Goal: Entertainment & Leisure: Consume media (video, audio)

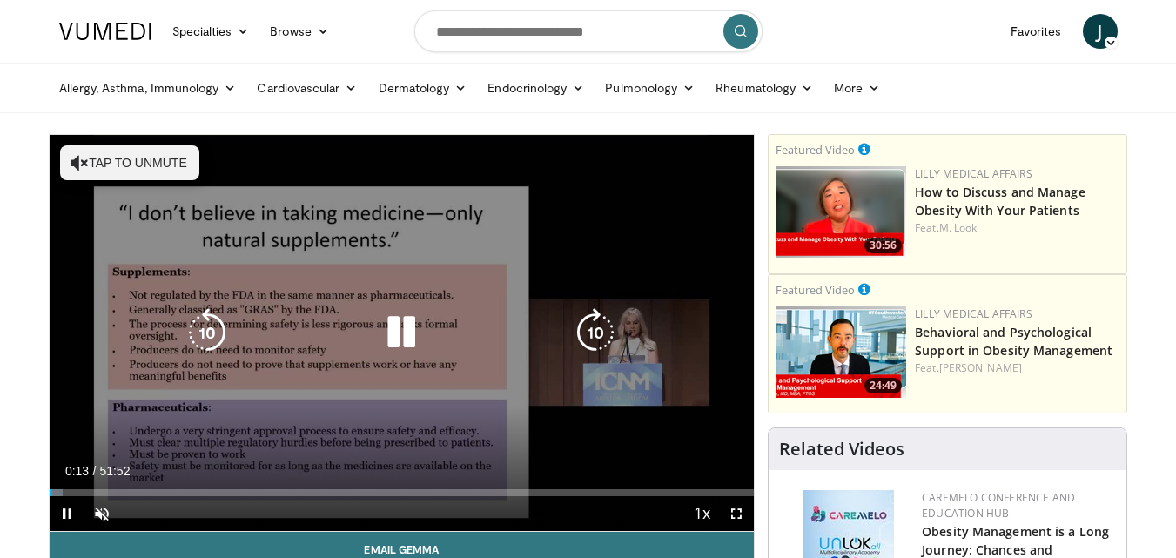
click at [414, 318] on icon "Video Player" at bounding box center [401, 332] width 49 height 49
click at [389, 332] on icon "Video Player" at bounding box center [401, 332] width 49 height 49
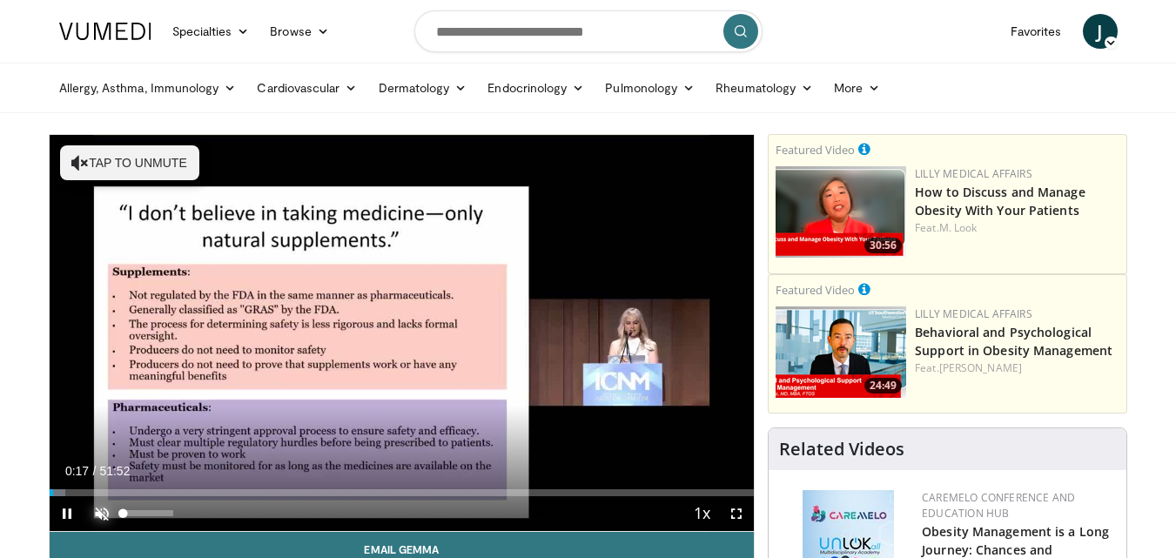
click at [107, 506] on span "Video Player" at bounding box center [101, 513] width 35 height 35
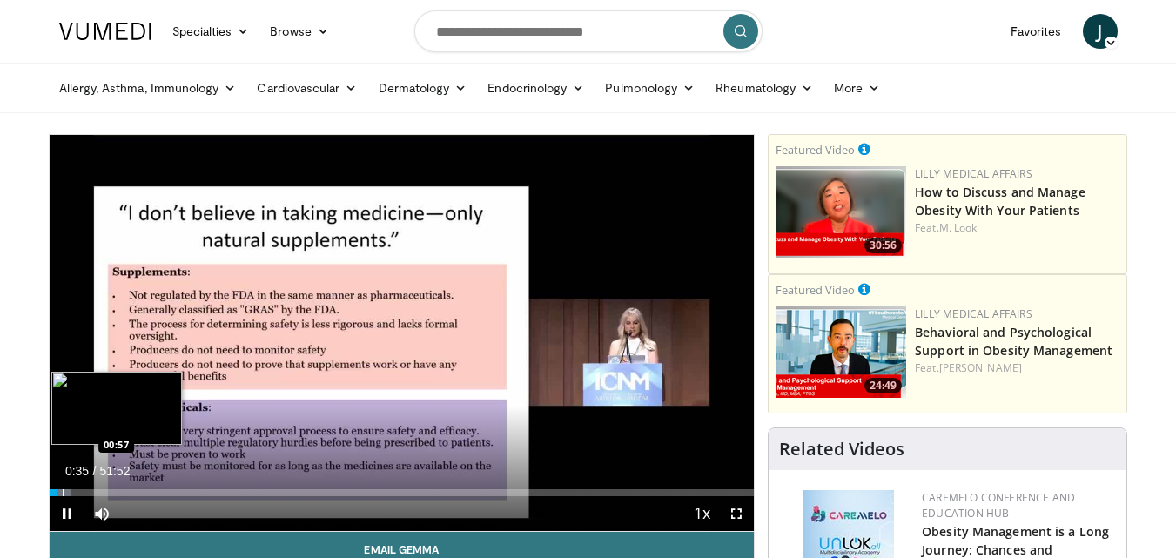
click at [62, 495] on video-js "**********" at bounding box center [402, 333] width 705 height 397
click at [64, 494] on div "Progress Bar" at bounding box center [65, 492] width 2 height 7
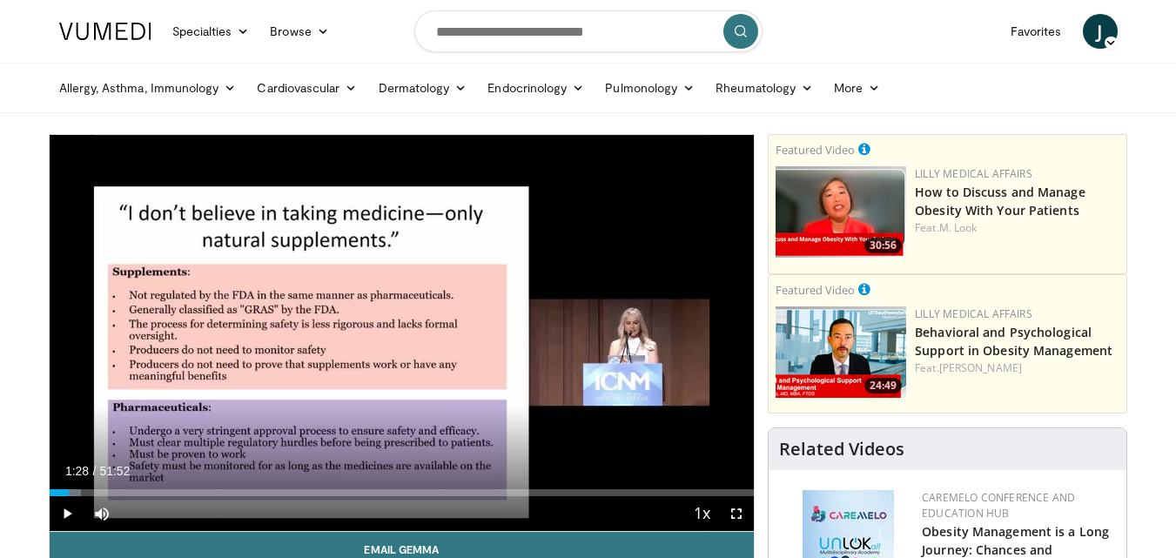
click at [71, 495] on div "Progress Bar" at bounding box center [72, 492] width 2 height 7
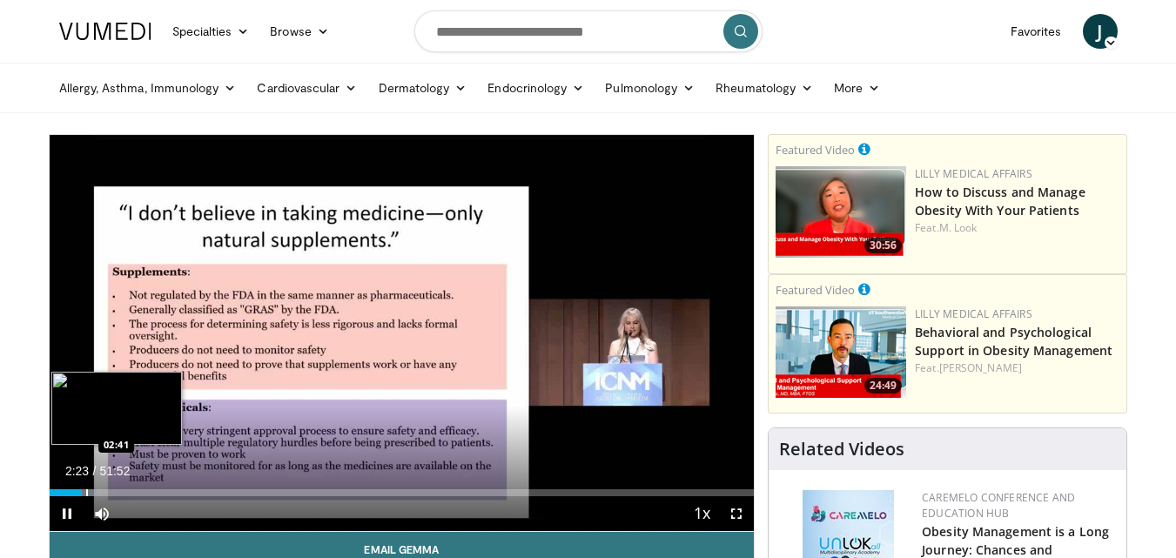
click at [87, 492] on video-js "**********" at bounding box center [402, 333] width 705 height 397
click at [88, 494] on div "Progress Bar" at bounding box center [89, 492] width 2 height 7
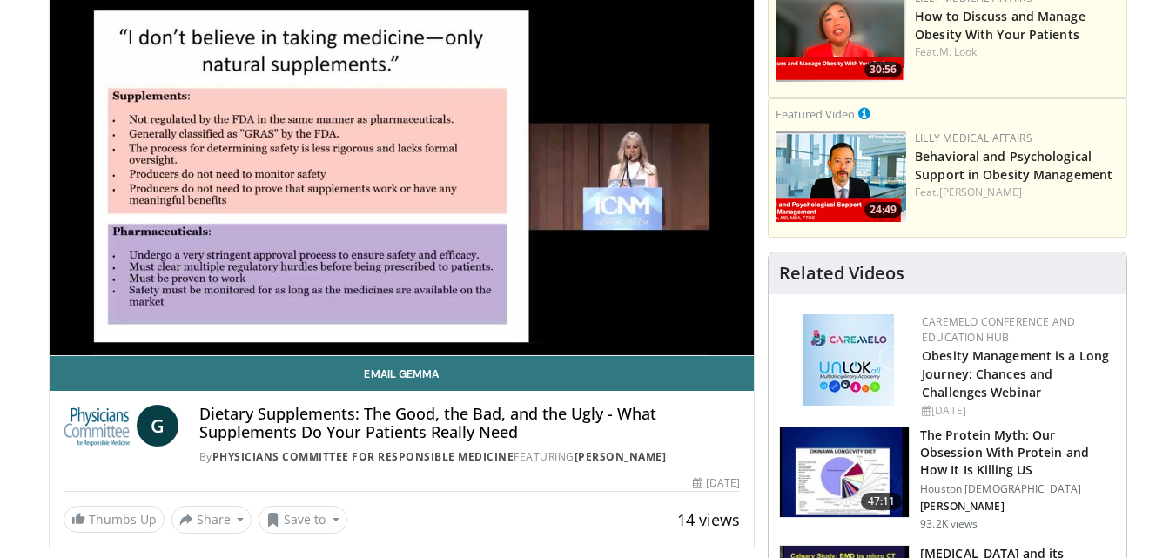
scroll to position [203, 0]
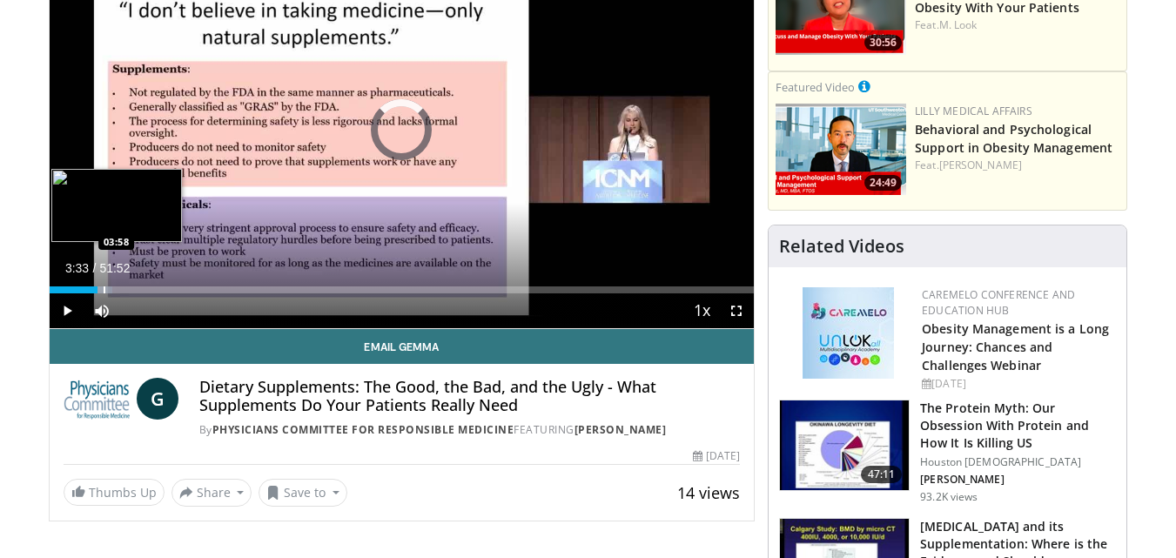
click at [104, 290] on div "Loaded : 8.93% 03:58 03:58" at bounding box center [402, 289] width 705 height 7
click at [111, 289] on video-js "**********" at bounding box center [402, 130] width 705 height 397
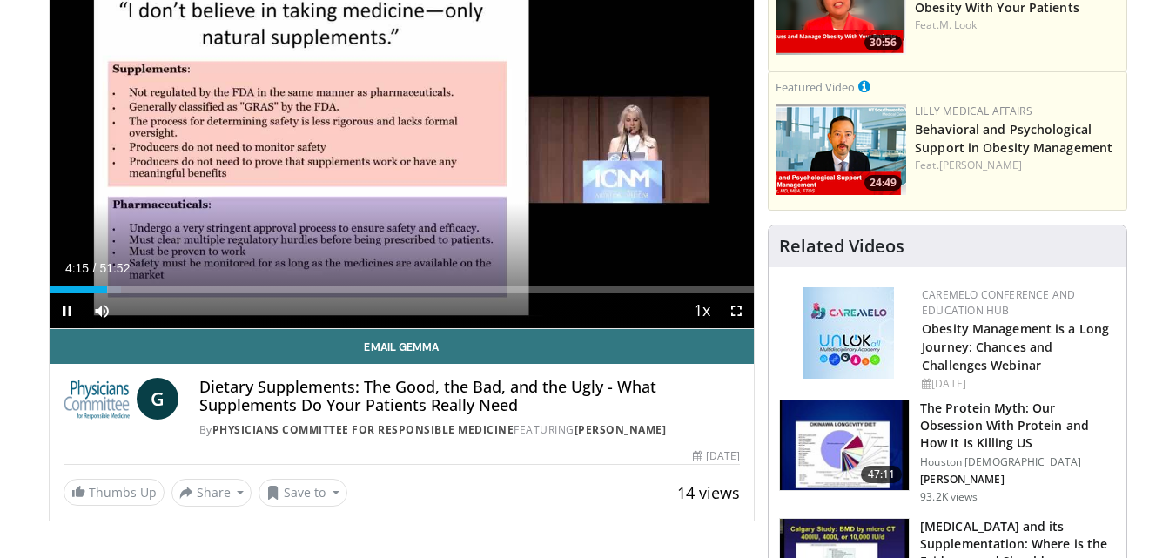
click at [117, 289] on video-js "**********" at bounding box center [402, 130] width 705 height 397
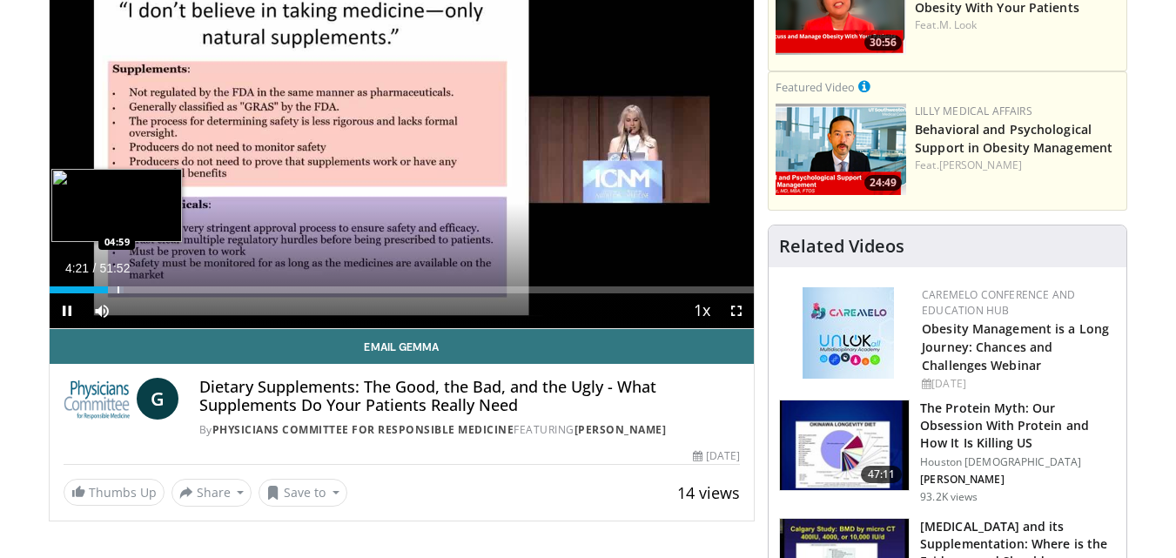
click at [118, 290] on div "Progress Bar" at bounding box center [119, 289] width 2 height 7
click at [129, 287] on video-js "**********" at bounding box center [402, 130] width 705 height 397
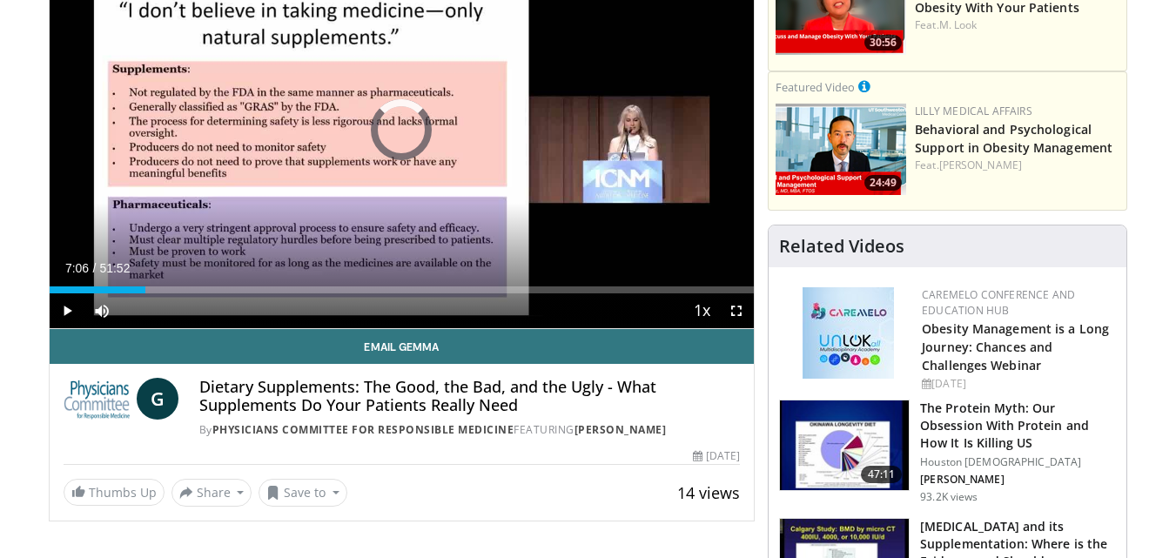
click at [145, 290] on div "Progress Bar" at bounding box center [146, 289] width 2 height 7
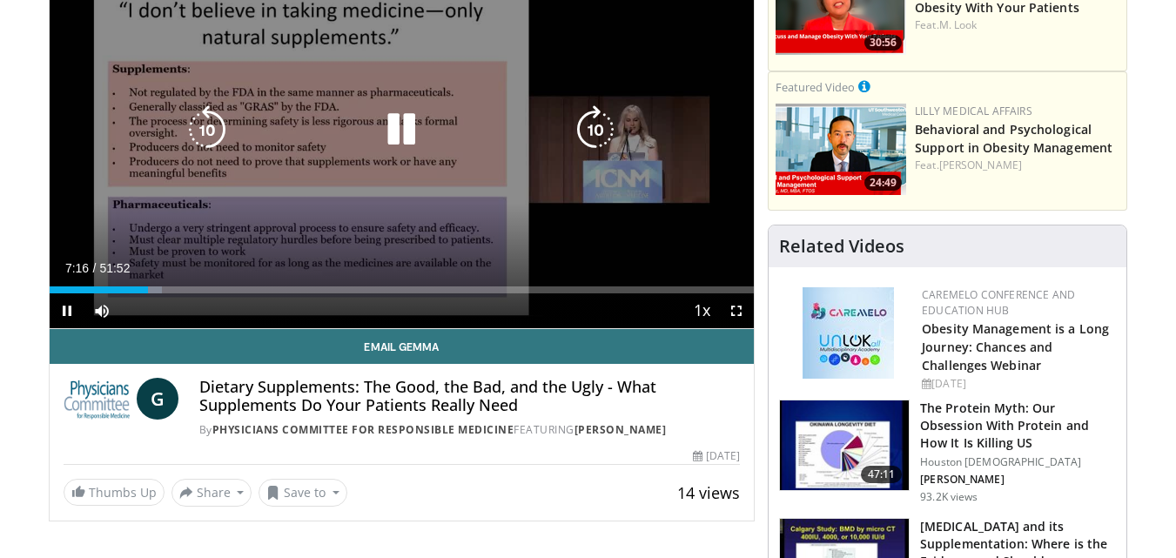
click at [337, 173] on div "10 seconds Tap to unmute" at bounding box center [402, 130] width 705 height 396
click at [408, 125] on icon "Video Player" at bounding box center [401, 129] width 49 height 49
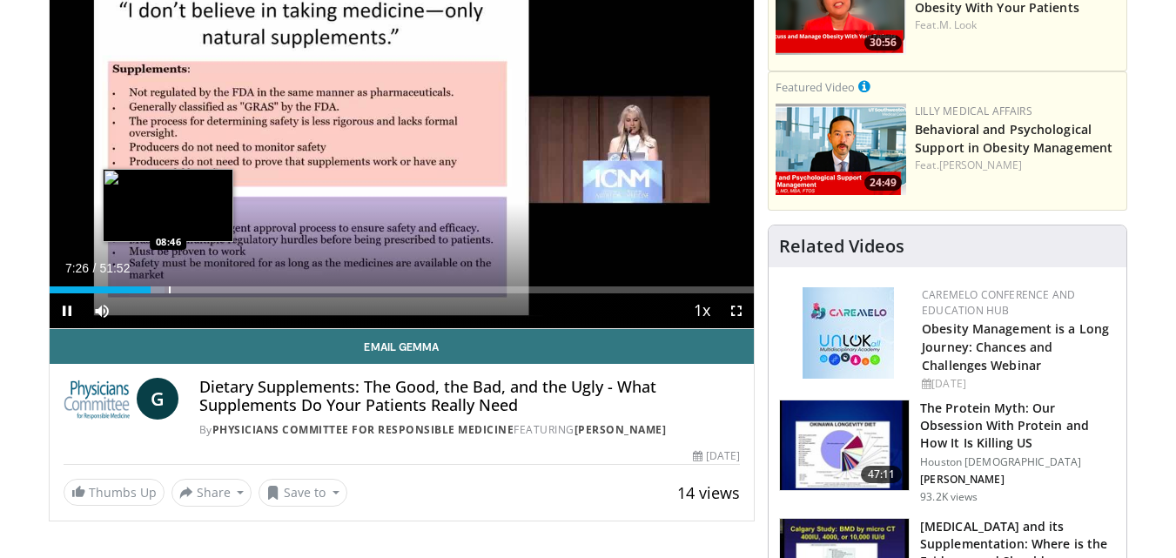
click at [169, 286] on div "Progress Bar" at bounding box center [170, 289] width 2 height 7
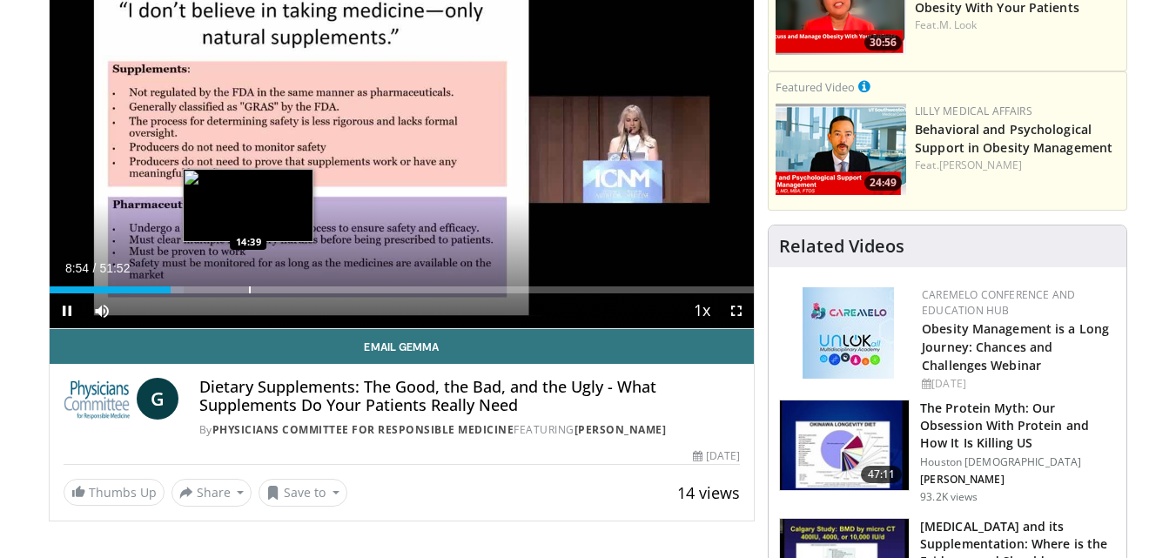
click at [247, 292] on div "Loaded : 19.13% 08:54 14:39" at bounding box center [402, 289] width 705 height 7
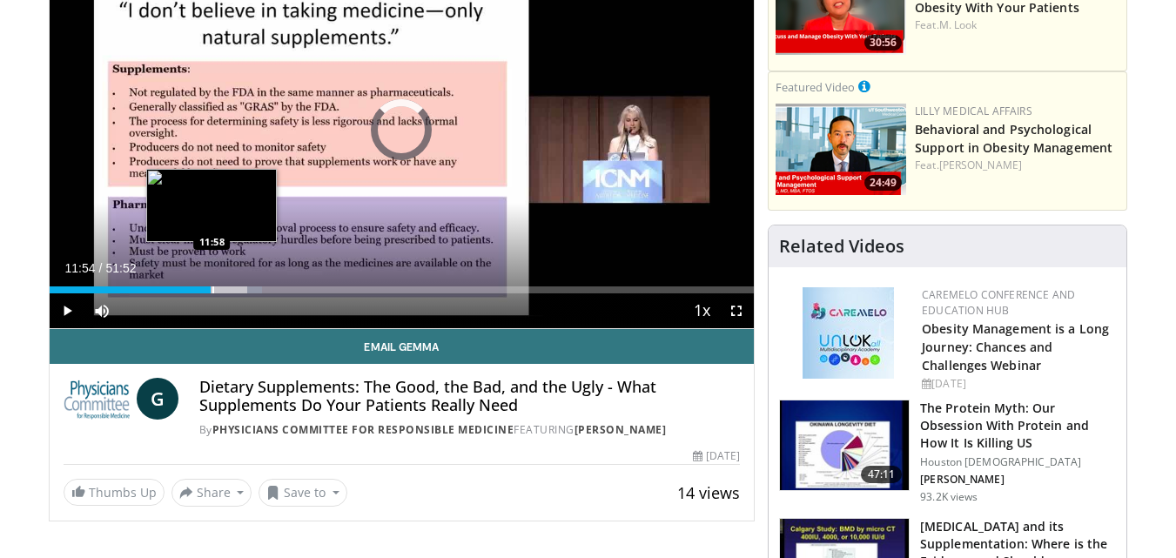
click at [212, 293] on div "Progress Bar" at bounding box center [213, 289] width 2 height 7
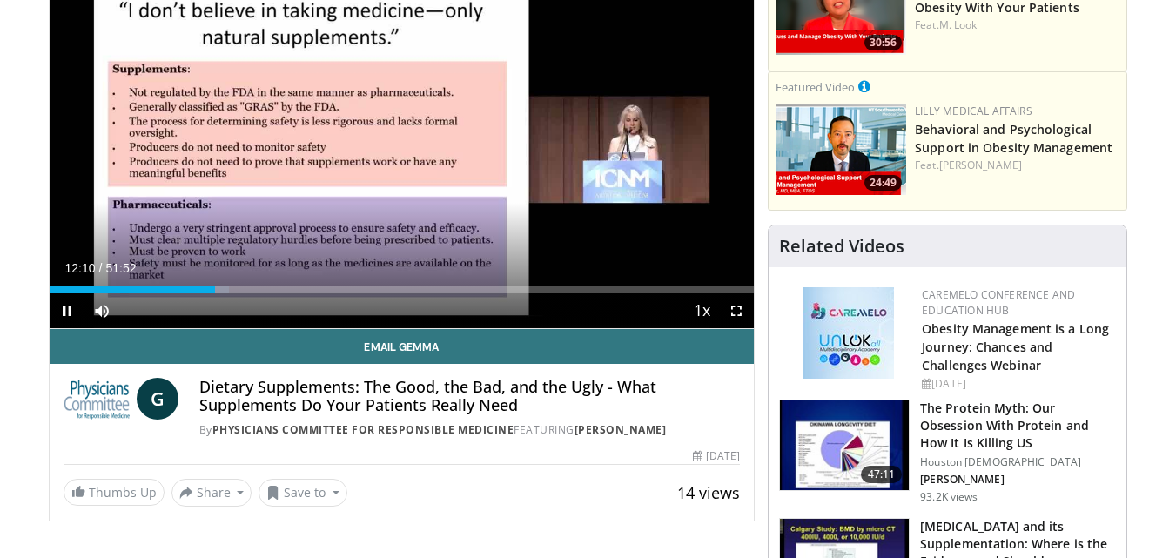
drag, startPoint x: 235, startPoint y: 291, endPoint x: 240, endPoint y: 301, distance: 11.7
click at [0, 0] on div "Progress Bar" at bounding box center [0, 0] width 0 height 0
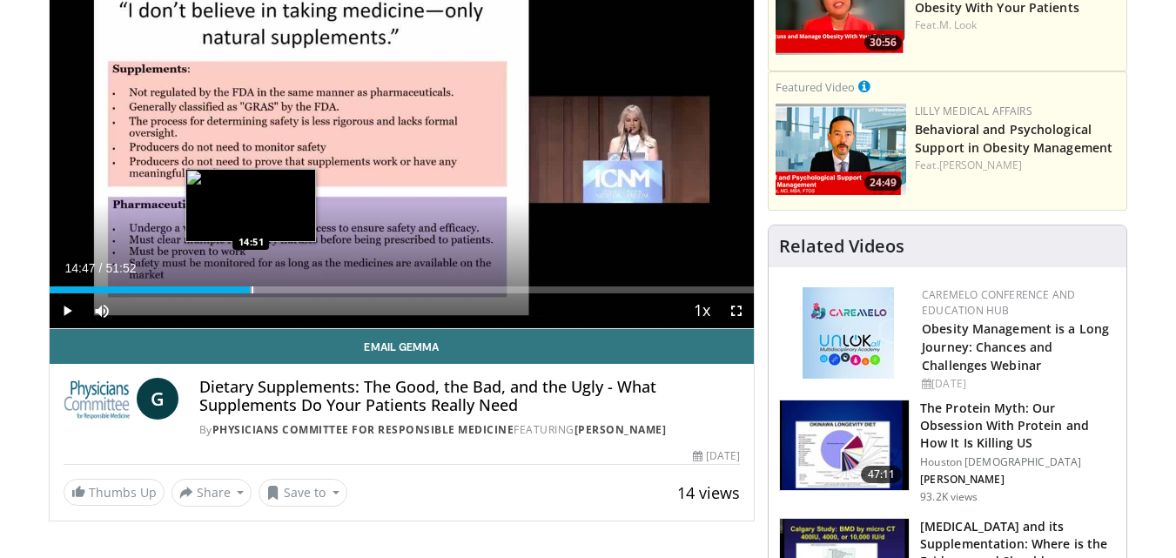
click at [252, 287] on div "Progress Bar" at bounding box center [253, 289] width 2 height 7
click at [264, 293] on video-js "**********" at bounding box center [402, 130] width 705 height 397
click at [265, 290] on div "Progress Bar" at bounding box center [266, 289] width 2 height 7
click at [273, 292] on div "Progress Bar" at bounding box center [274, 289] width 2 height 7
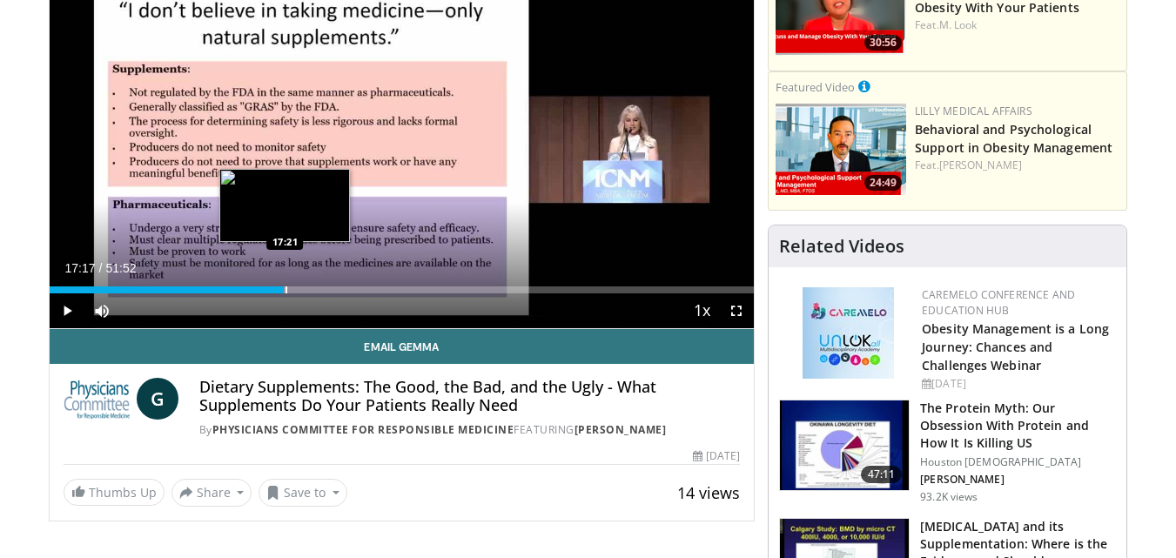
click at [286, 289] on div "Progress Bar" at bounding box center [287, 289] width 2 height 7
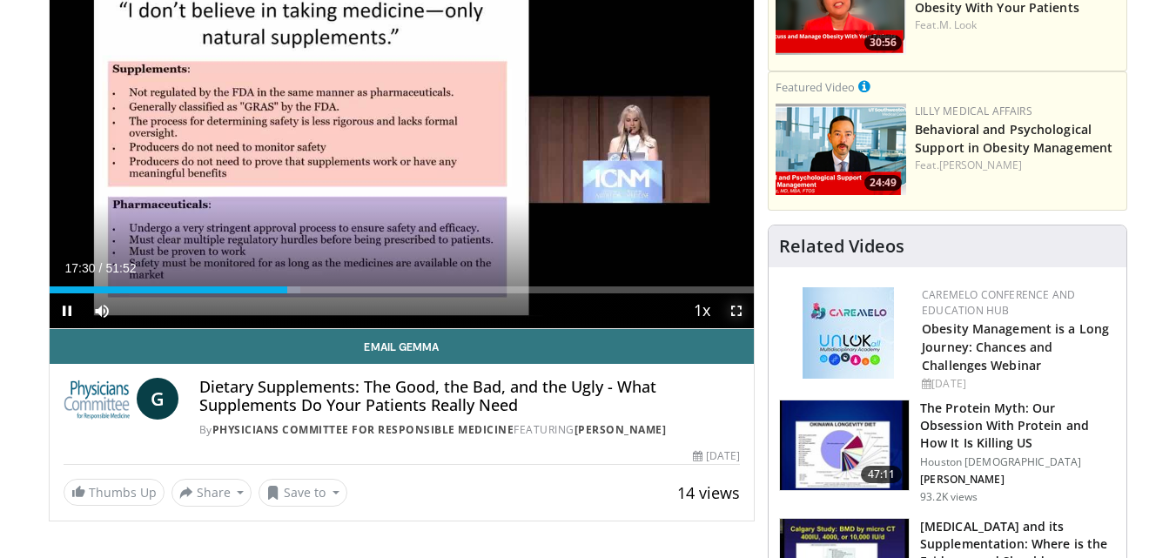
click at [733, 307] on span "Video Player" at bounding box center [736, 310] width 35 height 35
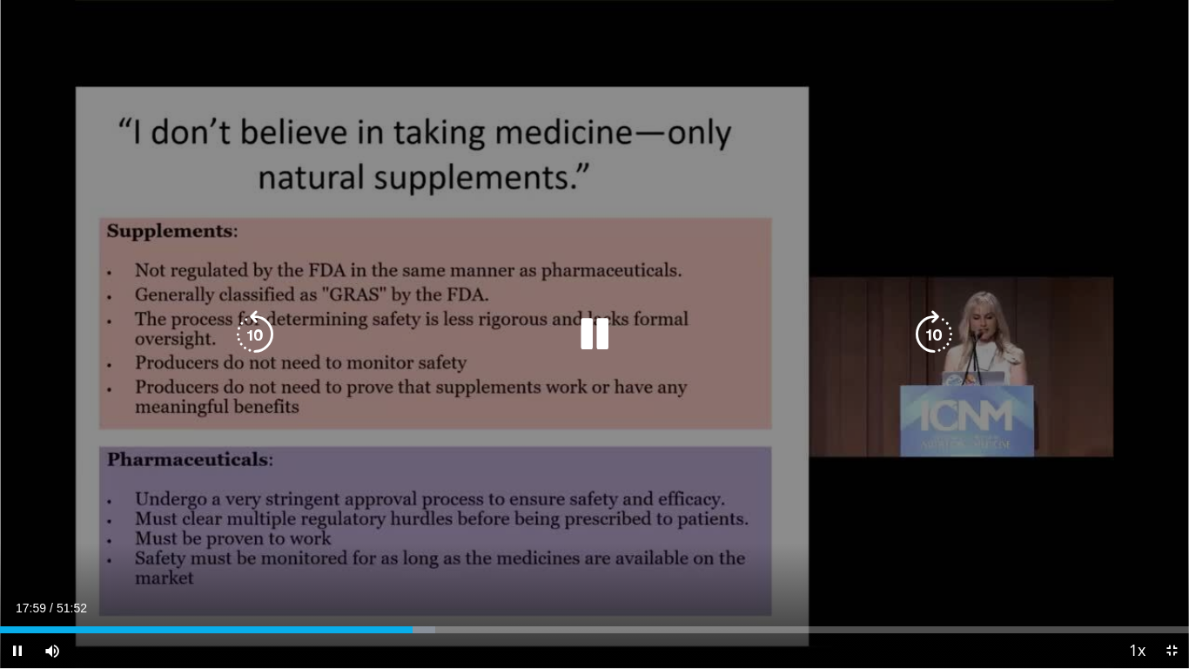
click at [578, 331] on icon "Video Player" at bounding box center [594, 334] width 49 height 49
click at [587, 333] on icon "Video Player" at bounding box center [594, 334] width 49 height 49
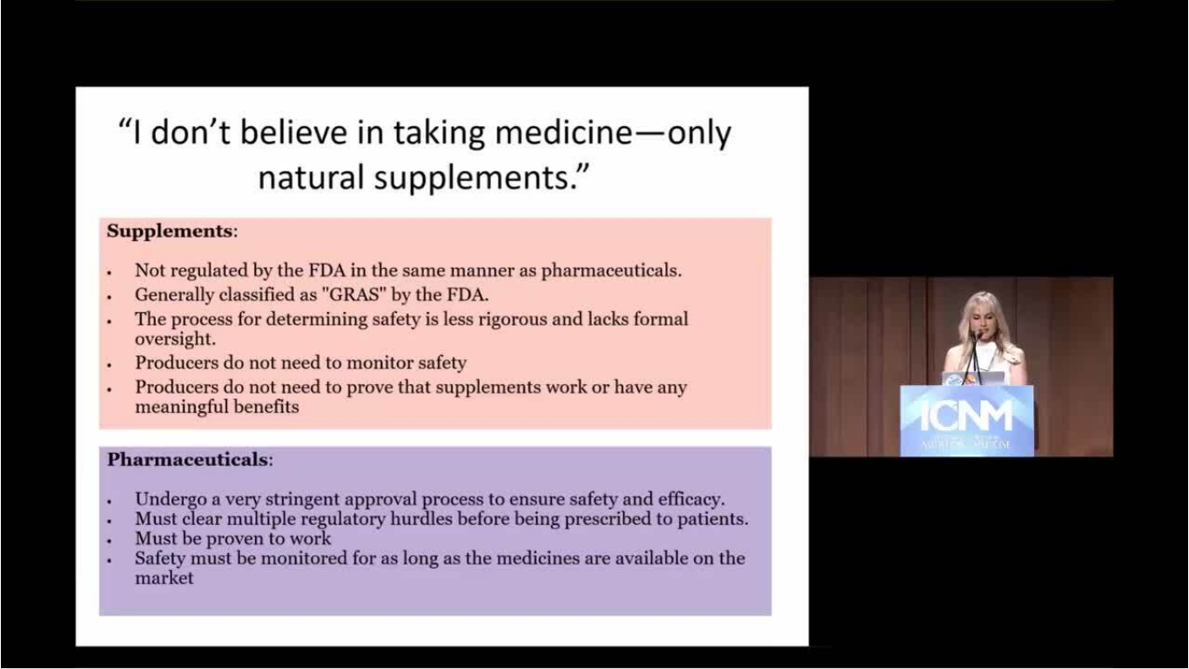
click at [353, 557] on div "10 seconds Tap to unmute" at bounding box center [594, 334] width 1189 height 668
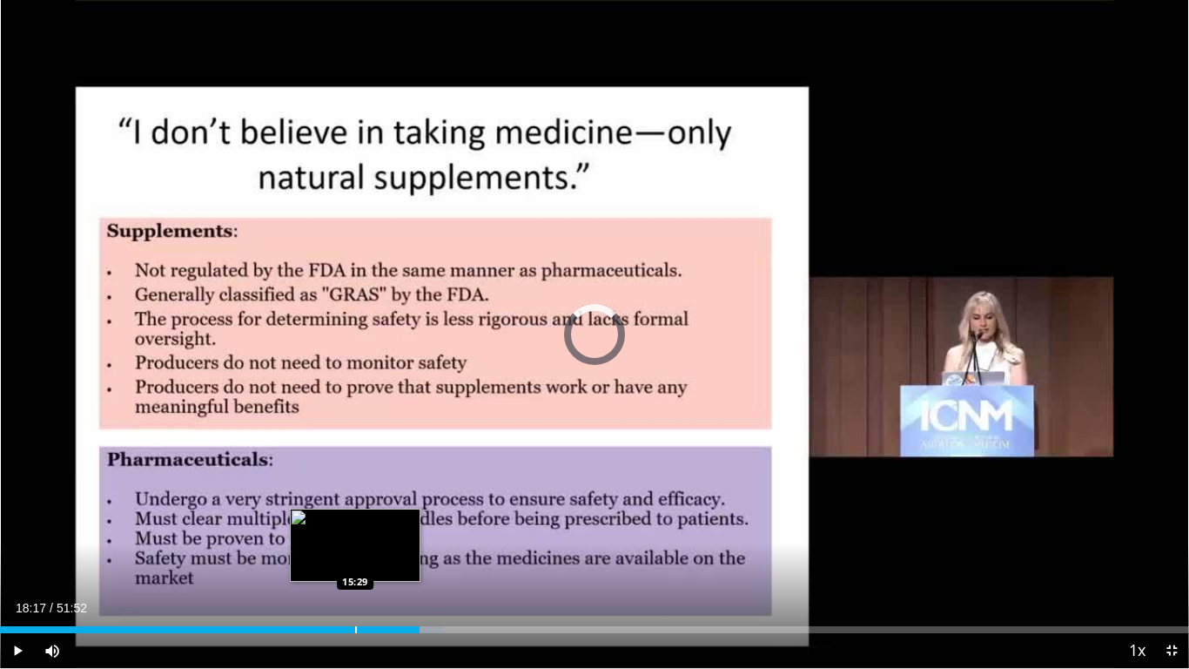
click at [355, 557] on div "Progress Bar" at bounding box center [356, 629] width 2 height 7
click at [366, 557] on div "Progress Bar" at bounding box center [367, 629] width 2 height 7
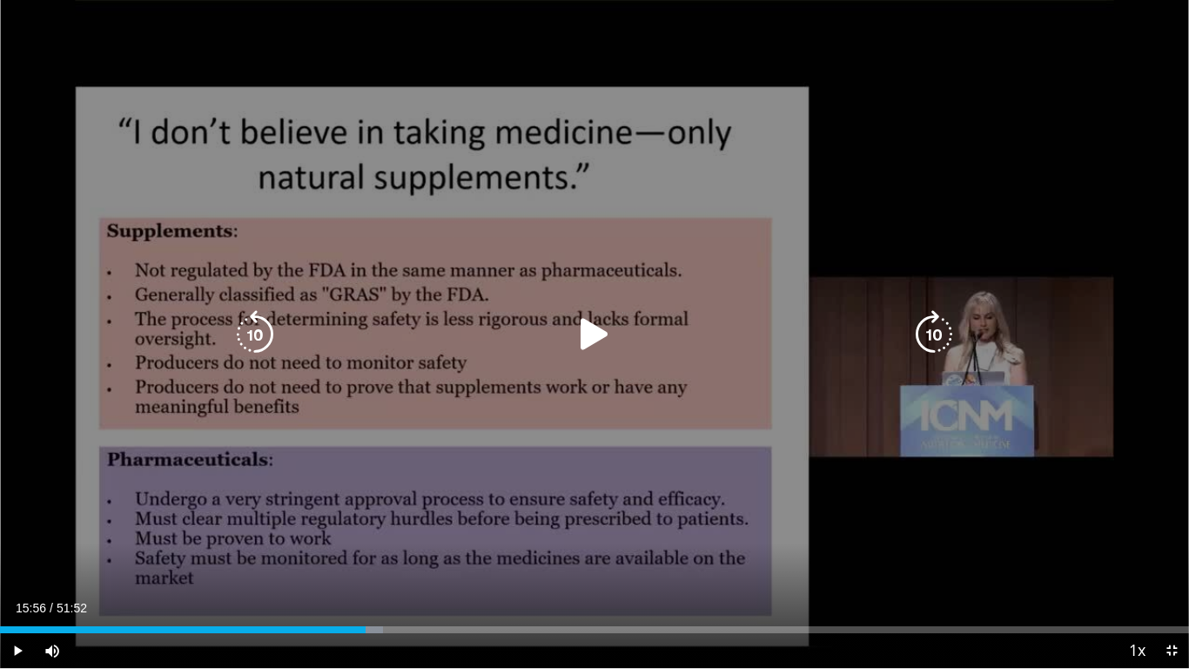
click at [565, 281] on div "10 seconds Tap to unmute" at bounding box center [594, 334] width 1189 height 668
click at [389, 557] on div "Progress Bar" at bounding box center [374, 629] width 37 height 7
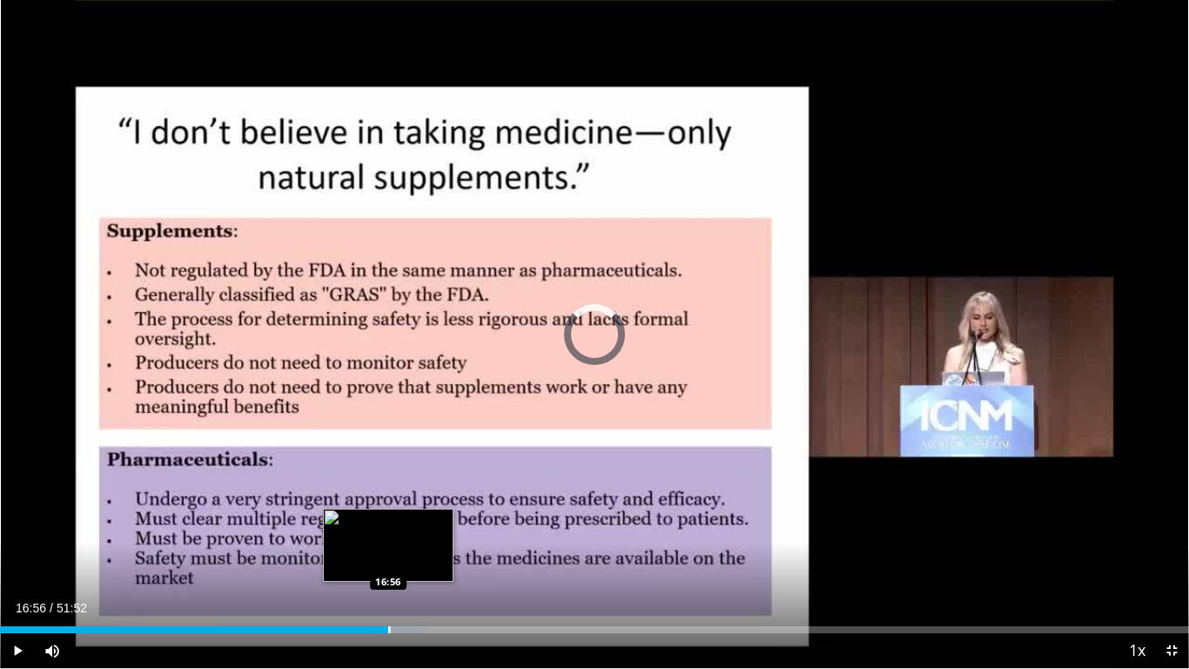
click at [388, 557] on div "Progress Bar" at bounding box center [389, 629] width 2 height 7
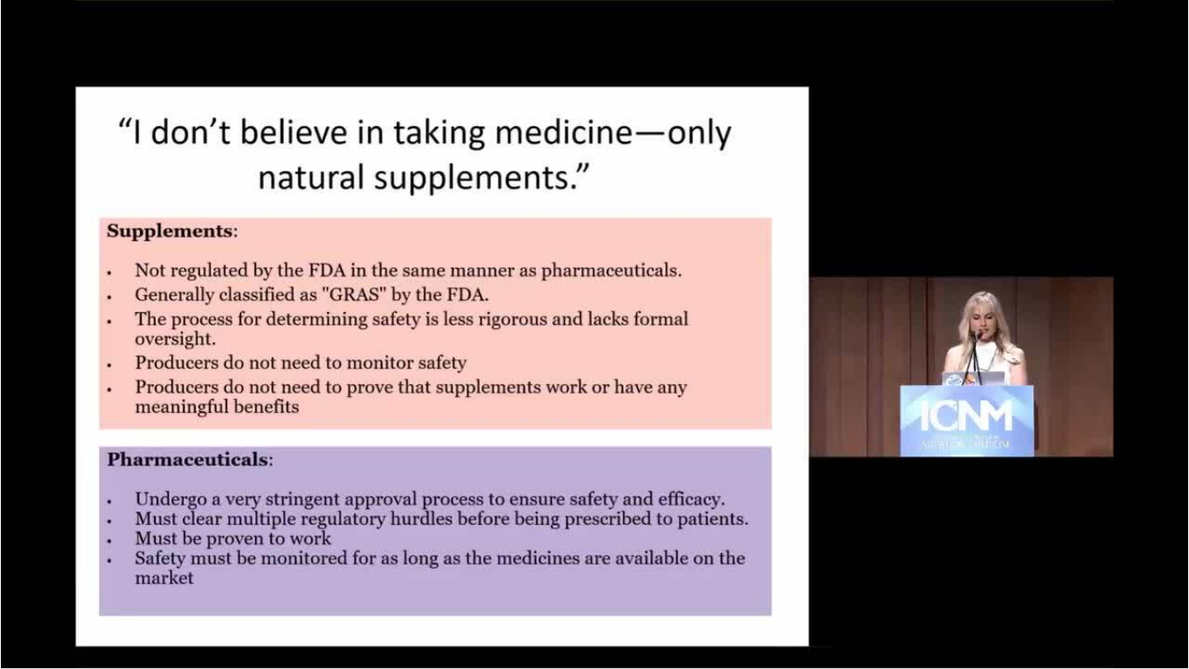
click at [414, 557] on div "10 seconds Tap to unmute" at bounding box center [594, 334] width 1189 height 668
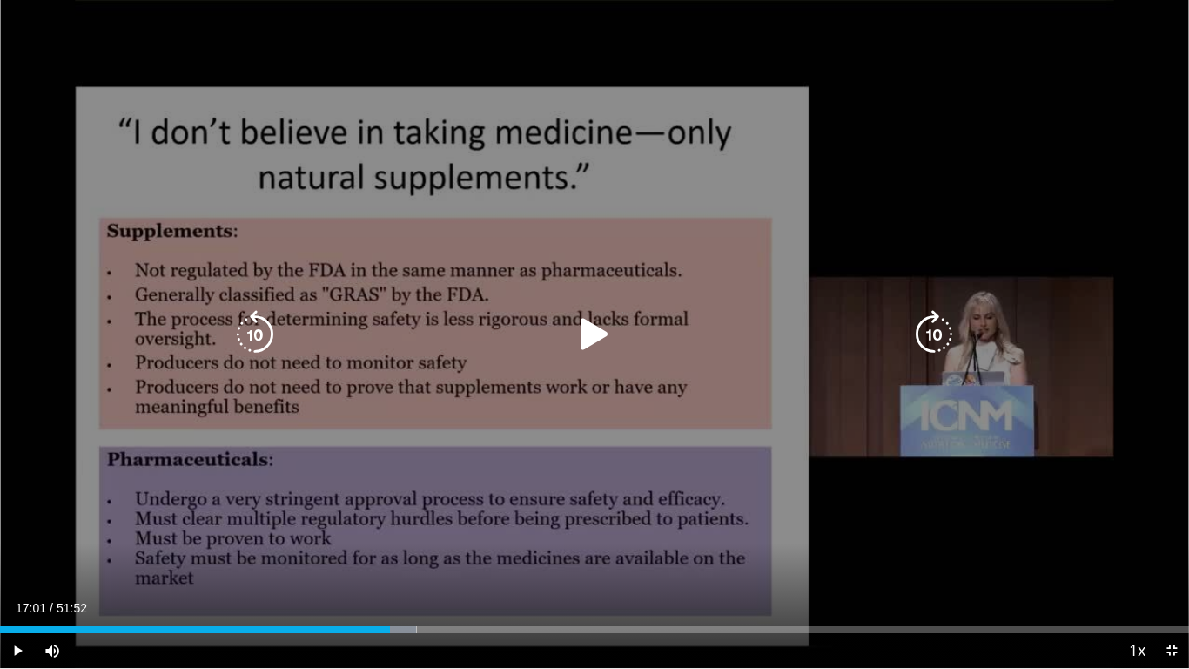
click at [587, 333] on icon "Video Player" at bounding box center [594, 334] width 49 height 49
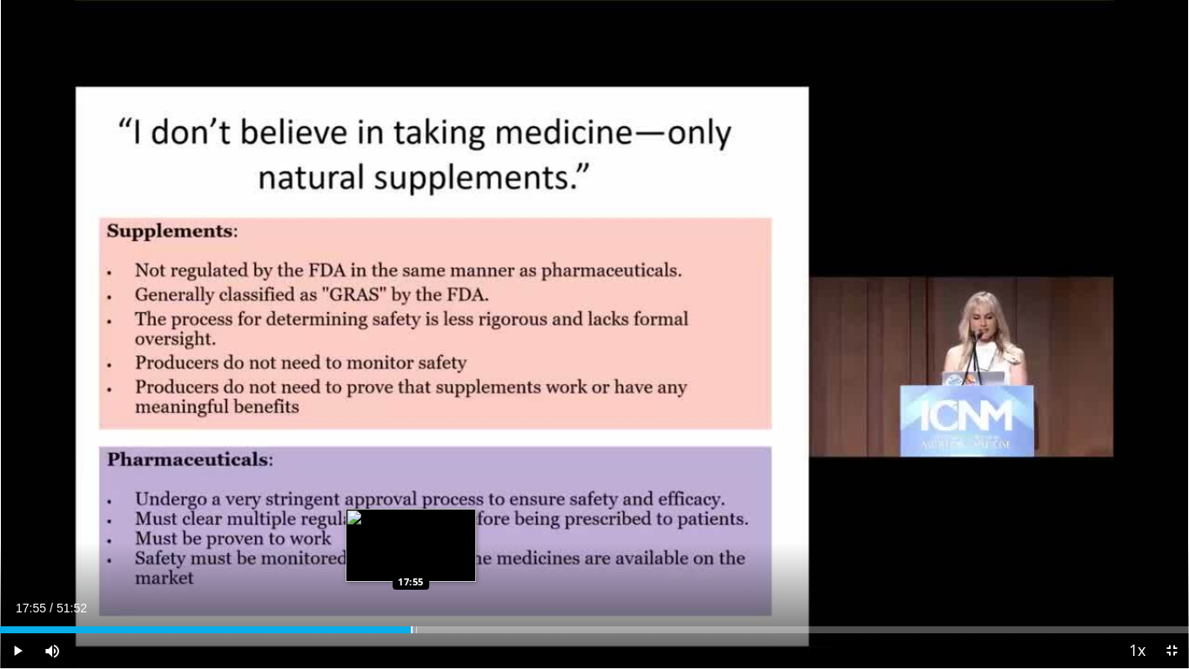
click at [411, 557] on div "Progress Bar" at bounding box center [412, 629] width 2 height 7
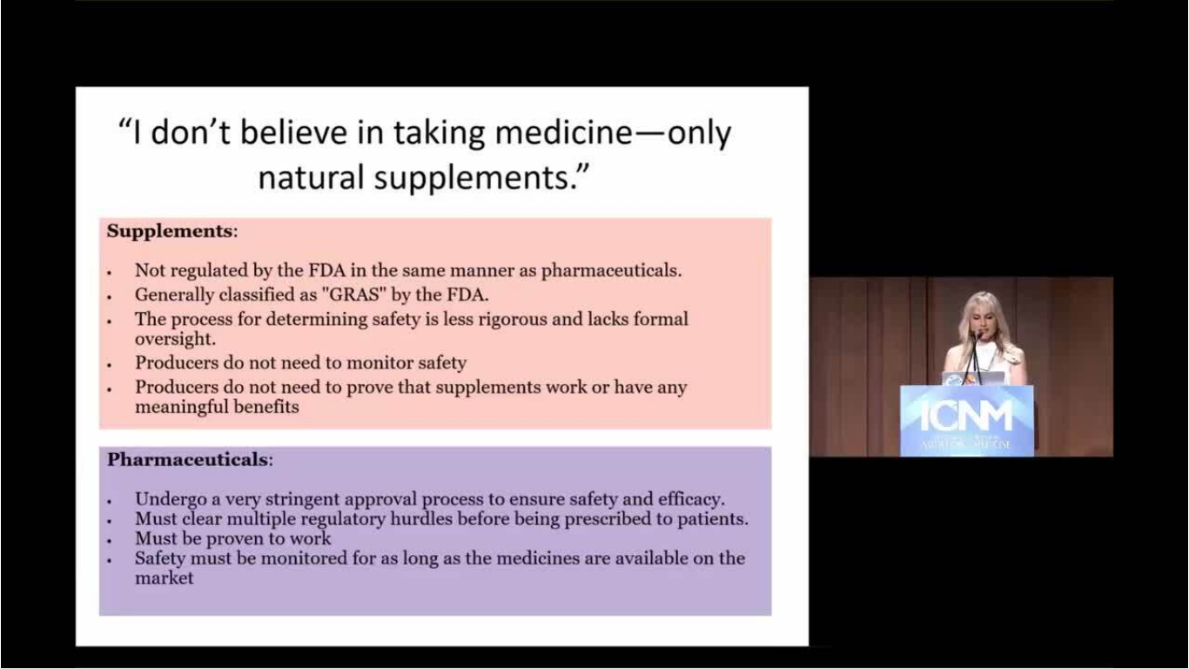
click at [427, 557] on div "10 seconds Tap to unmute" at bounding box center [594, 334] width 1189 height 668
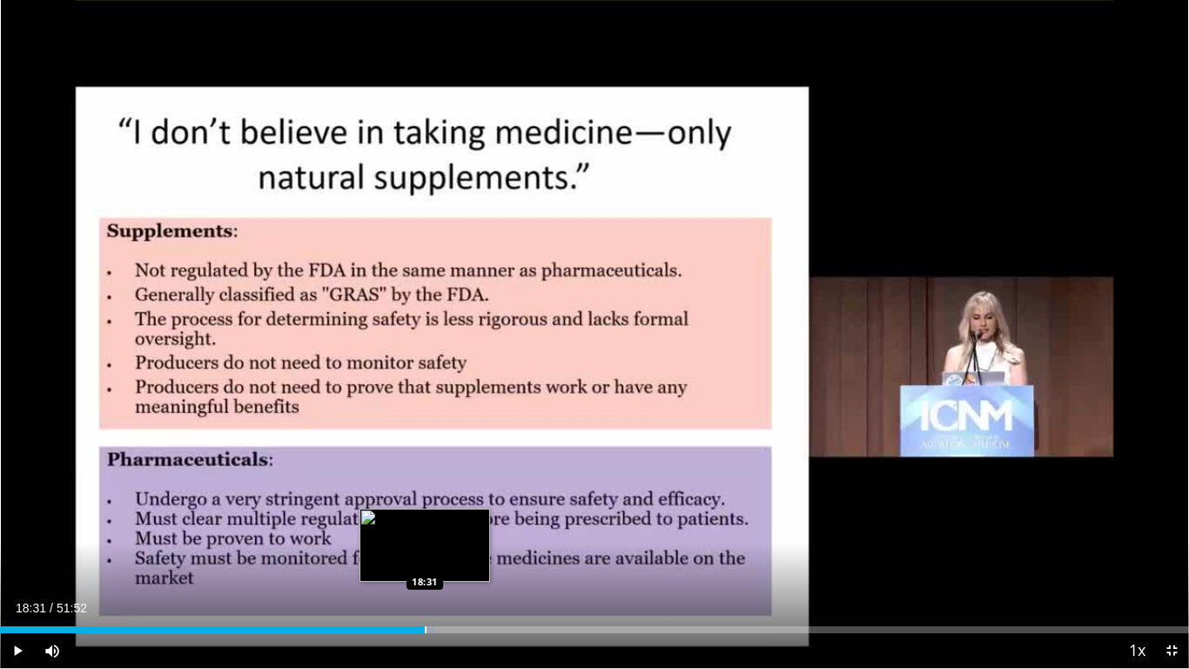
click at [425, 557] on div "Progress Bar" at bounding box center [426, 629] width 2 height 7
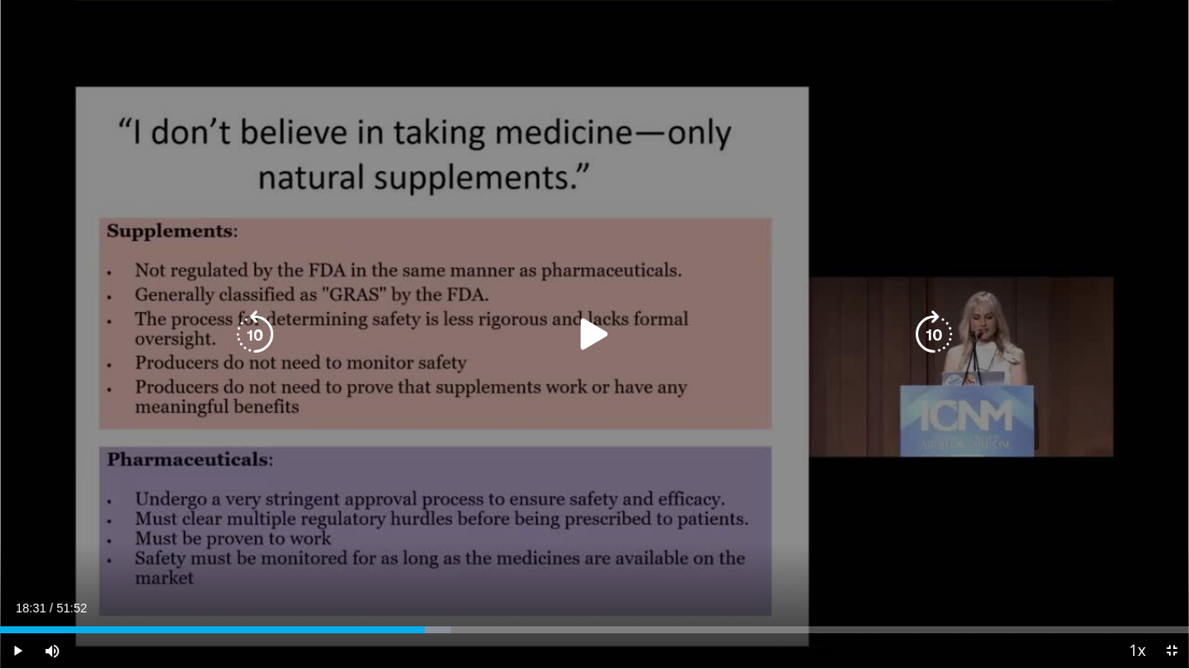
click at [583, 327] on icon "Video Player" at bounding box center [594, 334] width 49 height 49
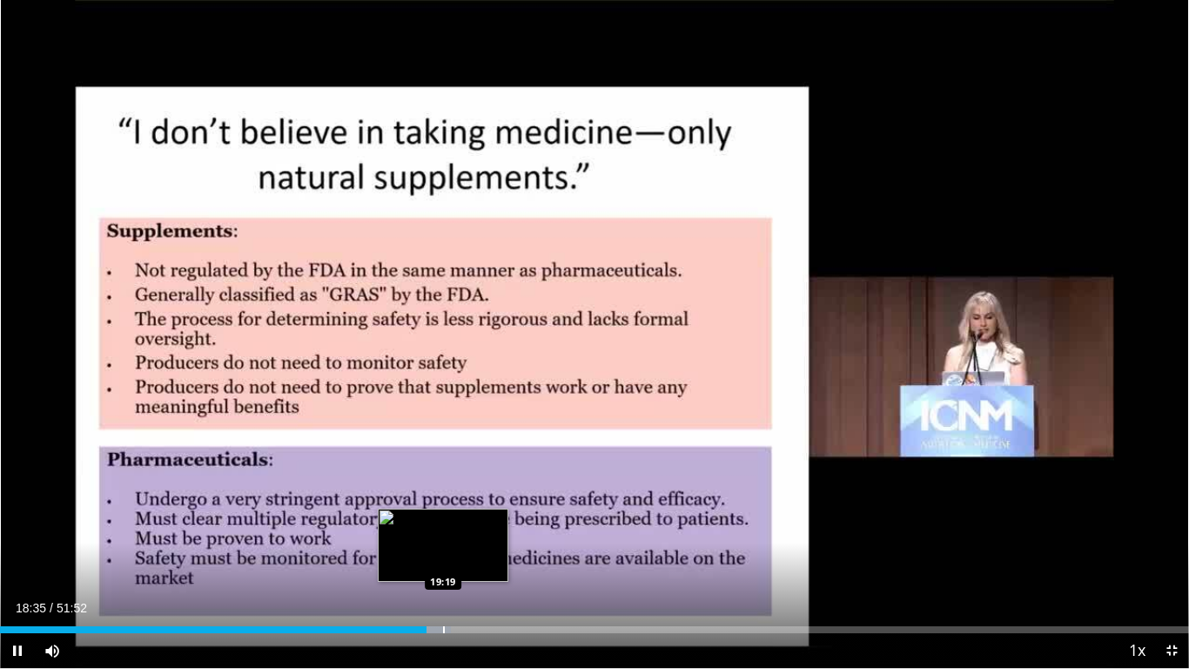
click at [442, 557] on video-js "**********" at bounding box center [594, 334] width 1189 height 669
click at [447, 557] on div "Progress Bar" at bounding box center [448, 629] width 2 height 7
click at [445, 557] on div "Progress Bar" at bounding box center [446, 629] width 2 height 7
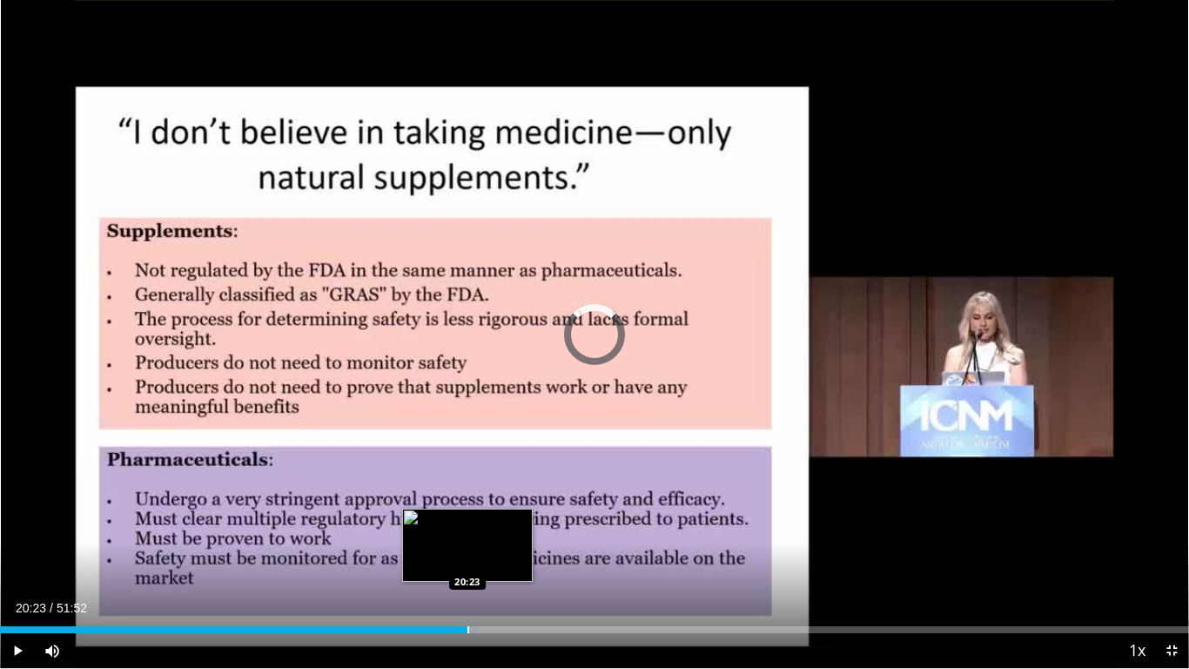
click at [468, 557] on div "Progress Bar" at bounding box center [469, 629] width 2 height 7
click at [481, 557] on div "Progress Bar" at bounding box center [482, 629] width 2 height 7
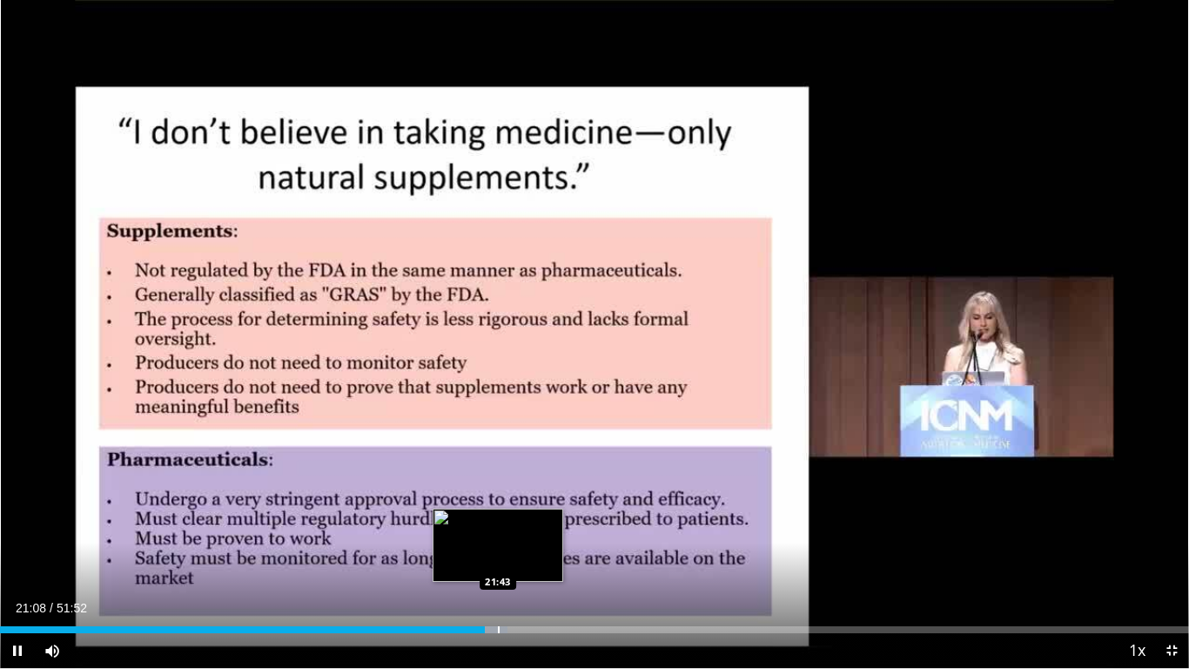
click at [498, 557] on div "Progress Bar" at bounding box center [499, 629] width 2 height 7
click at [516, 557] on div "10 seconds Tap to unmute" at bounding box center [594, 334] width 1189 height 668
click at [522, 557] on div "Progress Bar" at bounding box center [523, 629] width 2 height 7
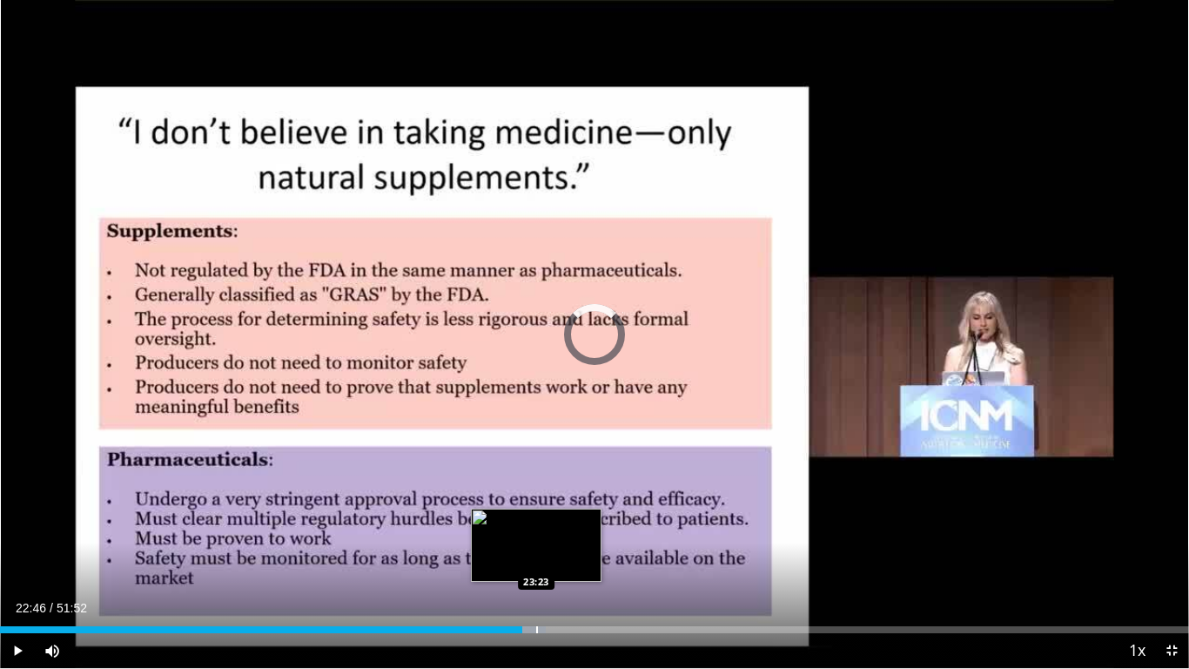
click at [536, 557] on div "Progress Bar" at bounding box center [537, 629] width 2 height 7
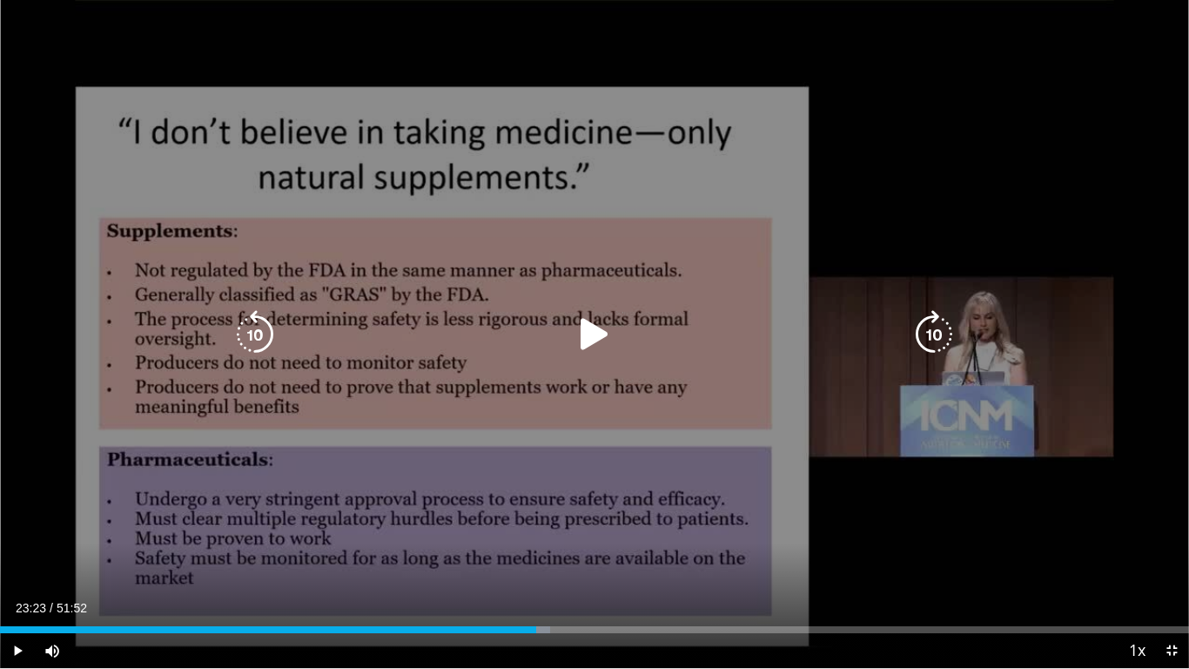
click at [628, 367] on div "10 seconds Tap to unmute" at bounding box center [594, 334] width 1189 height 668
click at [262, 330] on icon "Video Player" at bounding box center [255, 334] width 49 height 49
click at [466, 321] on div "Video Player" at bounding box center [595, 334] width 714 height 35
click at [584, 328] on icon "Video Player" at bounding box center [594, 334] width 49 height 49
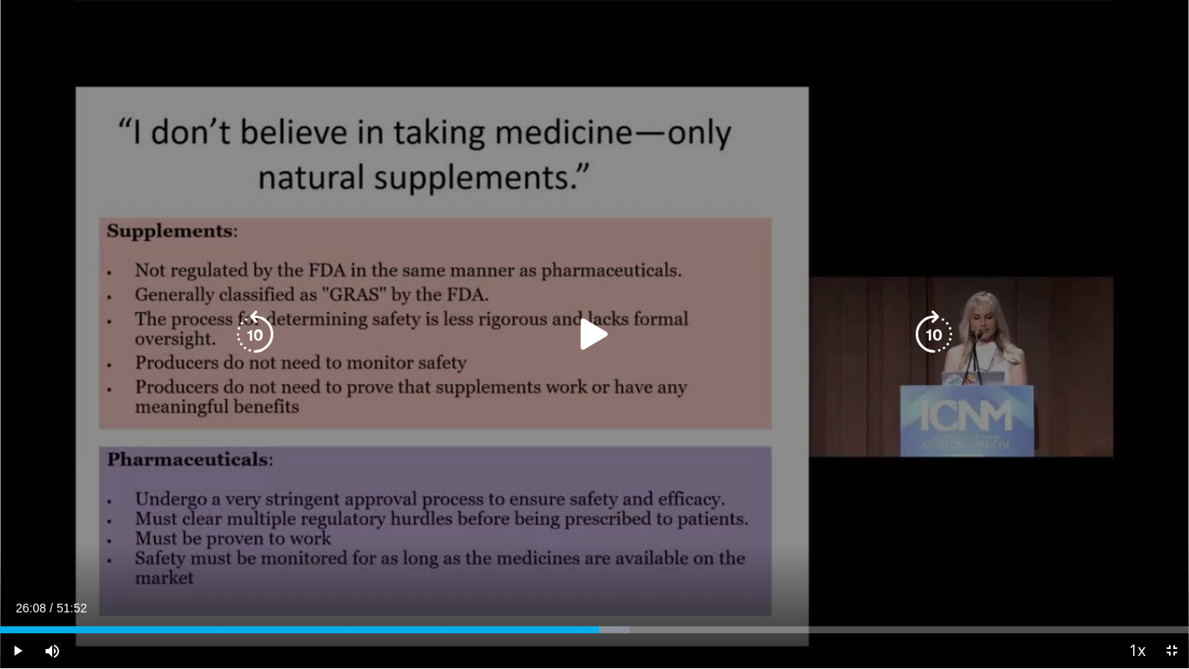
click at [583, 329] on icon "Video Player" at bounding box center [594, 334] width 49 height 49
click at [937, 327] on icon "Video Player" at bounding box center [934, 334] width 49 height 49
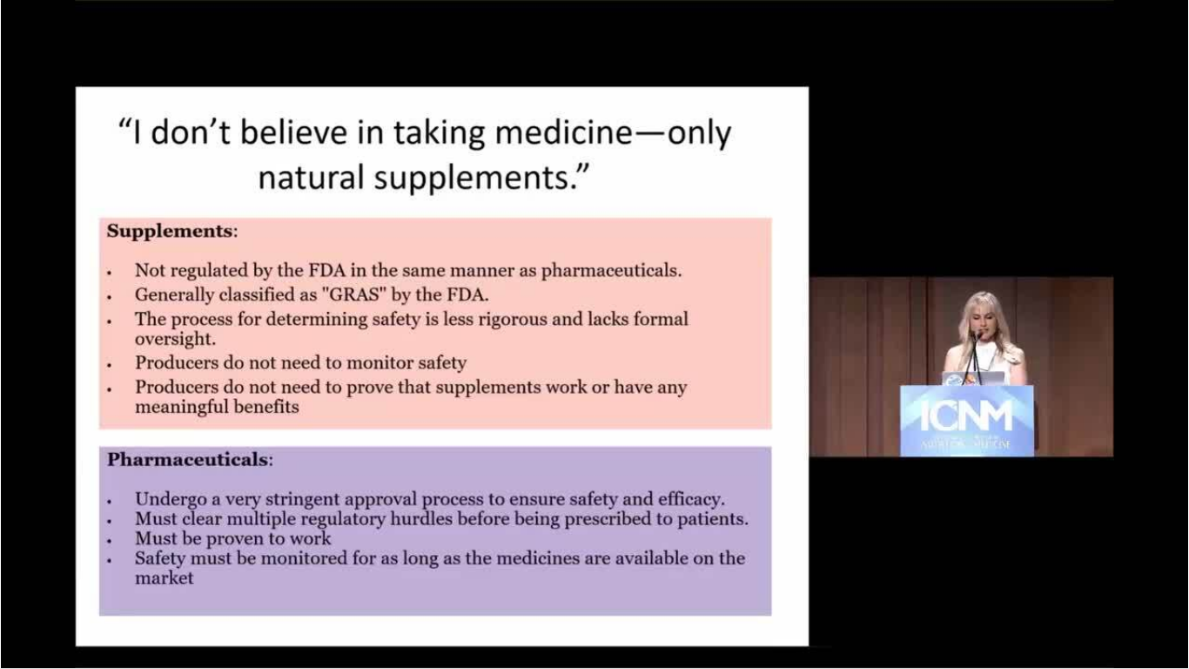
click at [939, 331] on div "10 seconds Tap to unmute" at bounding box center [594, 334] width 1189 height 668
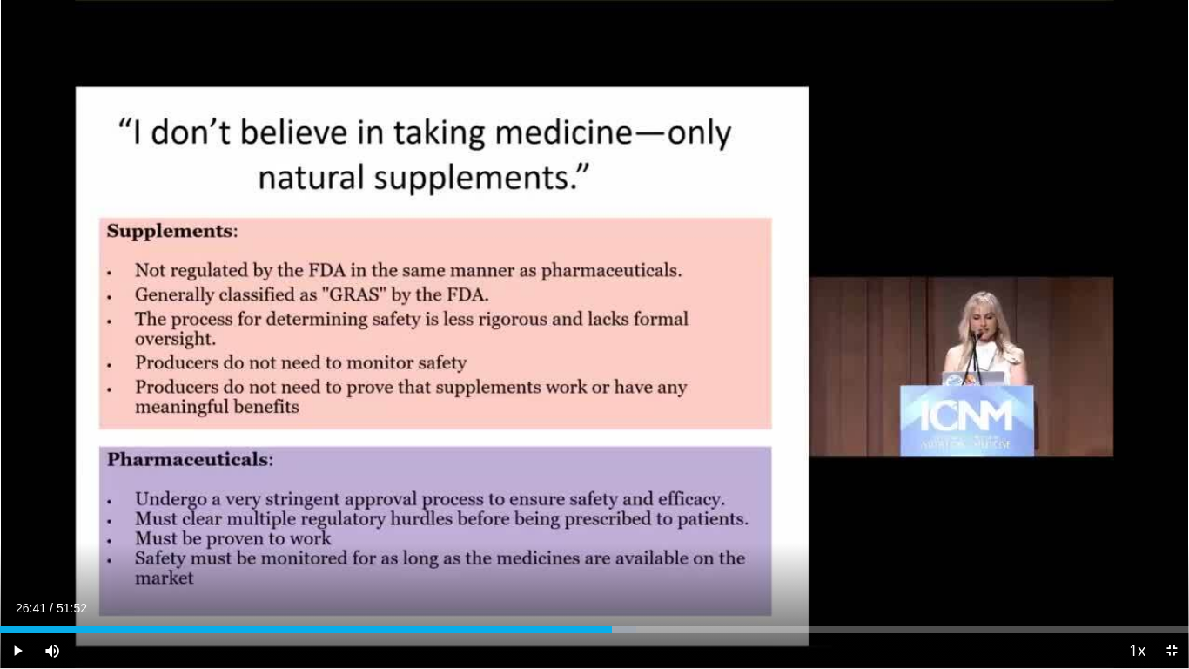
click at [939, 331] on div "10 seconds Tap to unmute" at bounding box center [594, 334] width 1189 height 668
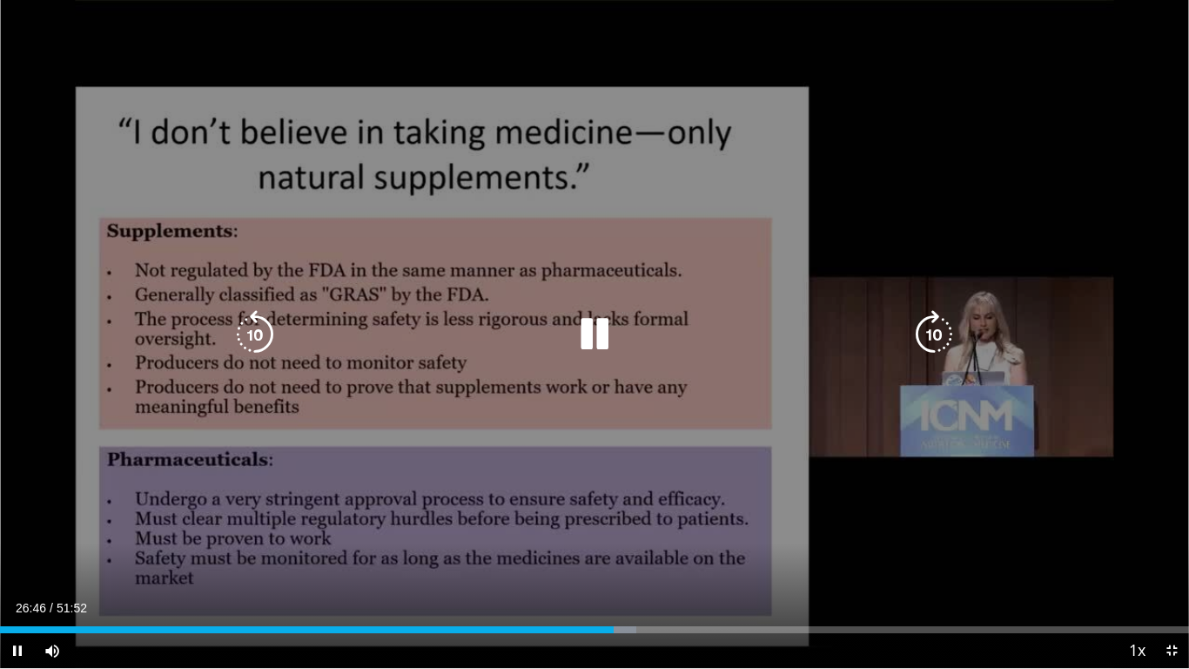
click at [938, 335] on icon "Video Player" at bounding box center [934, 334] width 49 height 49
click at [928, 331] on icon "Video Player" at bounding box center [934, 334] width 49 height 49
click at [940, 335] on icon "Video Player" at bounding box center [934, 334] width 49 height 49
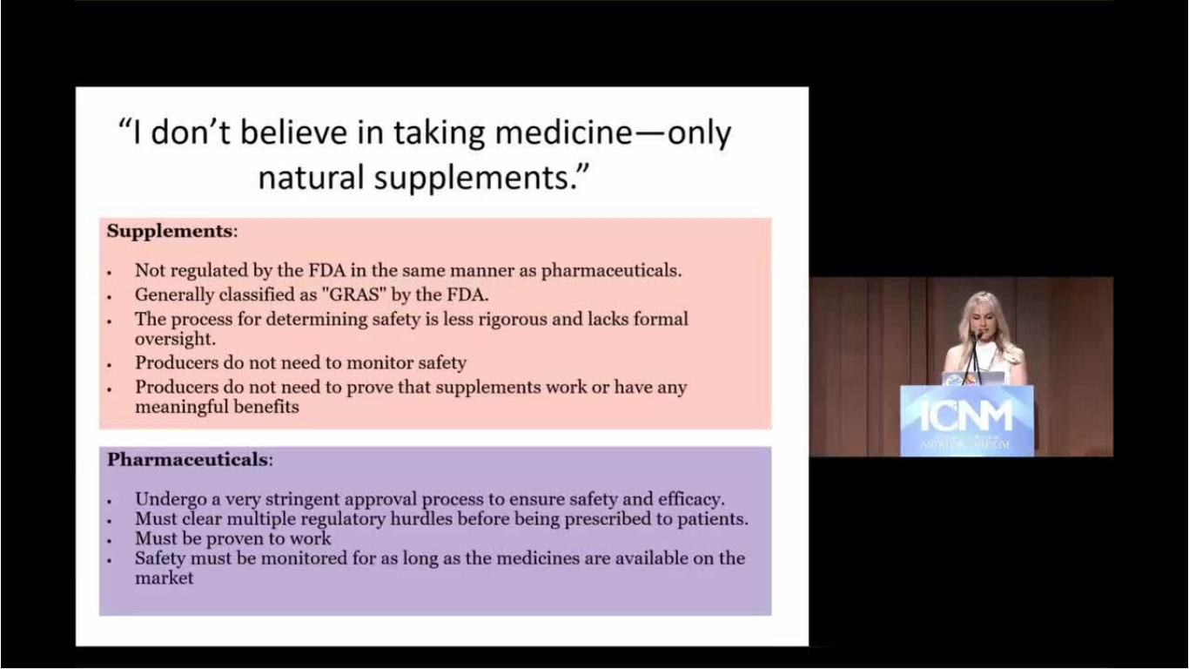
click at [940, 335] on div "10 seconds Tap to unmute" at bounding box center [594, 334] width 1189 height 668
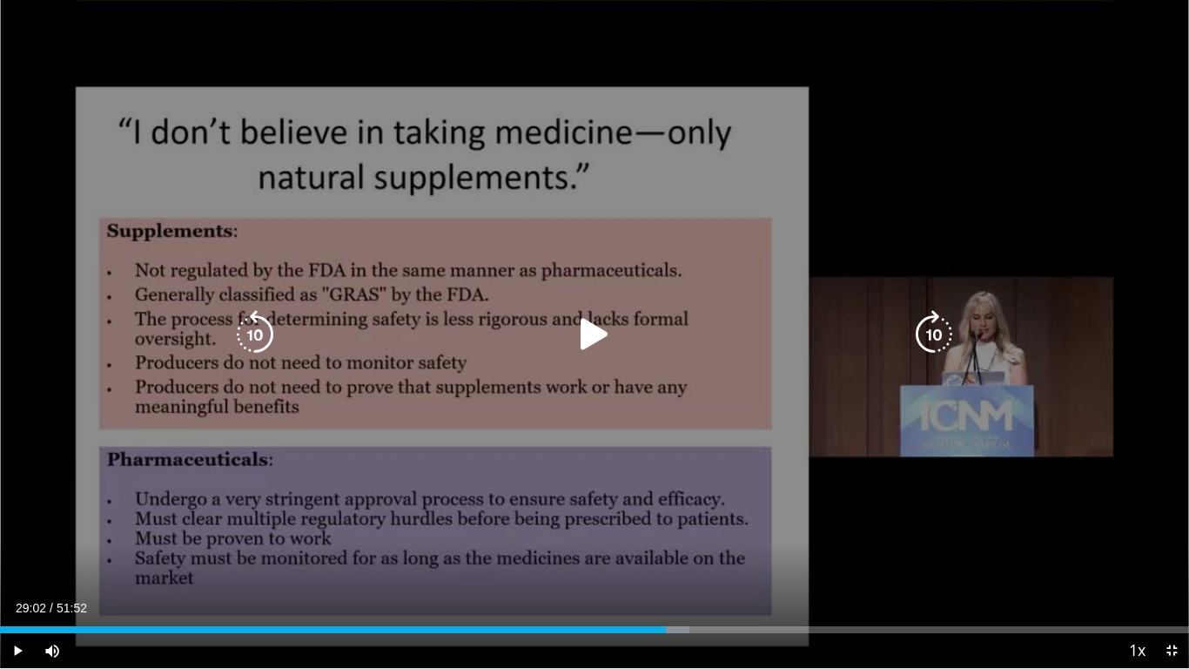
click at [600, 337] on icon "Video Player" at bounding box center [594, 334] width 49 height 49
click at [938, 334] on icon "Video Player" at bounding box center [934, 334] width 49 height 49
click at [926, 333] on icon "Video Player" at bounding box center [934, 334] width 49 height 49
click at [938, 327] on icon "Video Player" at bounding box center [934, 334] width 49 height 49
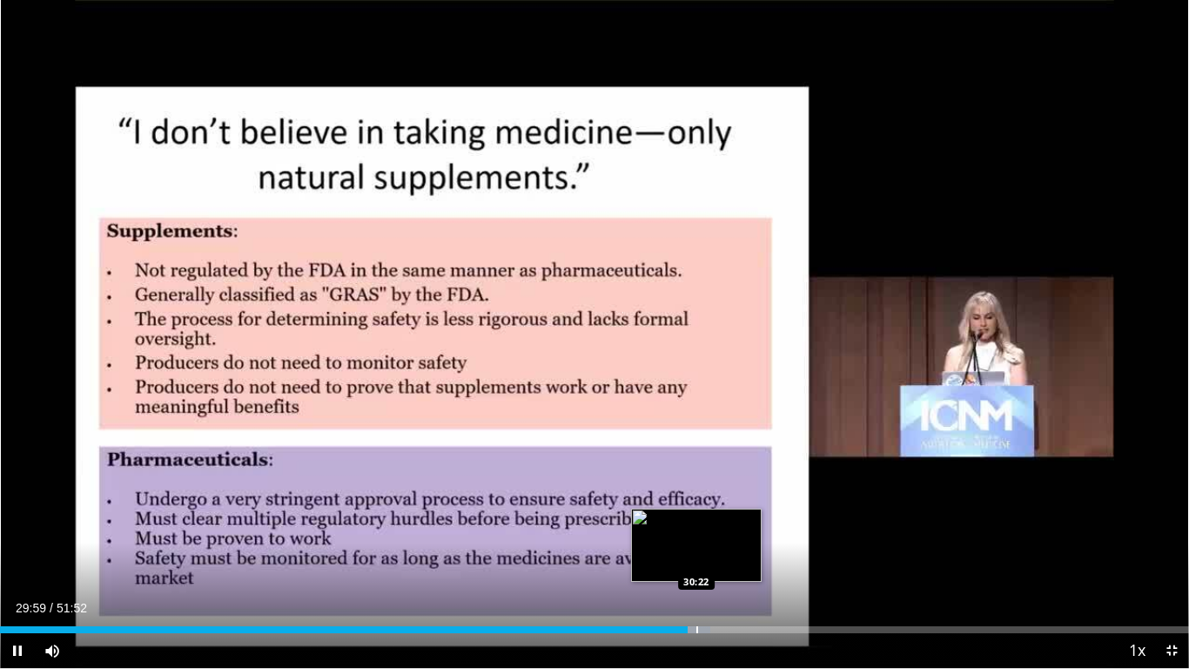
click at [697, 557] on div "Progress Bar" at bounding box center [698, 629] width 2 height 7
click at [707, 557] on div "Progress Bar" at bounding box center [709, 629] width 27 height 7
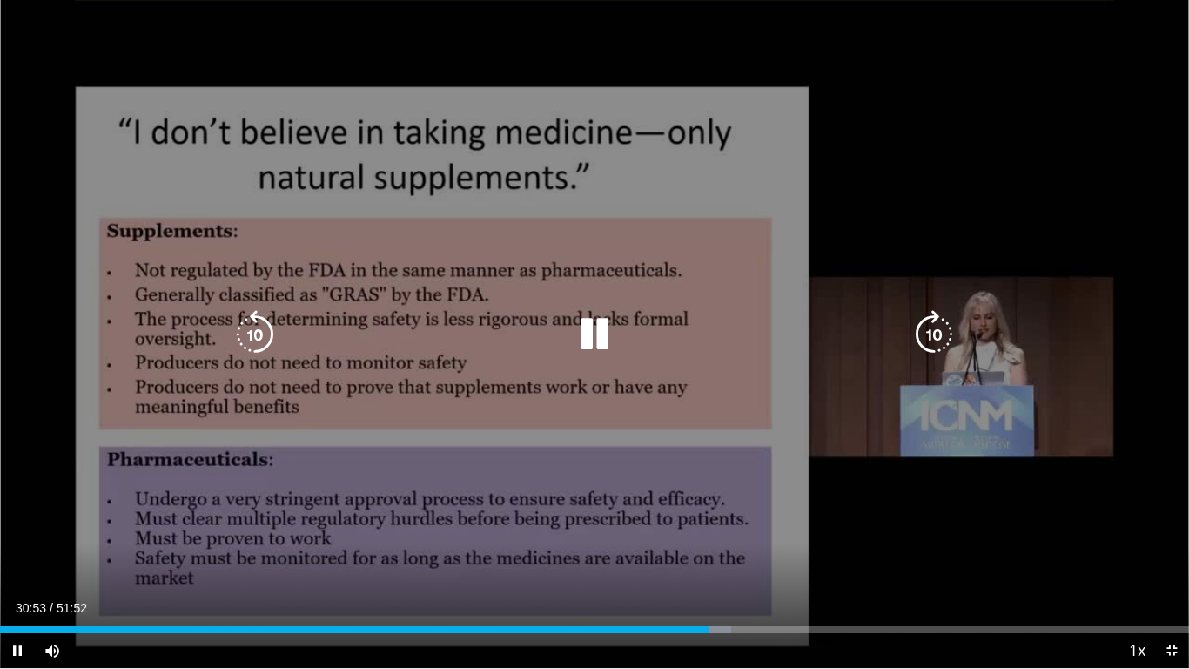
click at [937, 338] on icon "Video Player" at bounding box center [934, 334] width 49 height 49
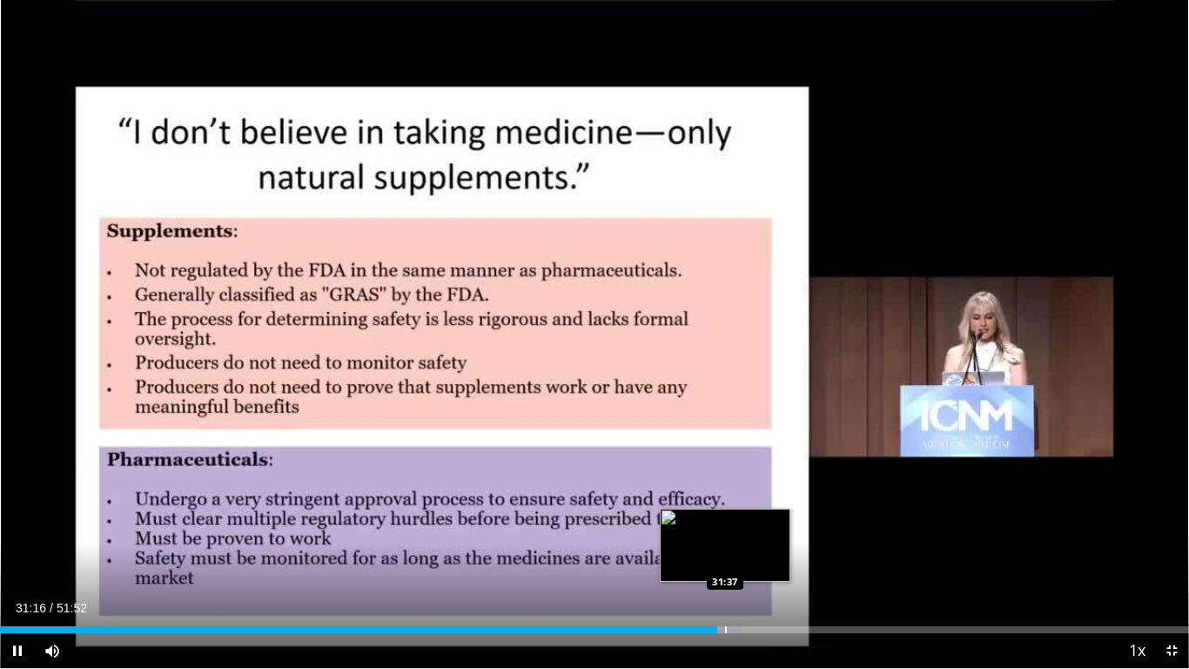
click at [725, 557] on div "Progress Bar" at bounding box center [726, 629] width 2 height 7
click at [736, 557] on div "Progress Bar" at bounding box center [737, 629] width 2 height 7
click at [731, 557] on div "Progress Bar" at bounding box center [732, 629] width 2 height 7
click at [725, 557] on div "Progress Bar" at bounding box center [726, 629] width 2 height 7
click at [758, 557] on div "Progress Bar" at bounding box center [759, 629] width 2 height 7
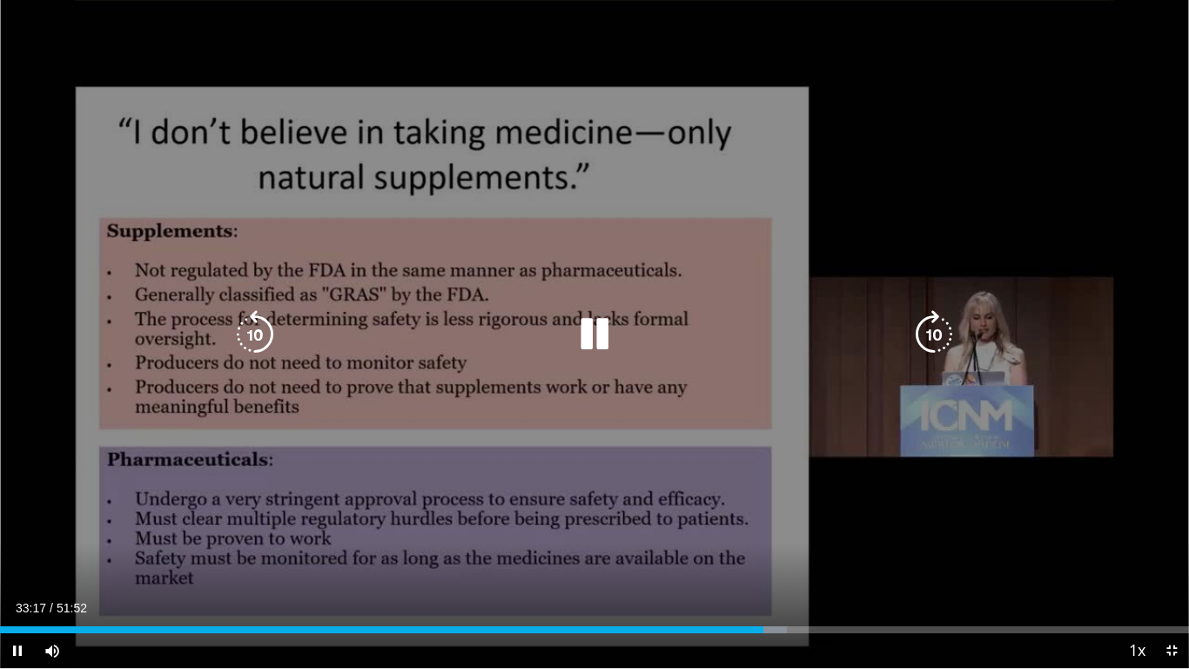
click at [602, 333] on icon "Video Player" at bounding box center [594, 334] width 49 height 49
click at [590, 340] on icon "Video Player" at bounding box center [594, 334] width 49 height 49
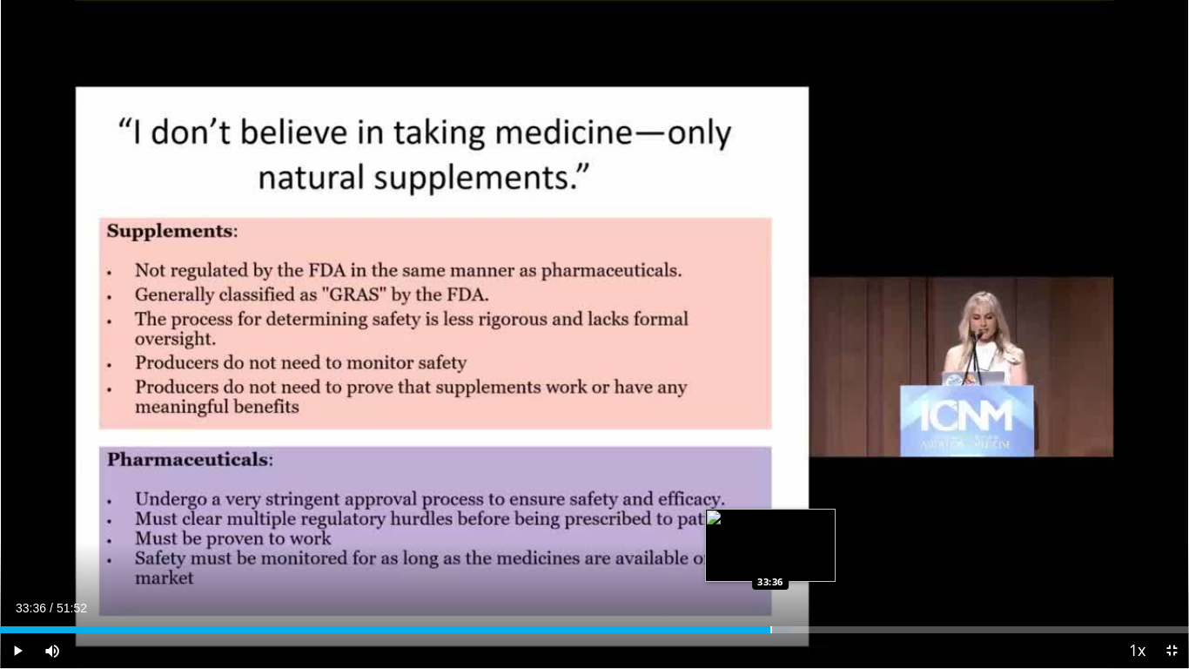
click at [771, 557] on div "Progress Bar" at bounding box center [772, 629] width 2 height 7
click at [783, 557] on div "Progress Bar" at bounding box center [784, 629] width 2 height 7
click at [789, 557] on div "Progress Bar" at bounding box center [790, 629] width 2 height 7
click at [797, 557] on div "Progress Bar" at bounding box center [798, 629] width 2 height 7
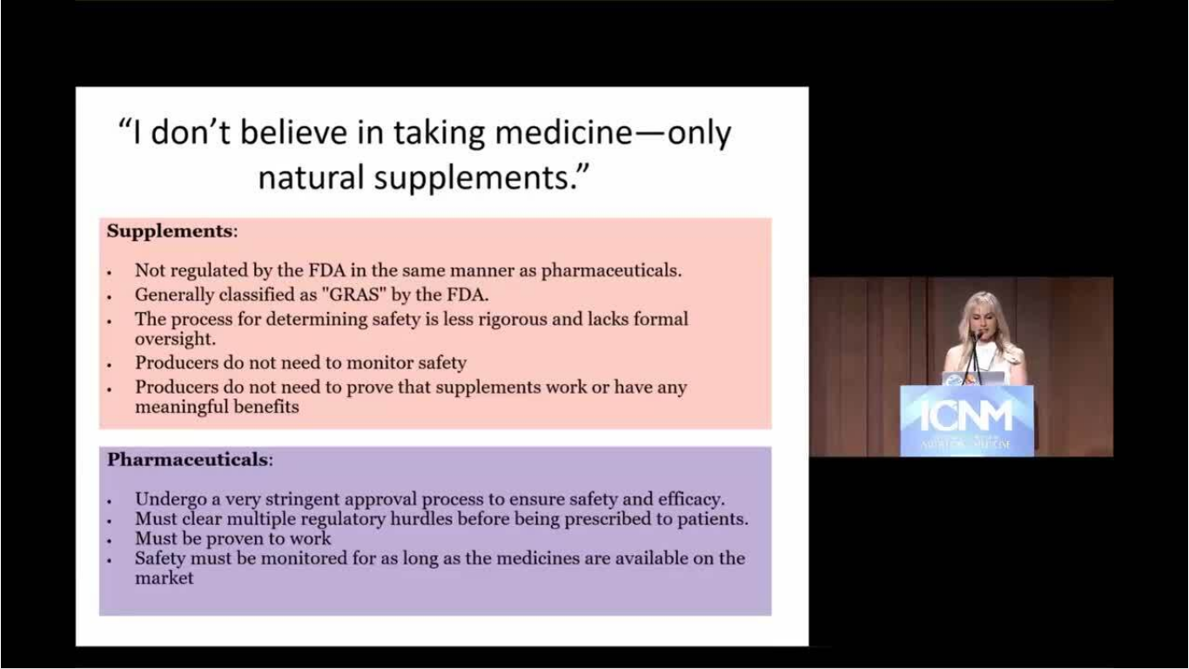
click at [819, 557] on div "10 seconds Tap to unmute" at bounding box center [594, 334] width 1189 height 668
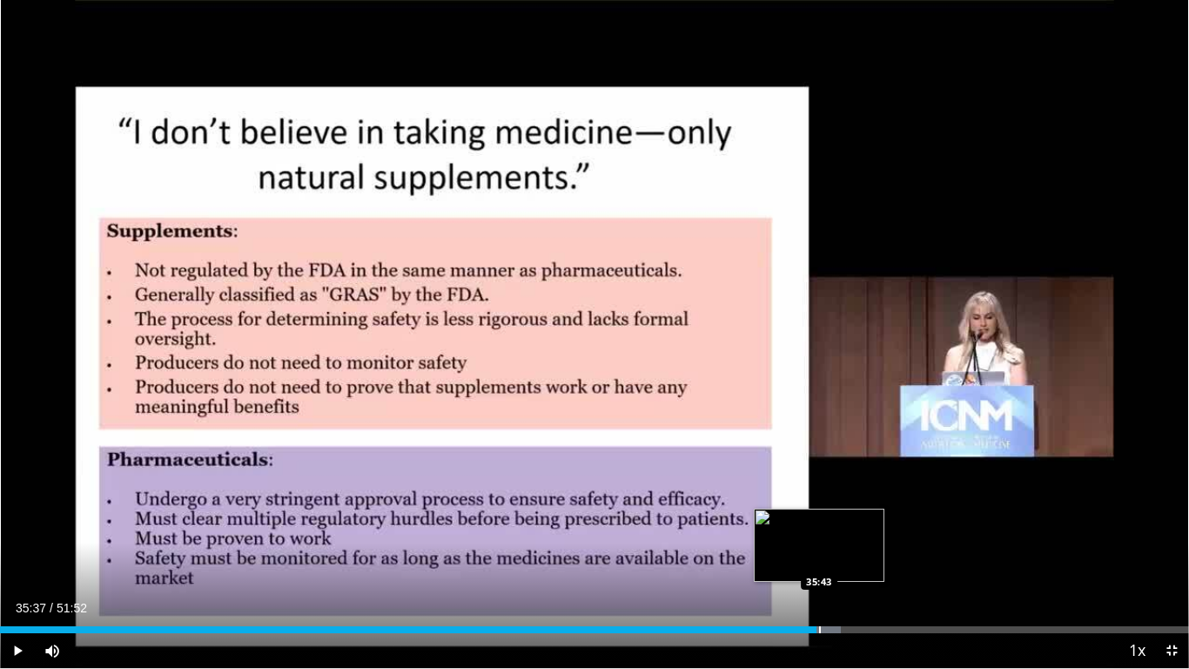
click at [819, 557] on div "Progress Bar" at bounding box center [820, 629] width 2 height 7
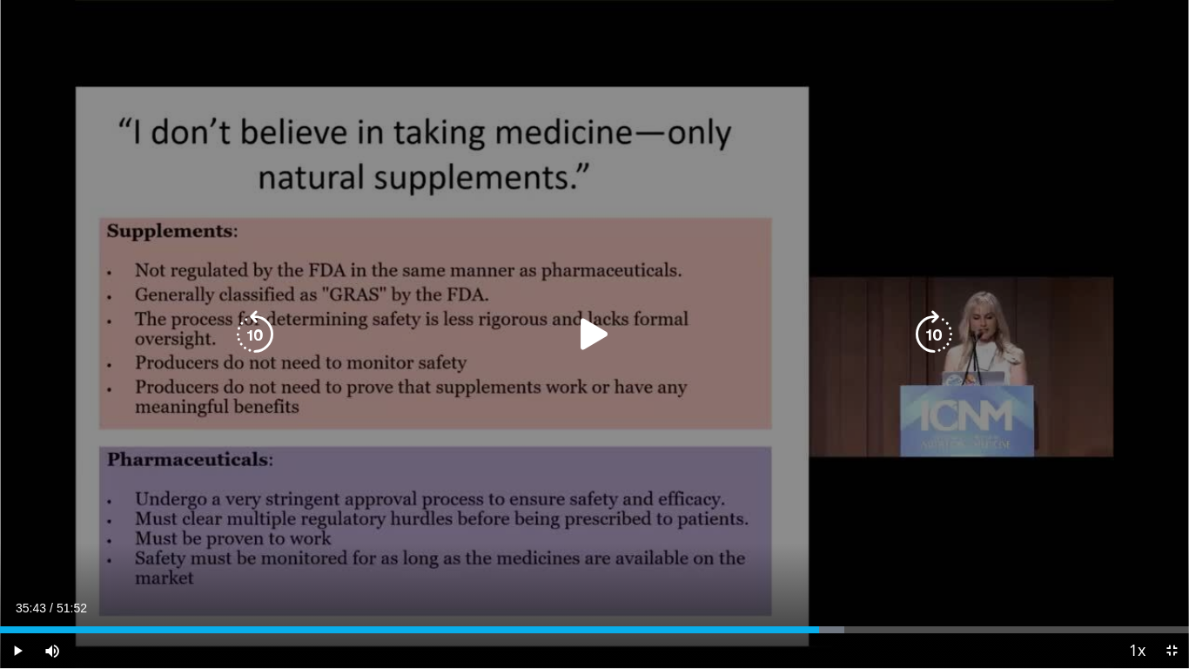
click at [564, 313] on div "10 seconds Tap to unmute" at bounding box center [594, 334] width 1189 height 668
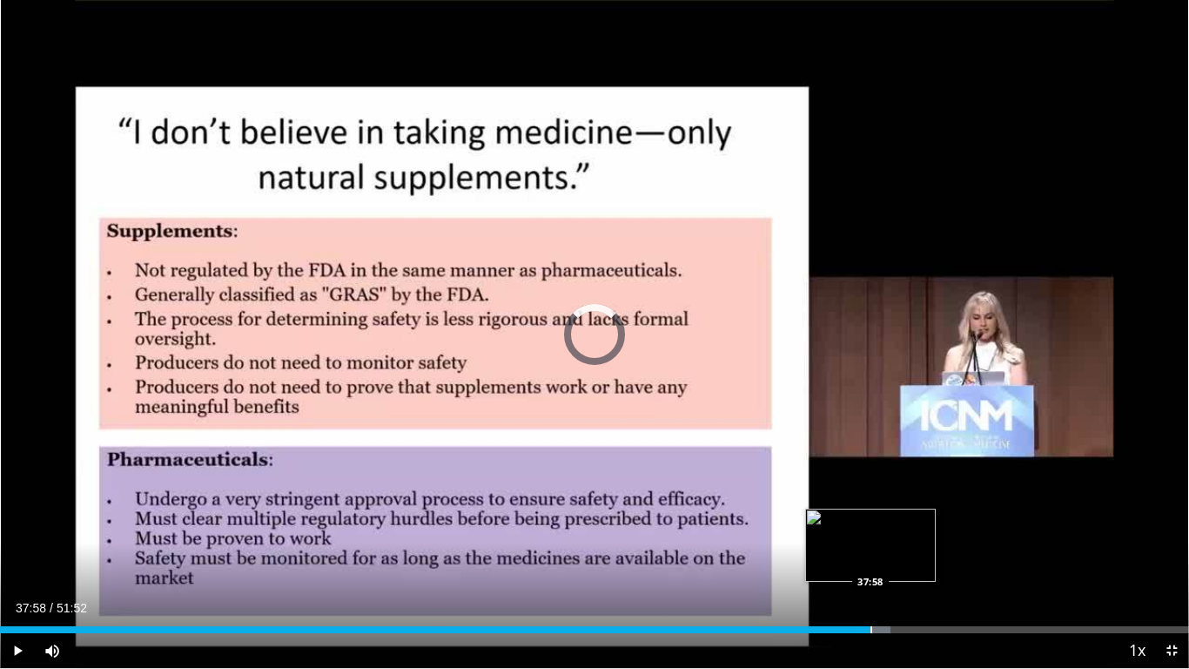
click at [871, 557] on div "Progress Bar" at bounding box center [872, 629] width 2 height 7
click at [878, 557] on div "Progress Bar" at bounding box center [879, 629] width 2 height 7
click at [889, 557] on div "Progress Bar" at bounding box center [884, 629] width 35 height 7
click at [893, 557] on div "Progress Bar" at bounding box center [894, 629] width 2 height 7
click at [938, 557] on div "Progress Bar" at bounding box center [939, 629] width 2 height 7
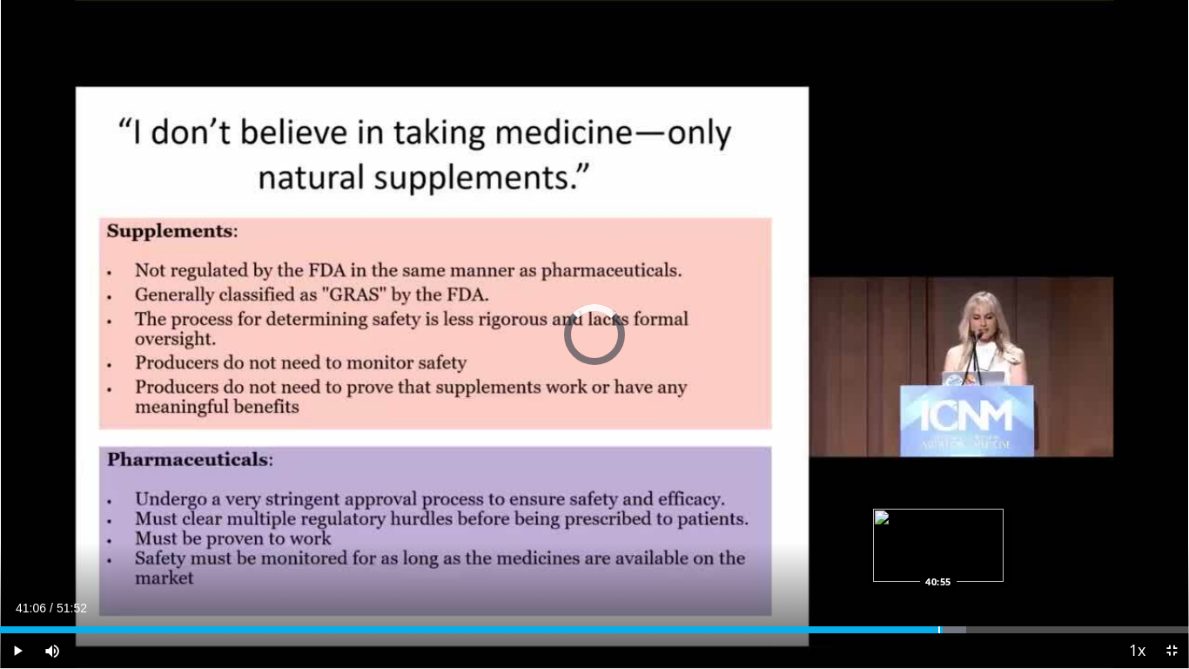
click at [939, 557] on div "Progress Bar" at bounding box center [940, 629] width 2 height 7
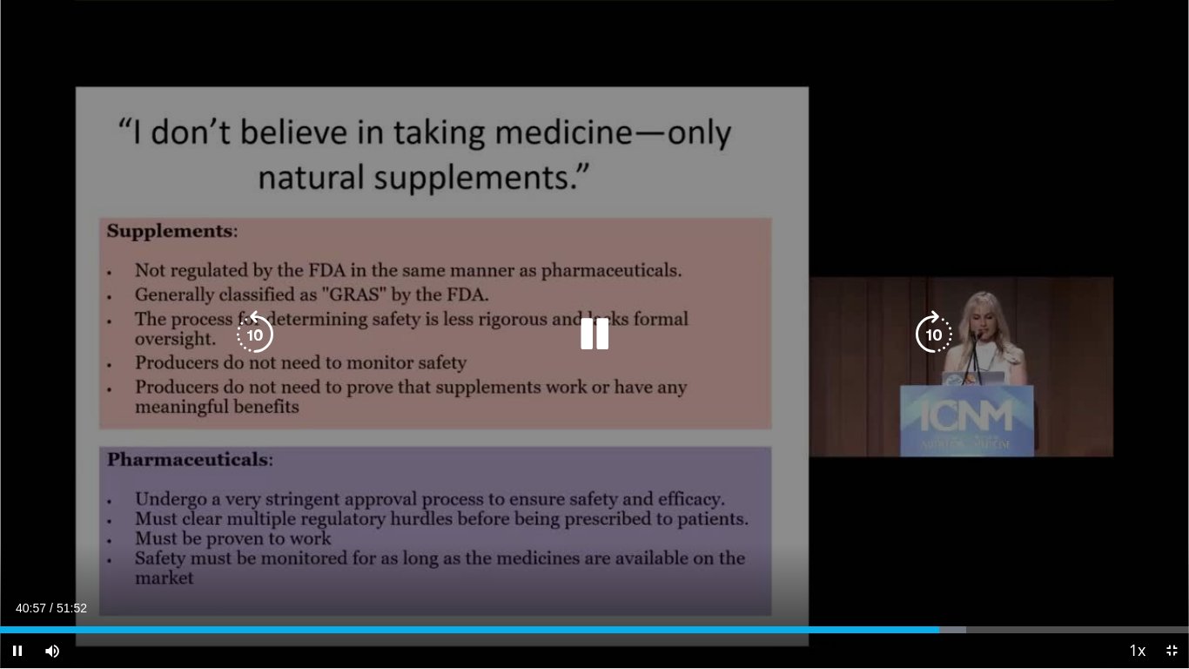
click at [589, 327] on icon "Video Player" at bounding box center [594, 334] width 49 height 49
click at [594, 332] on icon "Video Player" at bounding box center [594, 334] width 49 height 49
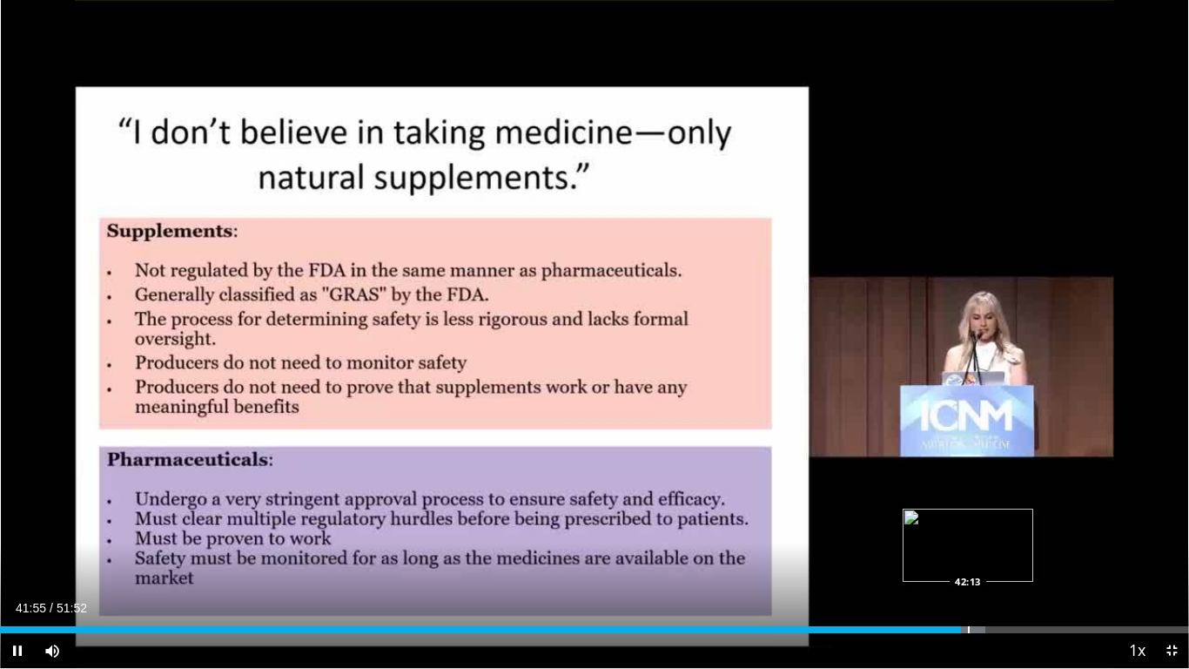
click at [968, 557] on div "Progress Bar" at bounding box center [969, 629] width 2 height 7
click at [1028, 557] on div "Progress Bar" at bounding box center [1029, 629] width 2 height 7
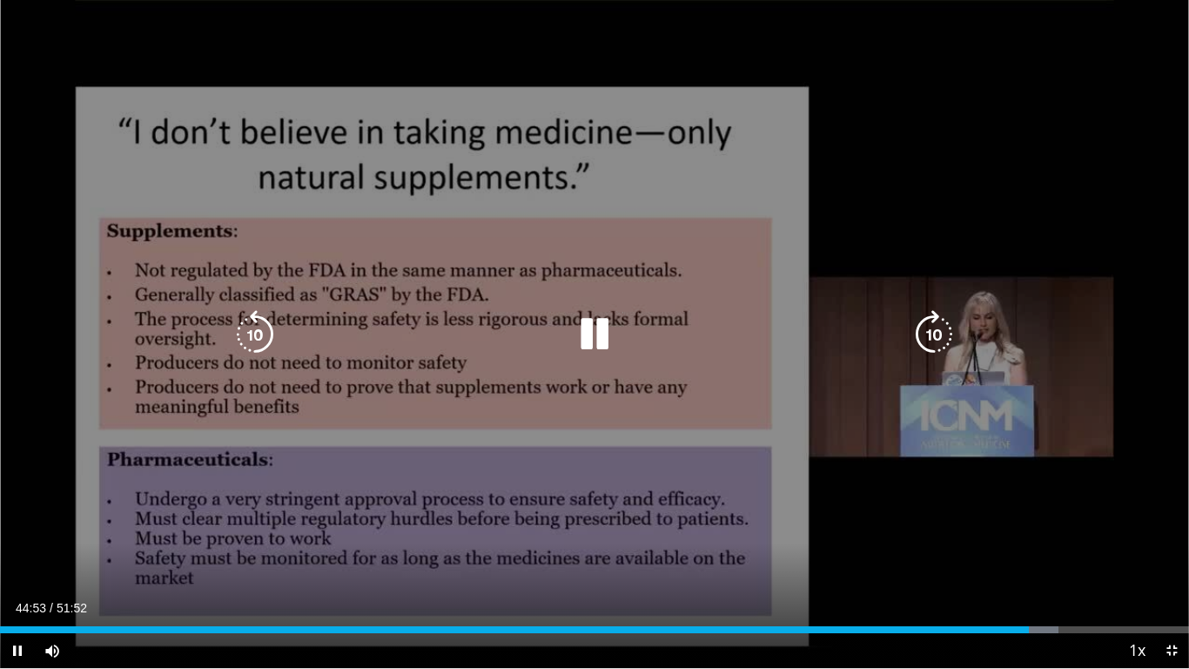
click at [573, 341] on icon "Video Player" at bounding box center [594, 334] width 49 height 49
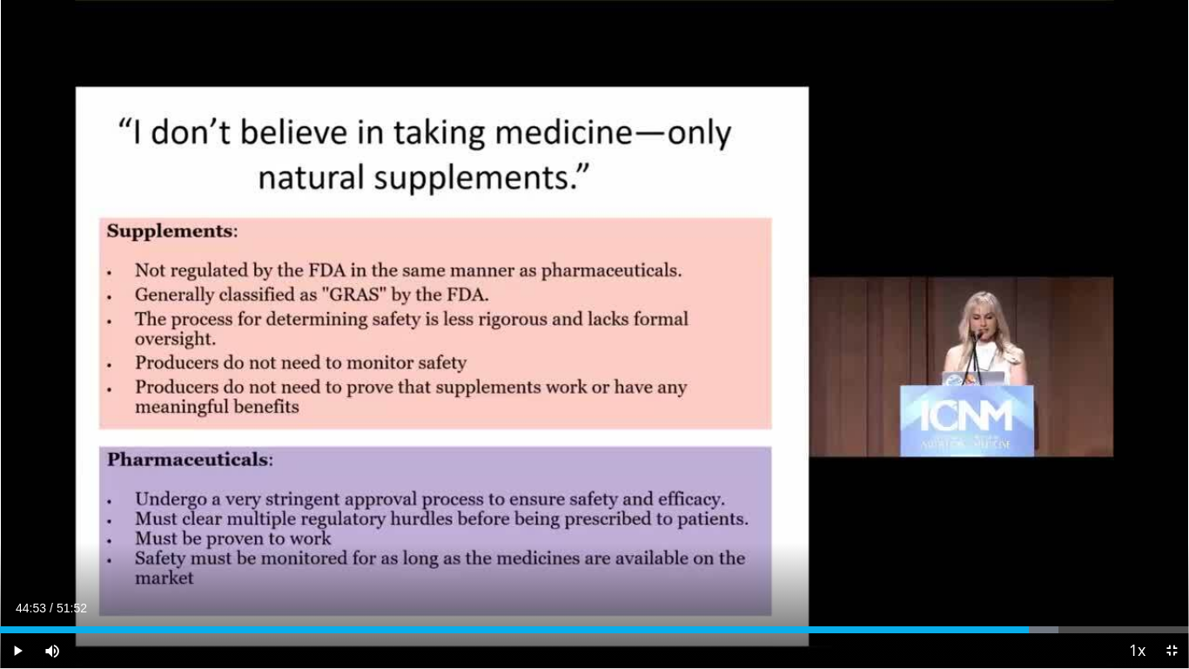
click at [552, 557] on video-js "**********" at bounding box center [594, 334] width 1189 height 669
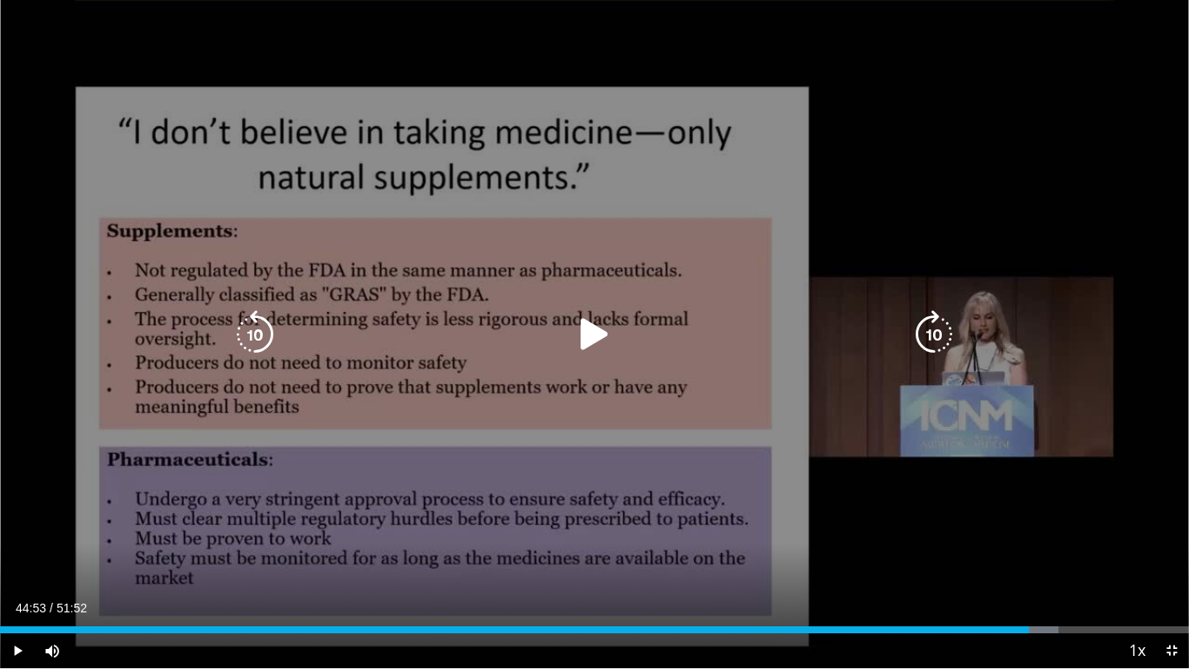
click at [583, 343] on icon "Video Player" at bounding box center [594, 334] width 49 height 49
click at [578, 332] on icon "Video Player" at bounding box center [594, 334] width 49 height 49
click at [594, 316] on icon "Video Player" at bounding box center [594, 334] width 49 height 49
click at [602, 329] on icon "Video Player" at bounding box center [594, 334] width 49 height 49
click at [586, 328] on icon "Video Player" at bounding box center [594, 334] width 49 height 49
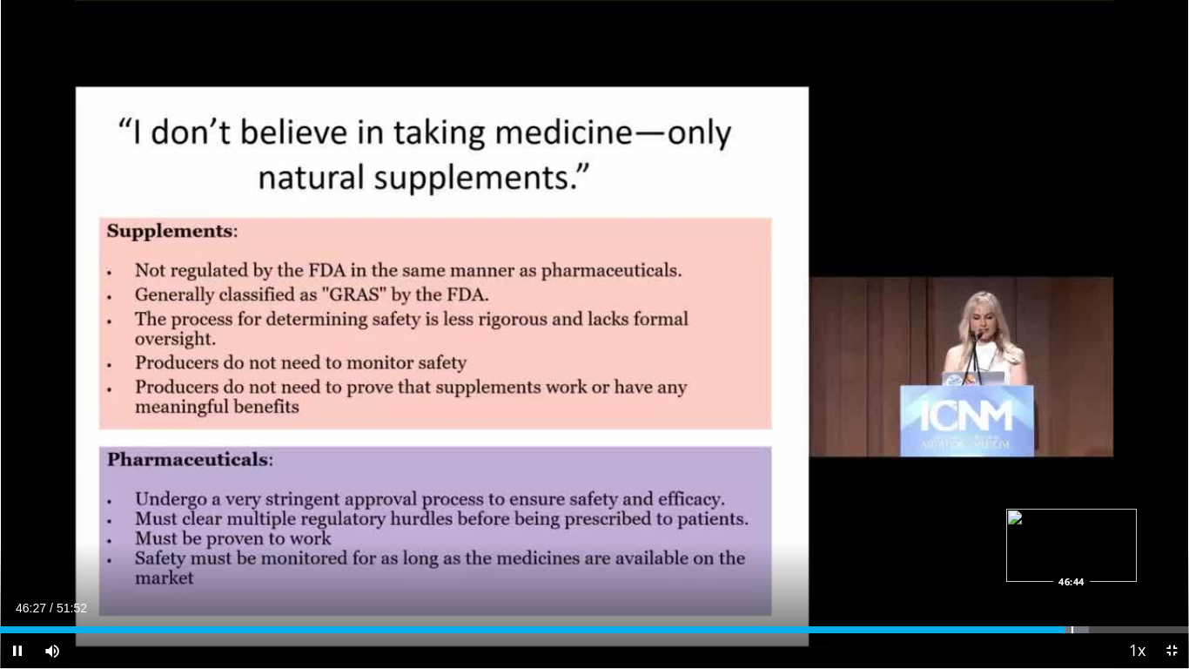
click at [1072, 557] on div "Progress Bar" at bounding box center [1073, 629] width 2 height 7
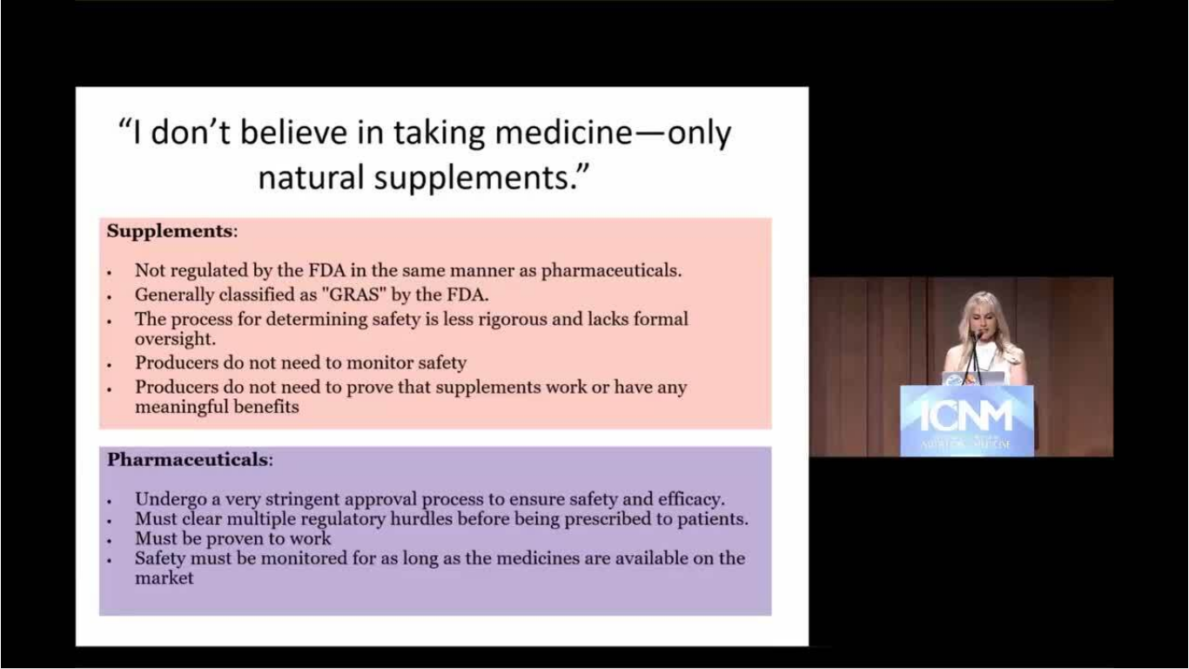
click at [569, 557] on div "10 seconds Tap to unmute" at bounding box center [594, 334] width 1189 height 668
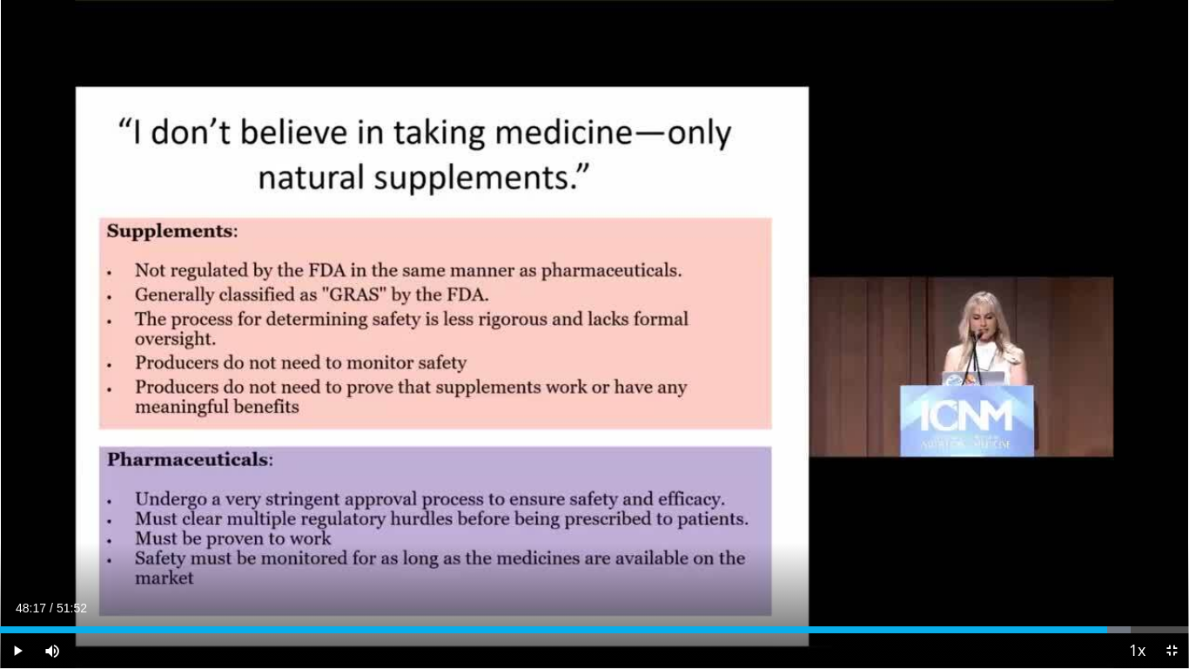
click at [593, 557] on div "Current Time 48:17 / Duration 51:52 Play Skip Backward Skip Forward Mute 0% Loa…" at bounding box center [594, 650] width 1189 height 35
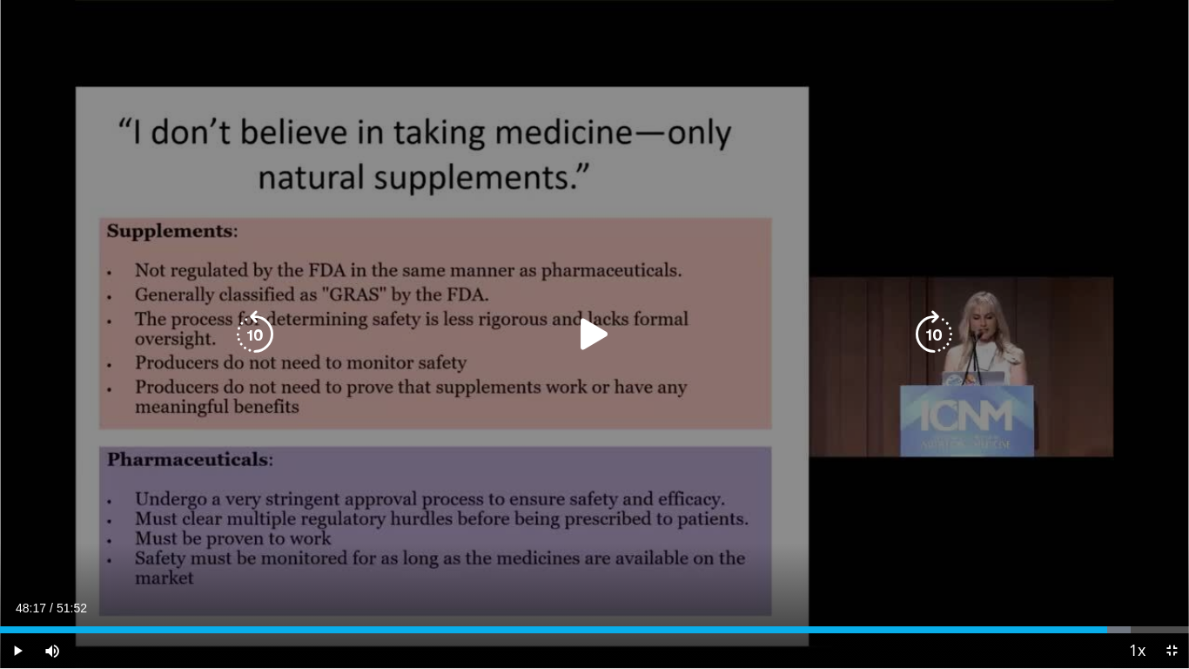
click at [598, 325] on icon "Video Player" at bounding box center [594, 334] width 49 height 49
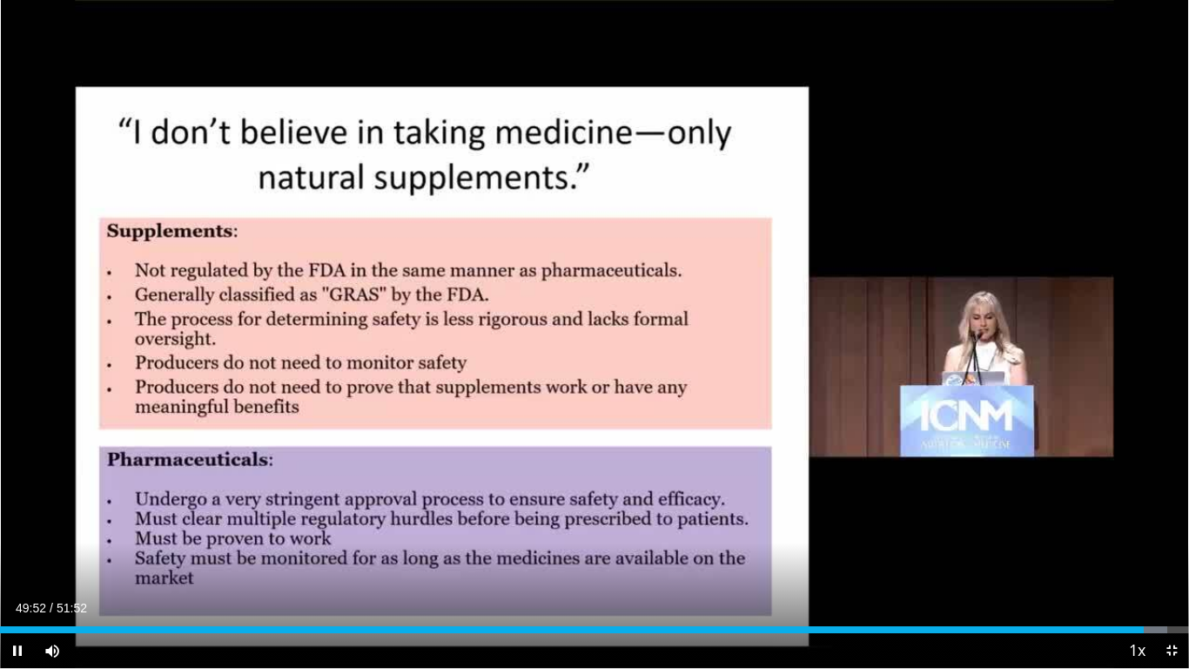
click at [603, 557] on div "Current Time 49:52 / Duration 51:52 Pause Skip Backward Skip Forward Mute 0% Lo…" at bounding box center [594, 650] width 1189 height 35
click at [1137, 557] on div "Progress Bar" at bounding box center [1138, 629] width 2 height 7
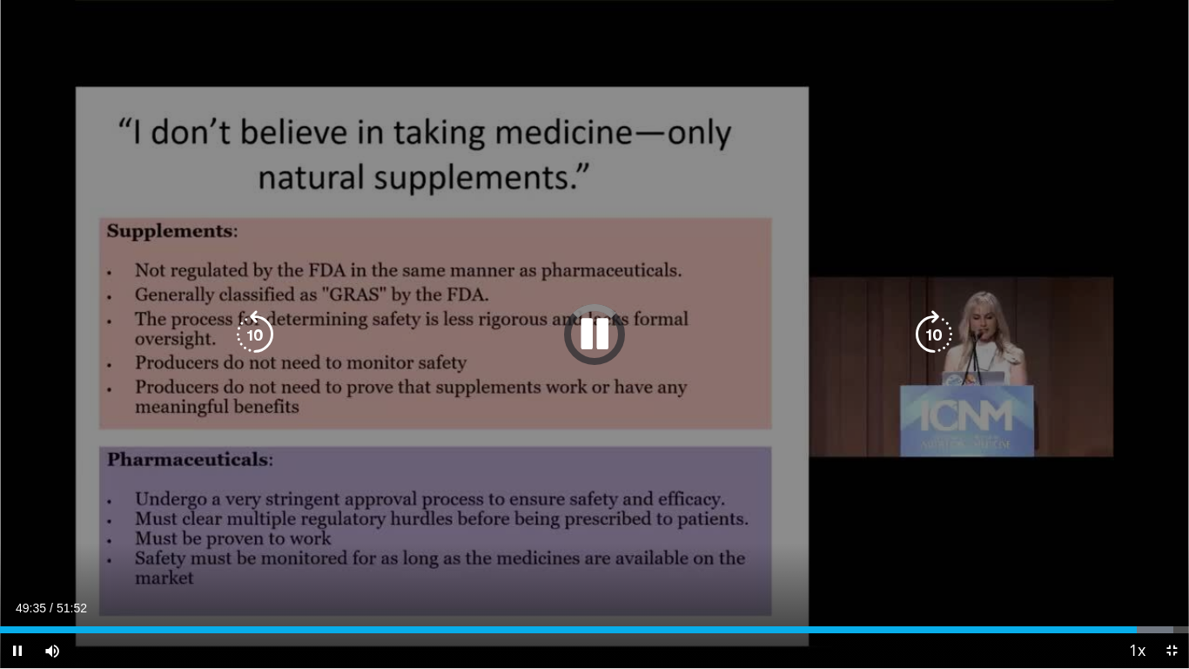
click at [256, 328] on div "10 seconds Tap to unmute" at bounding box center [594, 334] width 1189 height 668
click at [589, 333] on icon "Video Player" at bounding box center [594, 334] width 49 height 49
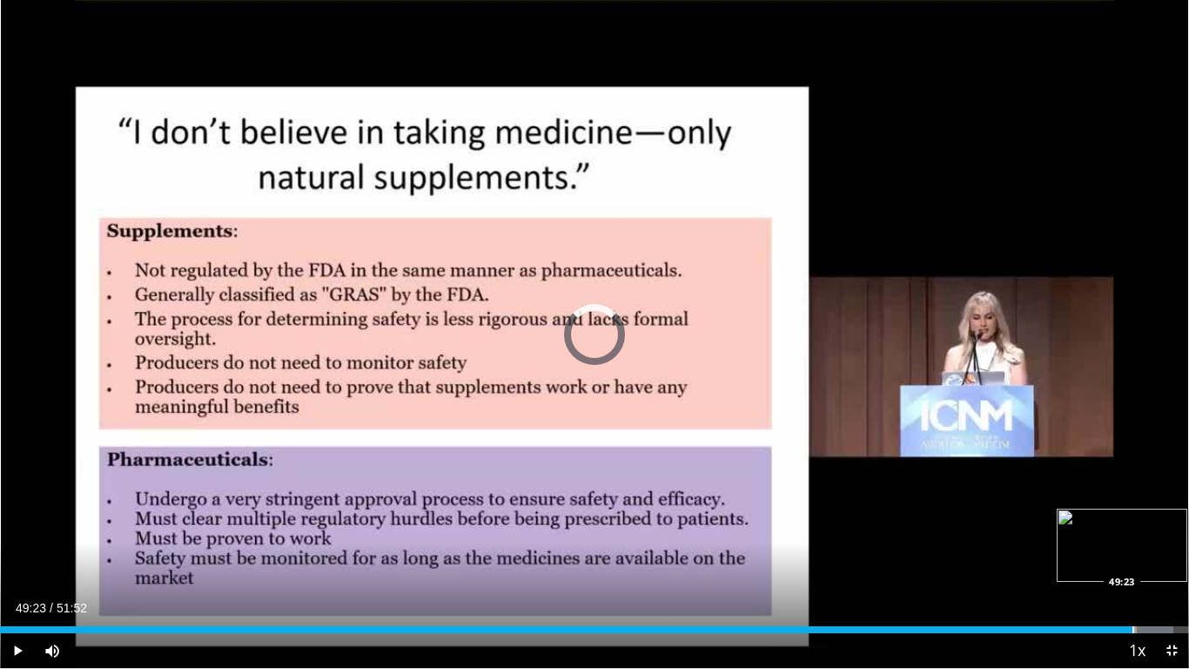
click at [1133, 557] on div "Progress Bar" at bounding box center [1134, 629] width 2 height 7
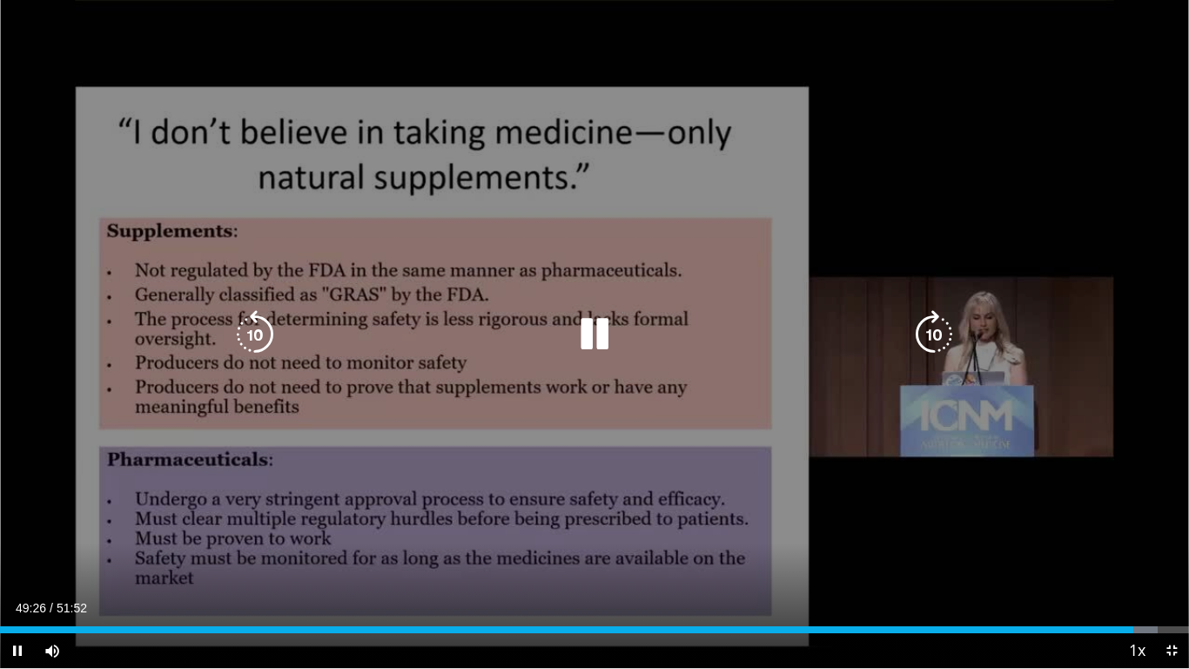
click at [401, 557] on div "10 seconds Tap to unmute" at bounding box center [594, 334] width 1189 height 668
click at [594, 333] on icon "Video Player" at bounding box center [594, 334] width 49 height 49
click at [455, 408] on div "10 seconds Tap to unmute" at bounding box center [594, 334] width 1189 height 668
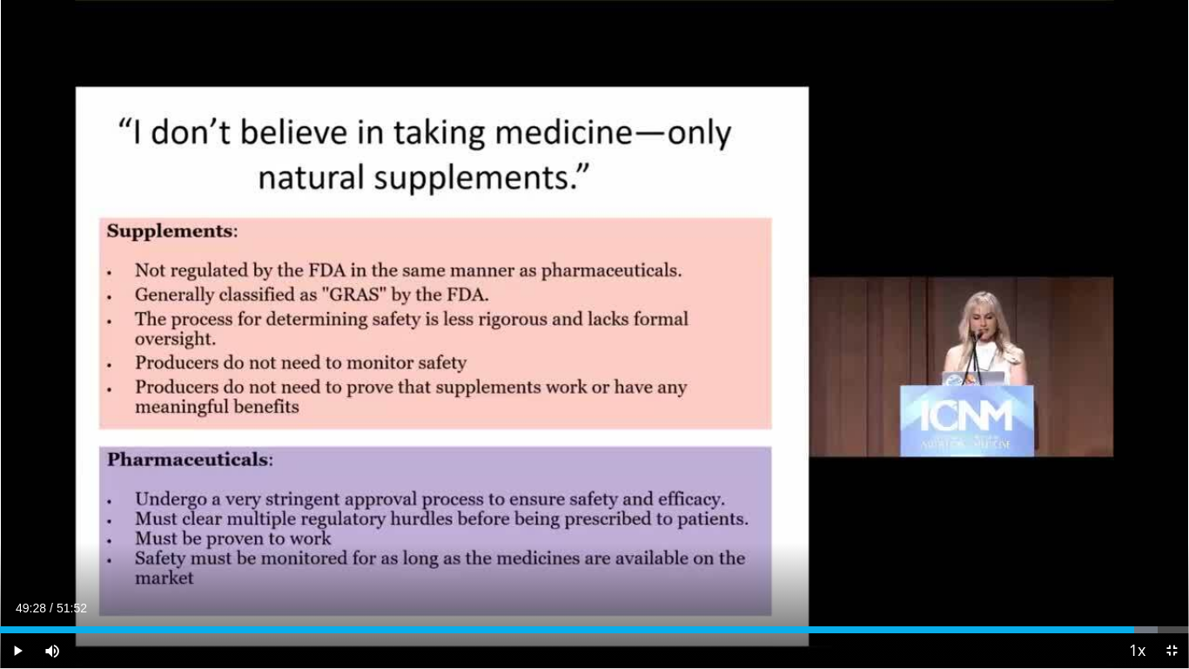
click at [423, 557] on div "Current Time 49:28 / Duration 51:52 Play Skip Backward Skip Forward Mute 0% Loa…" at bounding box center [594, 650] width 1189 height 35
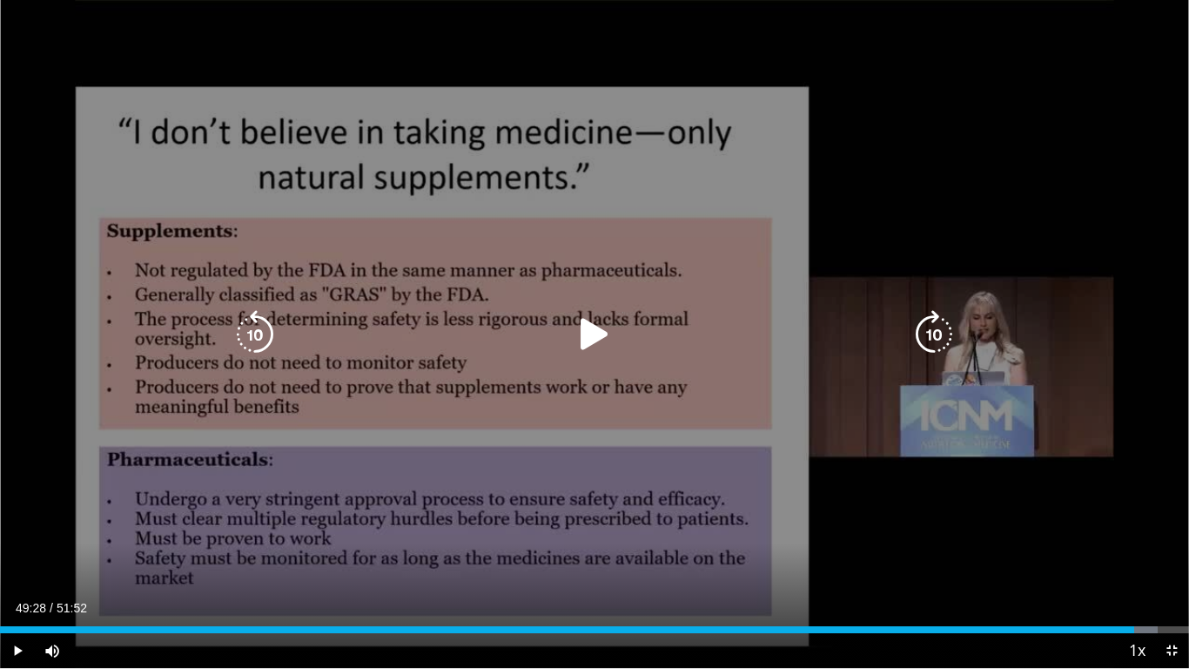
click at [483, 460] on div "10 seconds Tap to unmute" at bounding box center [594, 334] width 1189 height 668
click at [250, 320] on icon "Video Player" at bounding box center [255, 334] width 49 height 49
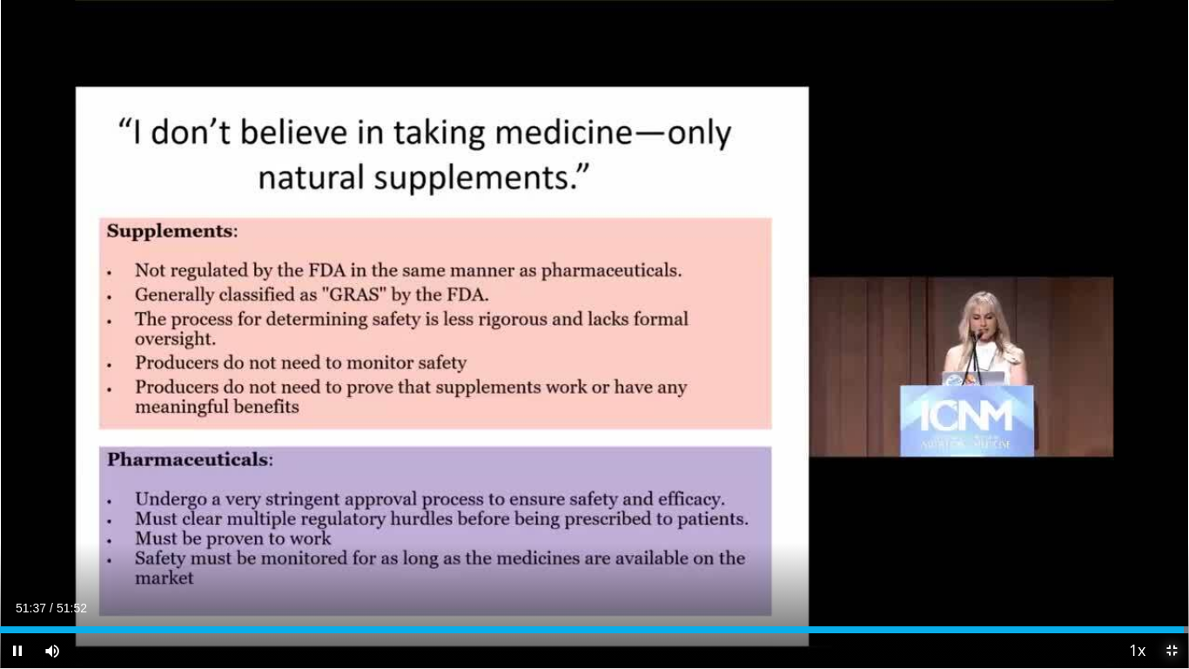
click at [1175, 557] on span "Video Player" at bounding box center [1172, 650] width 35 height 35
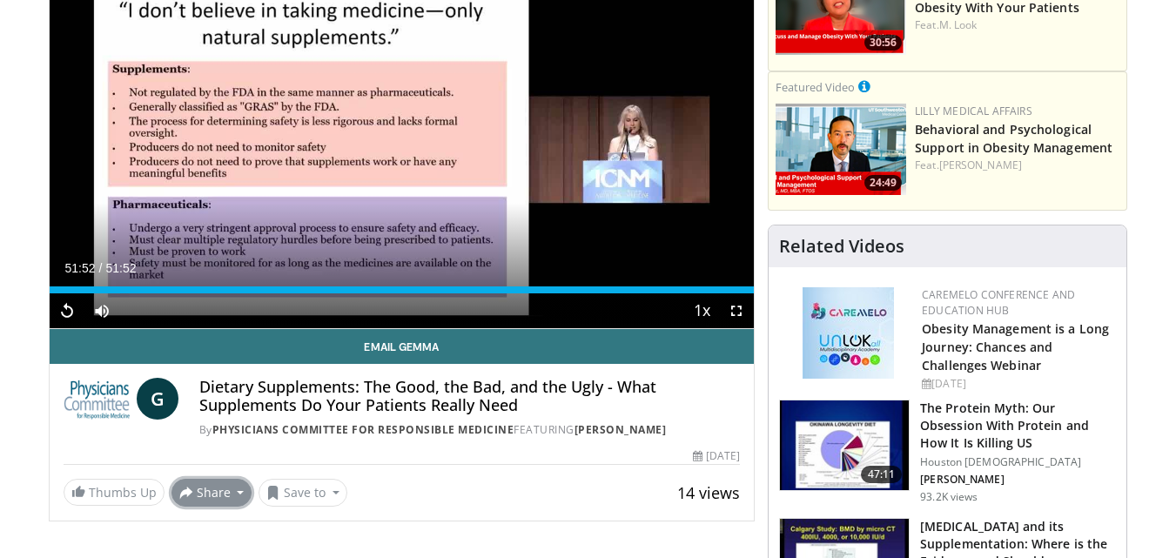
click at [219, 495] on button "Share" at bounding box center [212, 493] width 81 height 28
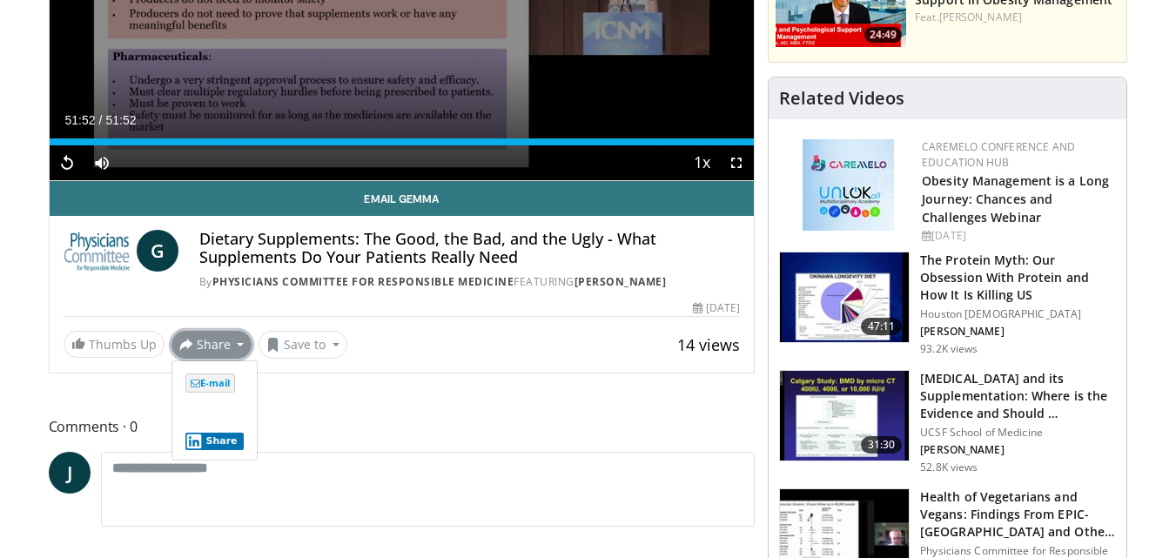
scroll to position [407, 0]
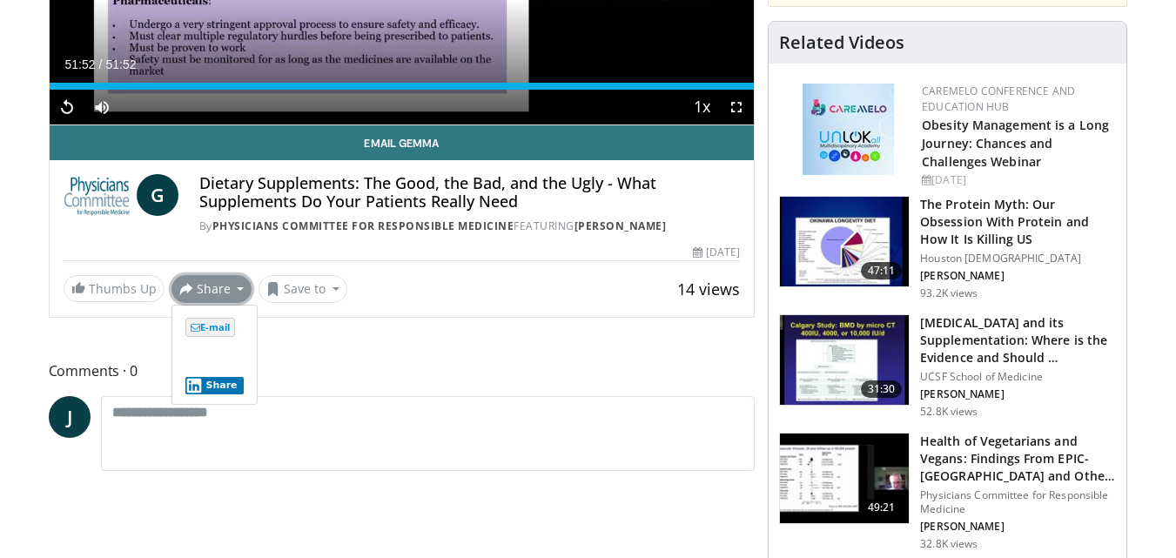
click at [215, 291] on button "Share" at bounding box center [212, 289] width 81 height 28
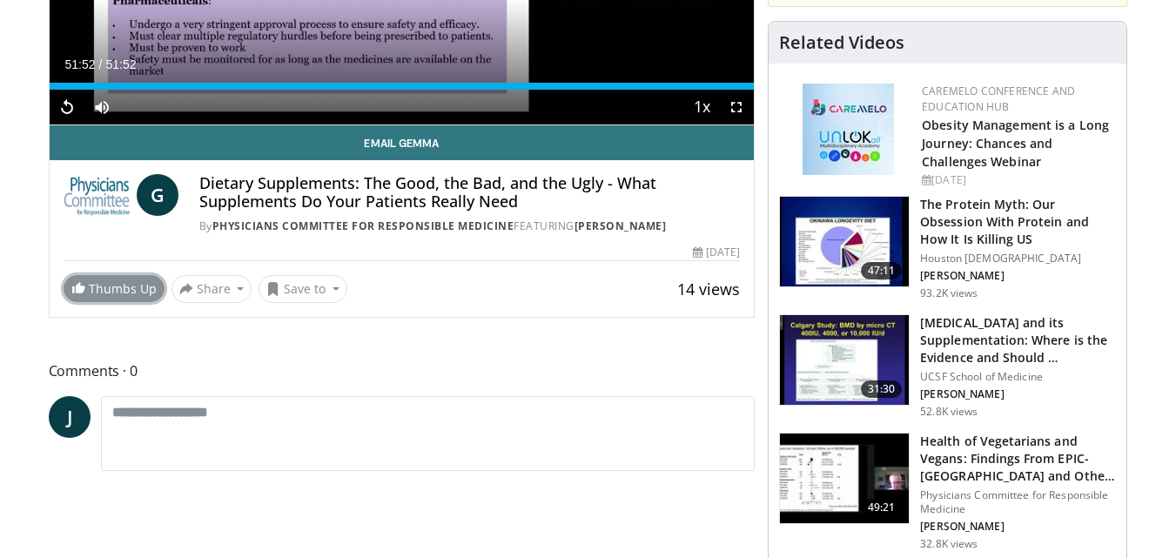
click at [129, 294] on link "Thumbs Up" at bounding box center [114, 288] width 101 height 27
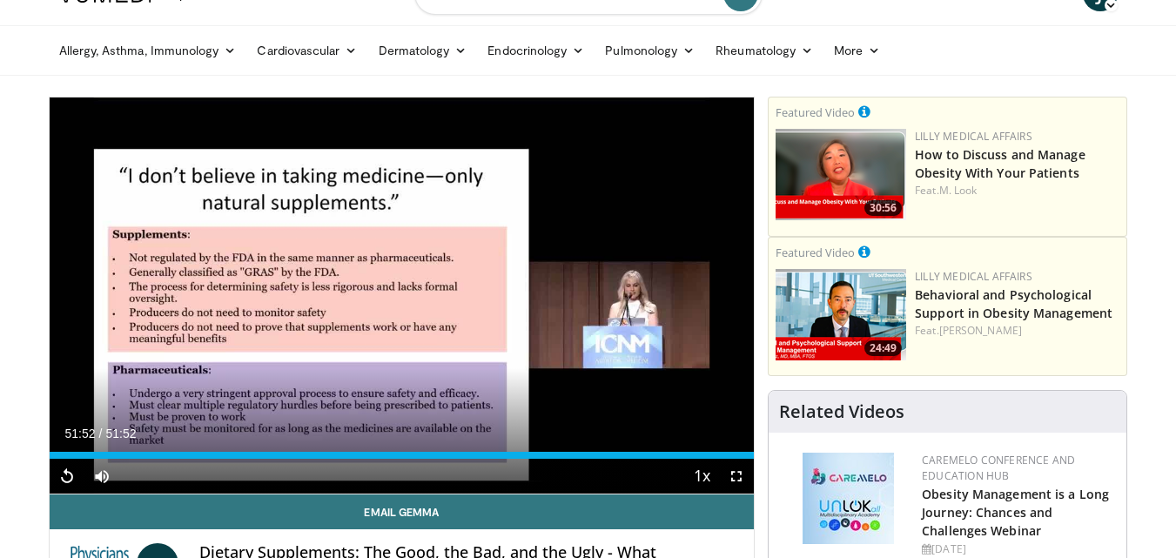
scroll to position [0, 0]
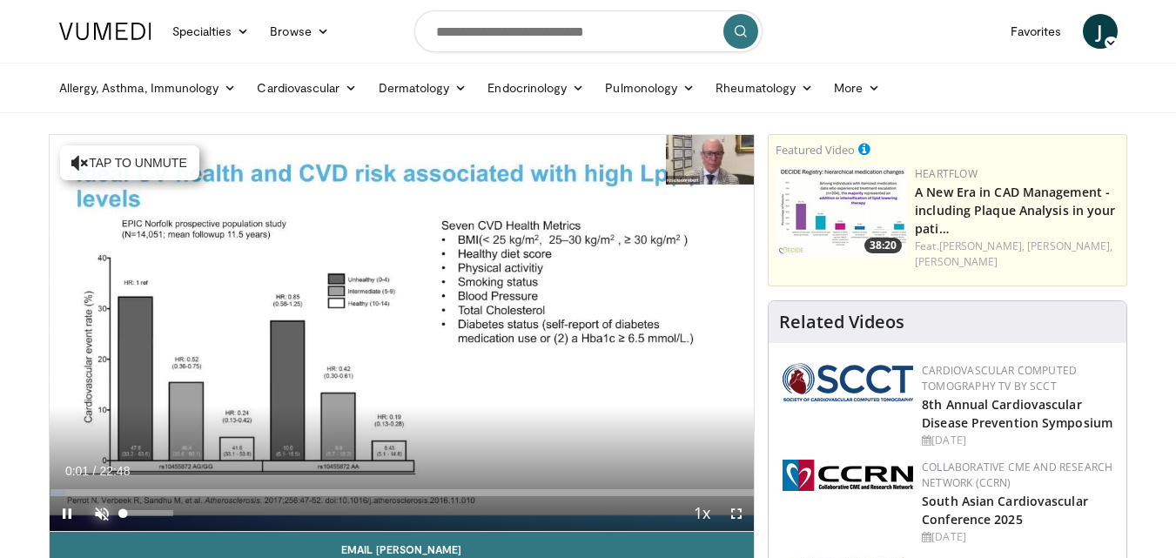
click at [102, 508] on span "Video Player" at bounding box center [101, 513] width 35 height 35
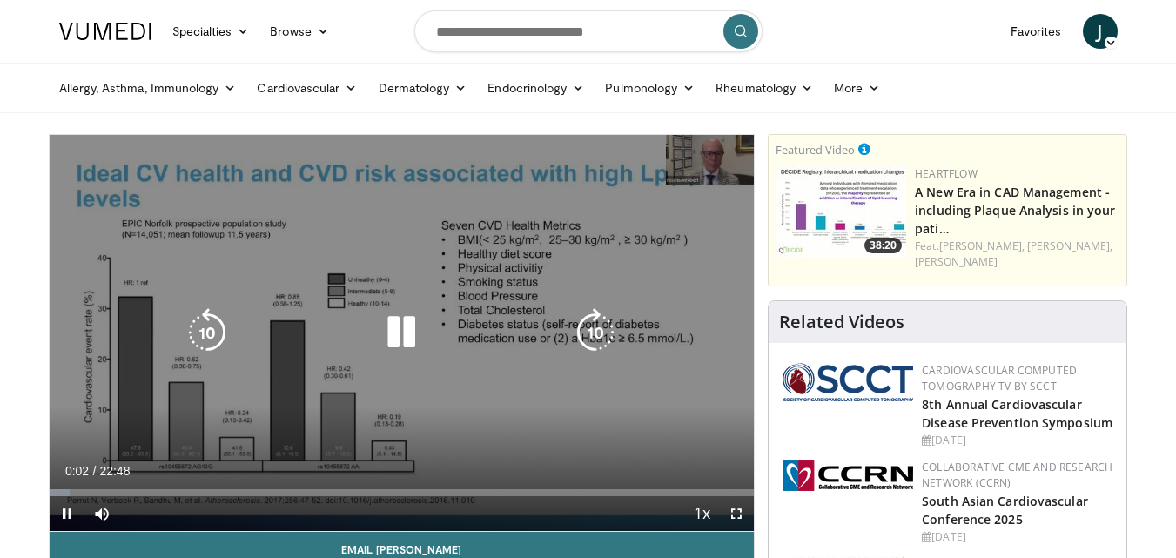
click at [406, 330] on icon "Video Player" at bounding box center [401, 332] width 49 height 49
click at [462, 195] on div "10 seconds Tap to unmute" at bounding box center [402, 333] width 705 height 396
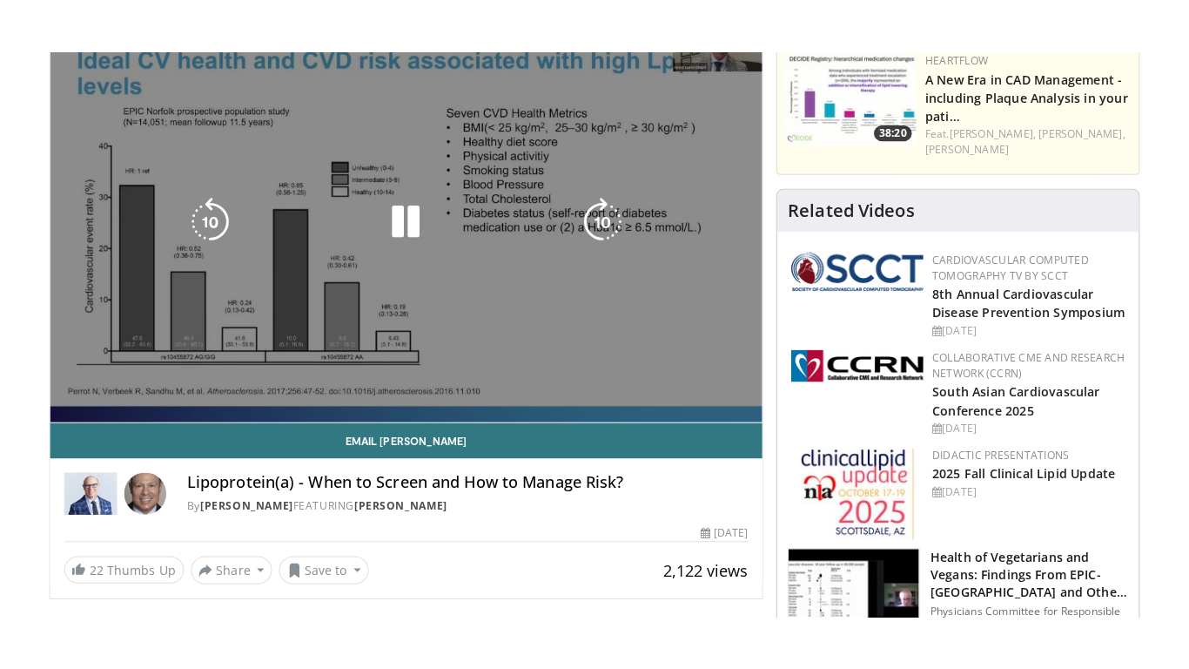
scroll to position [203, 0]
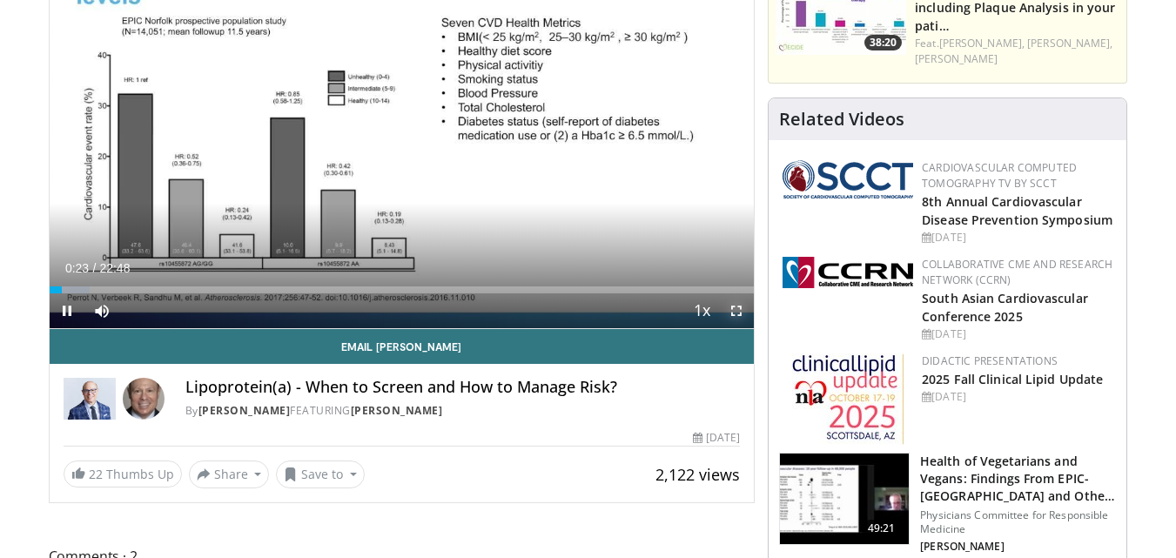
drag, startPoint x: 732, startPoint y: 309, endPoint x: 732, endPoint y: 385, distance: 75.8
click at [732, 309] on span "Video Player" at bounding box center [736, 310] width 35 height 35
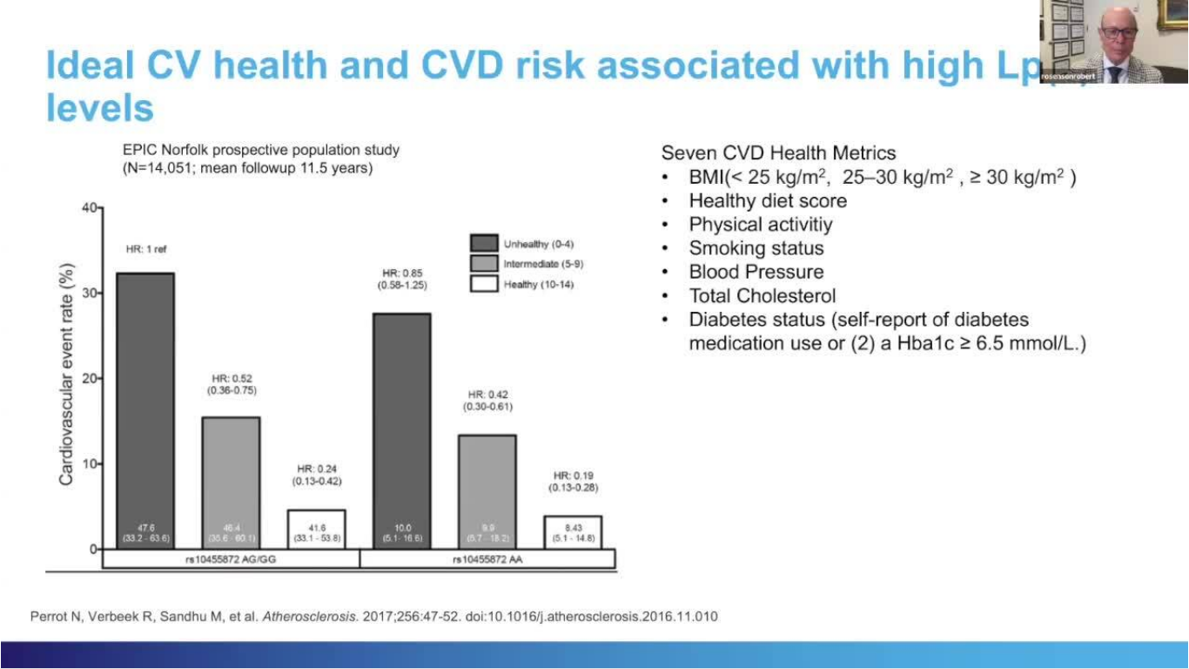
click at [125, 557] on div "10 seconds Tap to unmute" at bounding box center [594, 334] width 1189 height 668
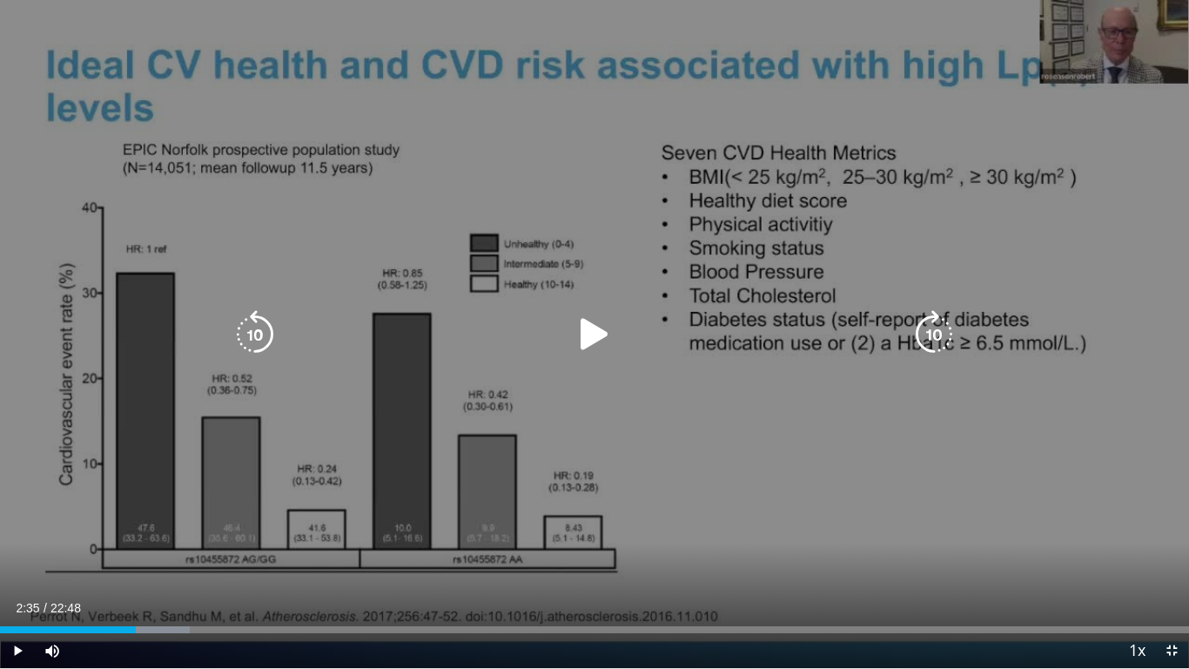
click at [0, 0] on div "Progress Bar" at bounding box center [0, 0] width 0 height 0
click at [588, 330] on icon "Video Player" at bounding box center [594, 334] width 49 height 49
click at [928, 333] on icon "Video Player" at bounding box center [934, 334] width 49 height 49
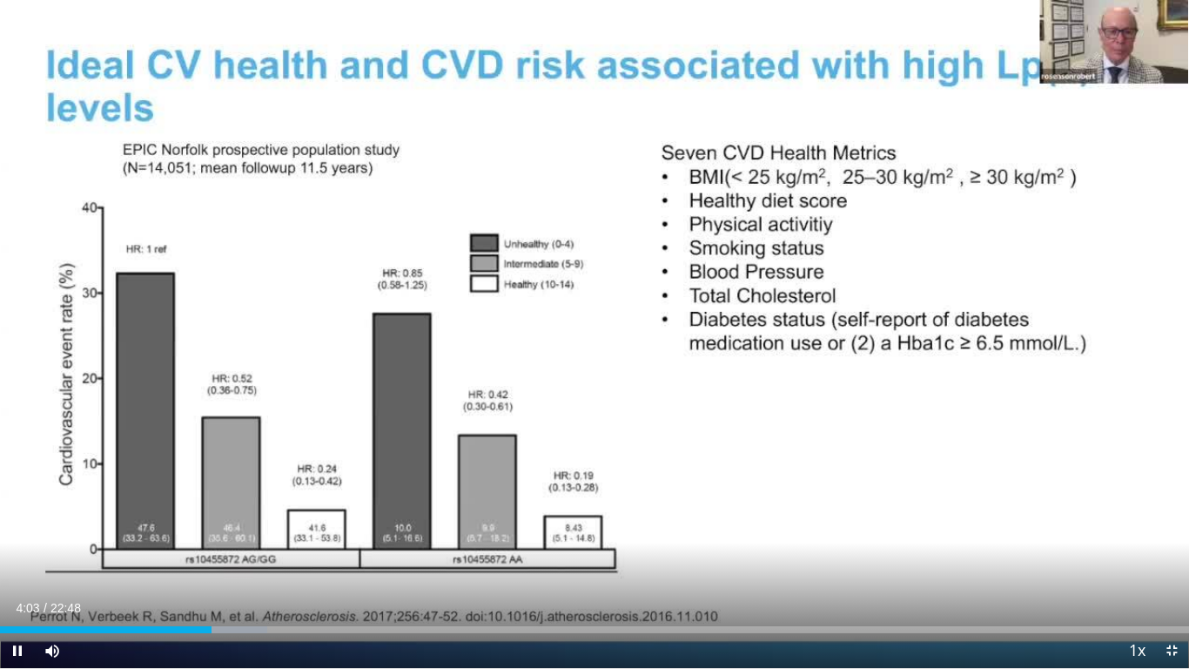
click at [581, 557] on div "Current Time 4:03 / Duration 22:48 Pause Skip Backward Skip Forward Mute 0% Loa…" at bounding box center [594, 650] width 1189 height 35
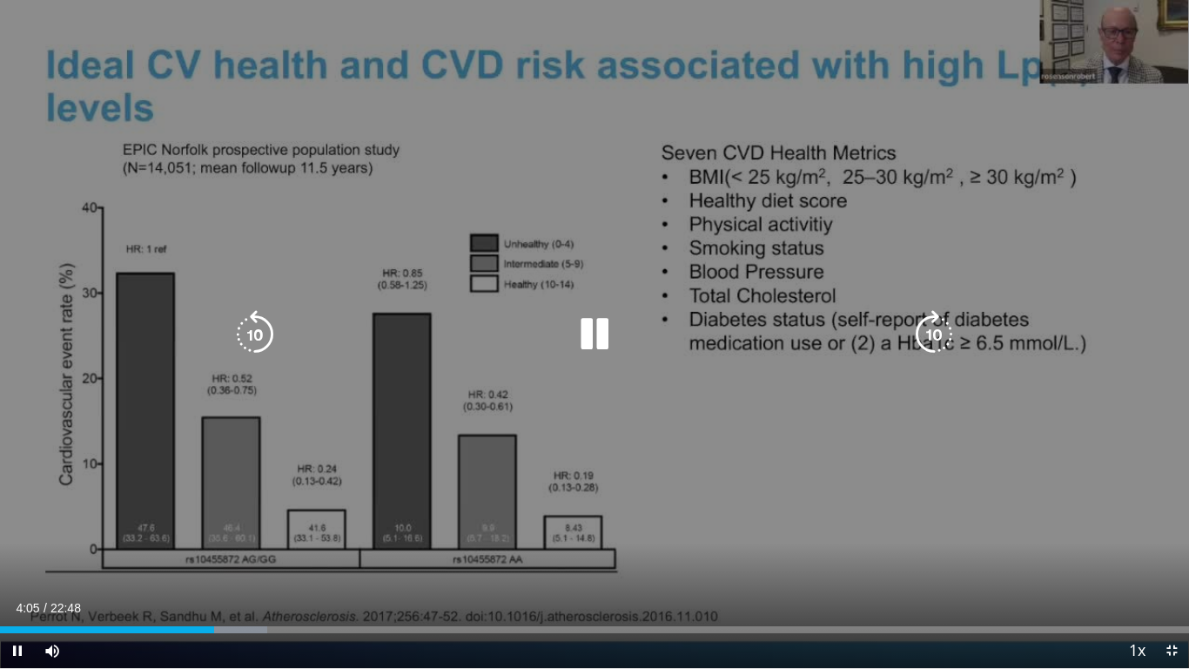
click at [603, 331] on icon "Video Player" at bounding box center [594, 334] width 49 height 49
click at [588, 327] on icon "Video Player" at bounding box center [594, 334] width 49 height 49
click at [593, 328] on icon "Video Player" at bounding box center [594, 334] width 49 height 49
click at [580, 557] on div "10 seconds Tap to unmute" at bounding box center [594, 334] width 1189 height 668
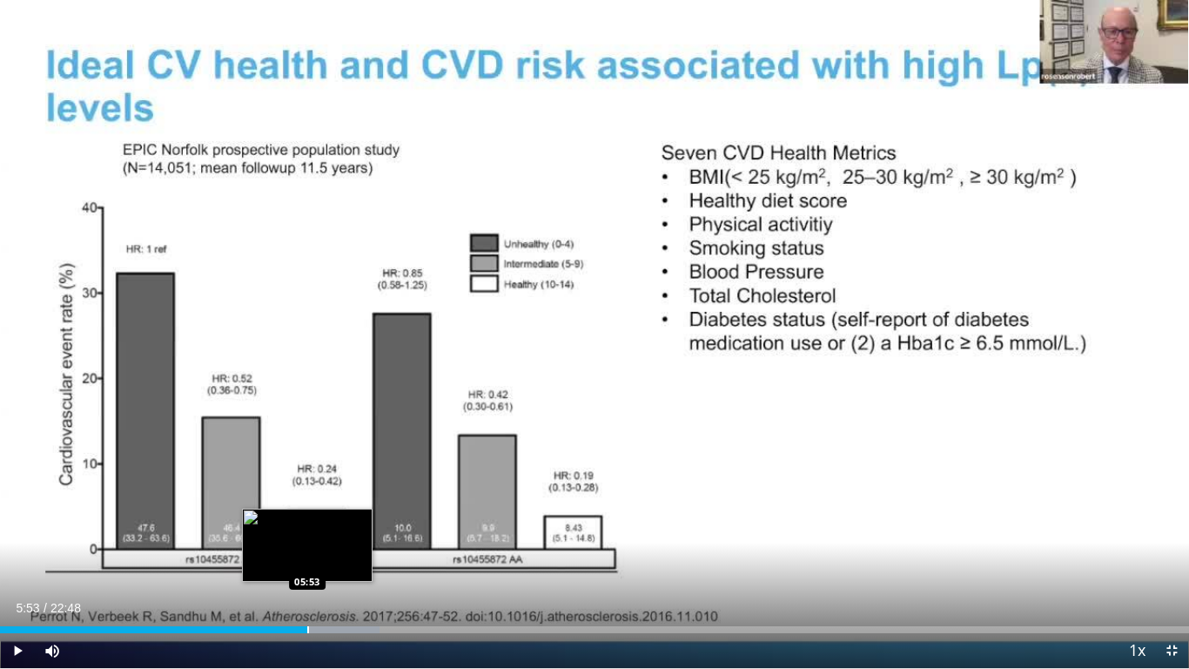
click at [307, 557] on div "Progress Bar" at bounding box center [308, 629] width 2 height 7
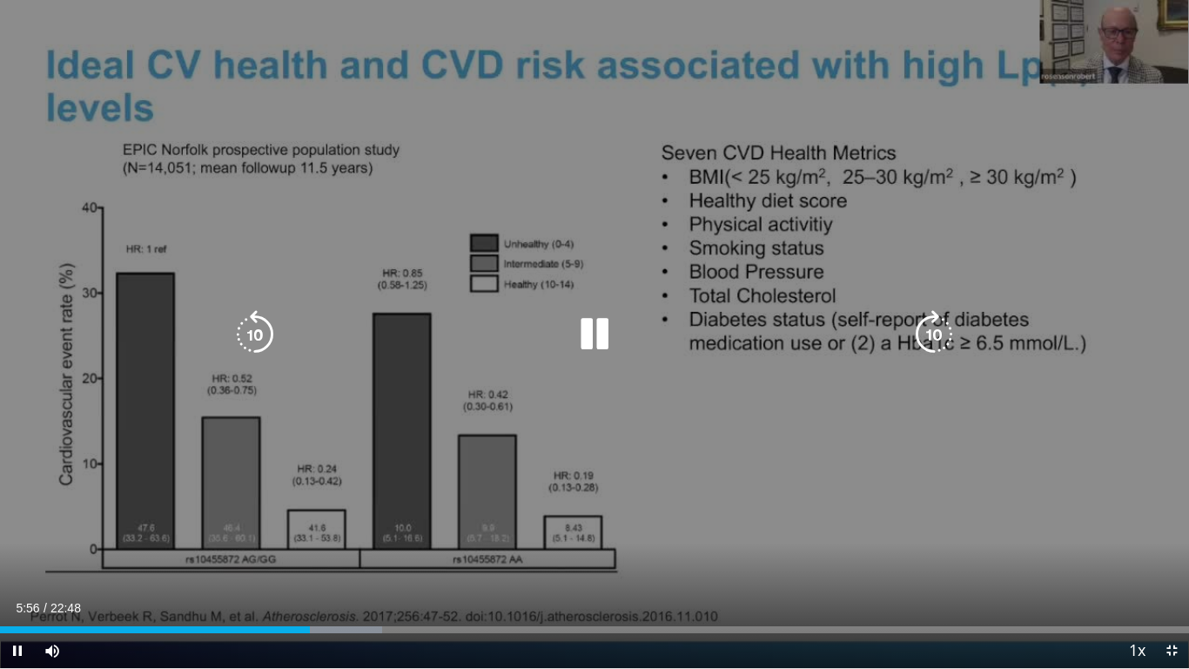
click at [592, 328] on icon "Video Player" at bounding box center [594, 334] width 49 height 49
click at [596, 320] on icon "Video Player" at bounding box center [594, 334] width 49 height 49
click at [937, 330] on icon "Video Player" at bounding box center [934, 334] width 49 height 49
click at [933, 327] on icon "Video Player" at bounding box center [934, 334] width 49 height 49
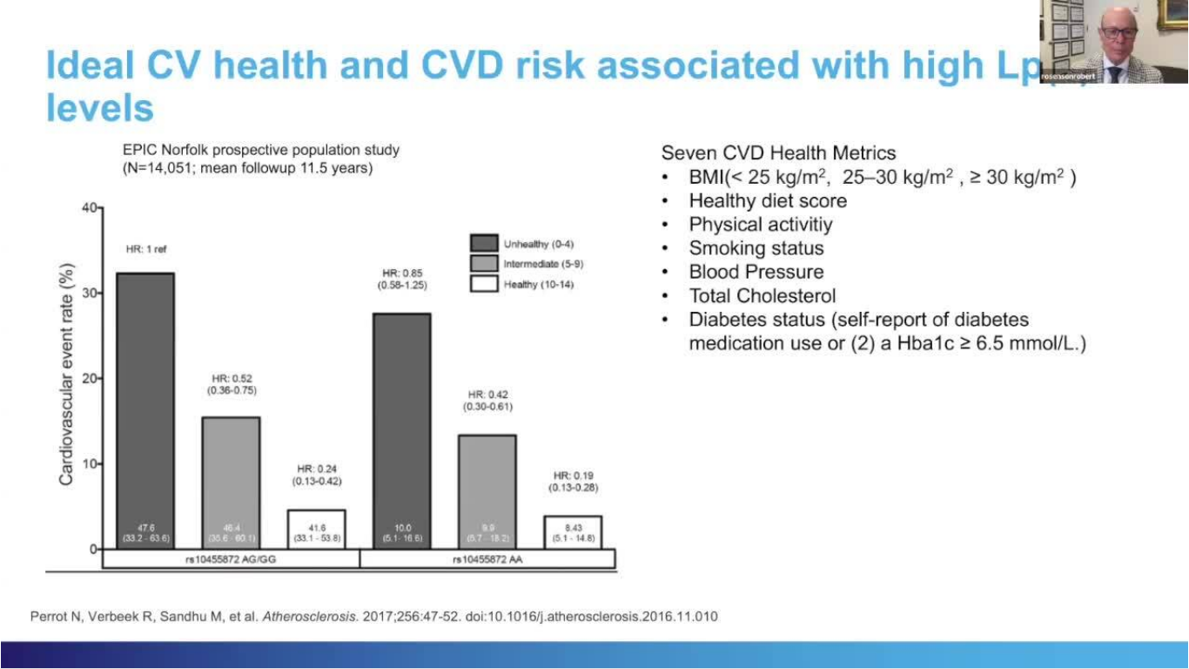
click at [933, 325] on div "10 seconds Tap to unmute" at bounding box center [594, 334] width 1189 height 668
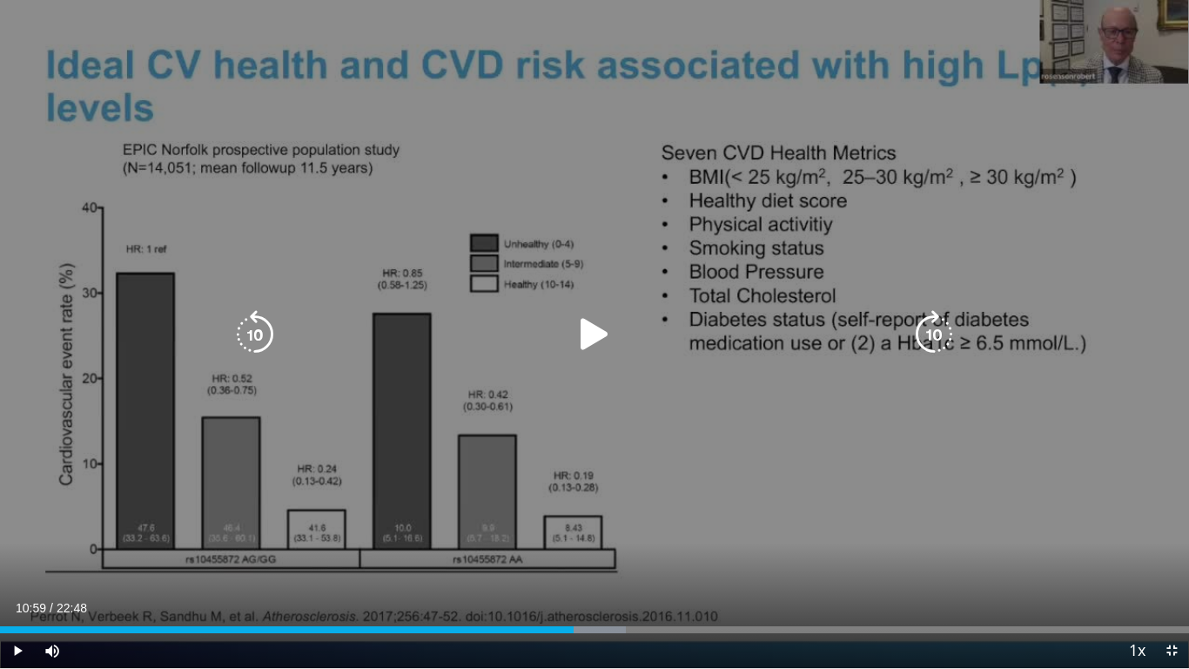
click at [589, 334] on icon "Video Player" at bounding box center [594, 334] width 49 height 49
click at [257, 333] on icon "Video Player" at bounding box center [255, 334] width 49 height 49
click at [257, 333] on div "10 seconds Tap to unmute" at bounding box center [594, 334] width 1189 height 668
click at [250, 328] on icon "Video Player" at bounding box center [255, 334] width 49 height 49
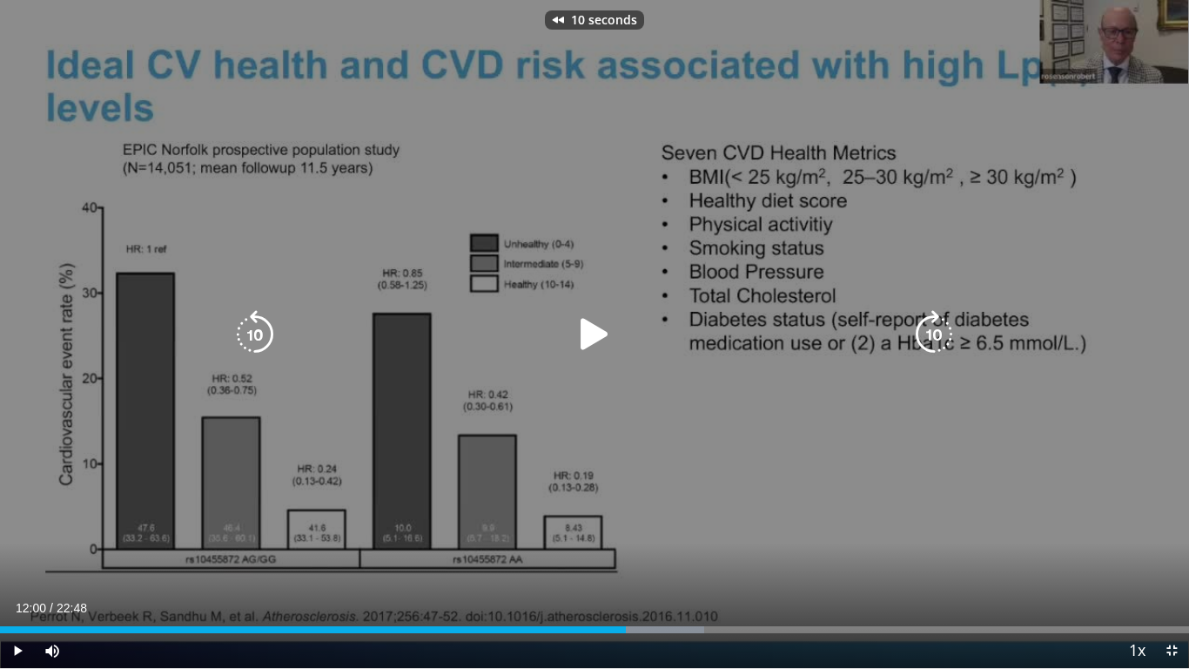
click at [593, 335] on icon "Video Player" at bounding box center [594, 334] width 49 height 49
click at [630, 557] on div "12:09" at bounding box center [317, 629] width 635 height 7
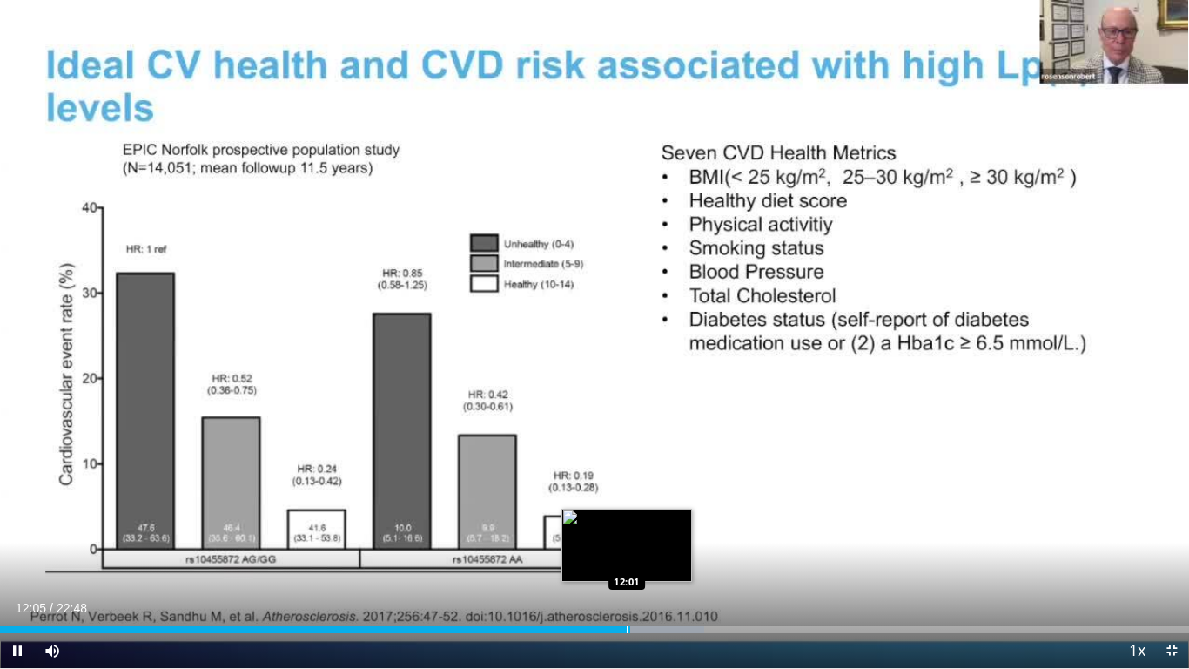
click at [627, 557] on div "Progress Bar" at bounding box center [628, 629] width 2 height 7
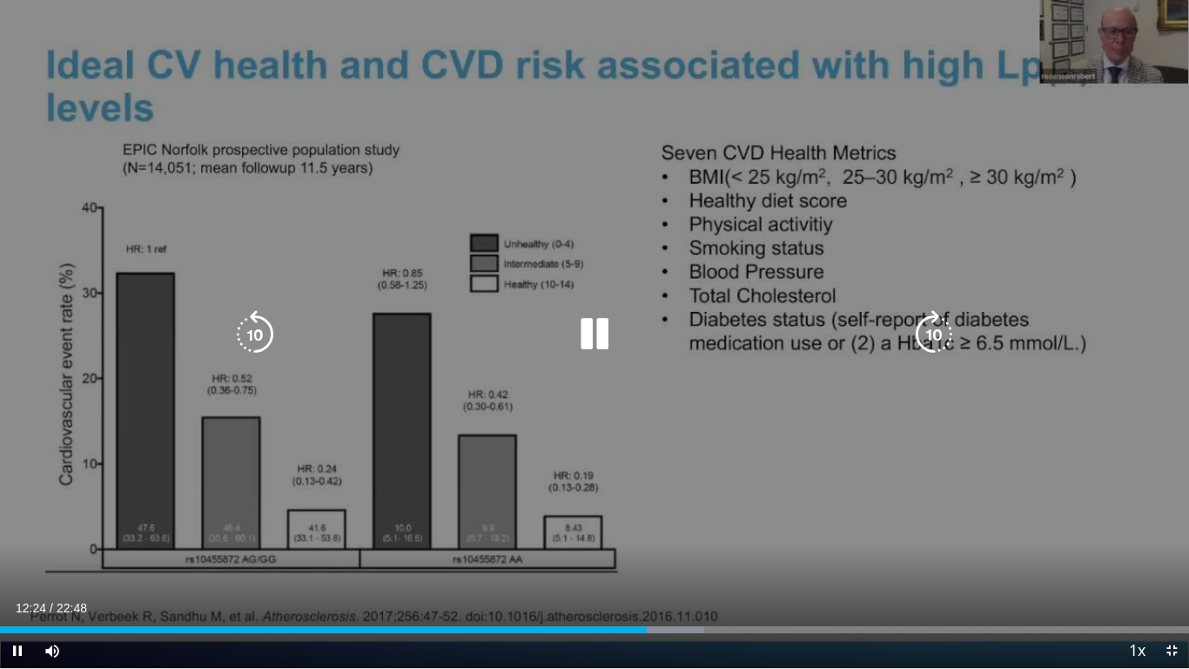
click at [596, 329] on icon "Video Player" at bounding box center [594, 334] width 49 height 49
click at [589, 322] on icon "Video Player" at bounding box center [594, 334] width 49 height 49
click at [254, 328] on icon "Video Player" at bounding box center [255, 334] width 49 height 49
click at [532, 369] on div "10 seconds Tap to unmute" at bounding box center [594, 334] width 1189 height 668
click at [596, 330] on icon "Video Player" at bounding box center [594, 334] width 49 height 49
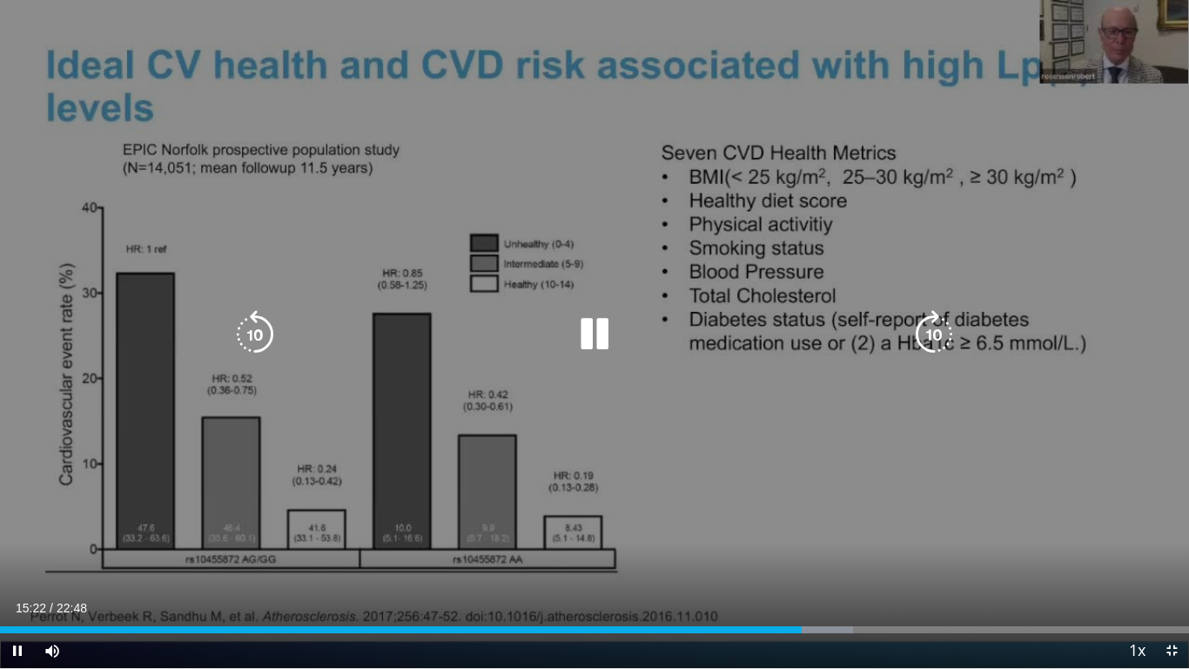
click at [596, 343] on icon "Video Player" at bounding box center [594, 334] width 49 height 49
click at [591, 324] on icon "Video Player" at bounding box center [594, 334] width 49 height 49
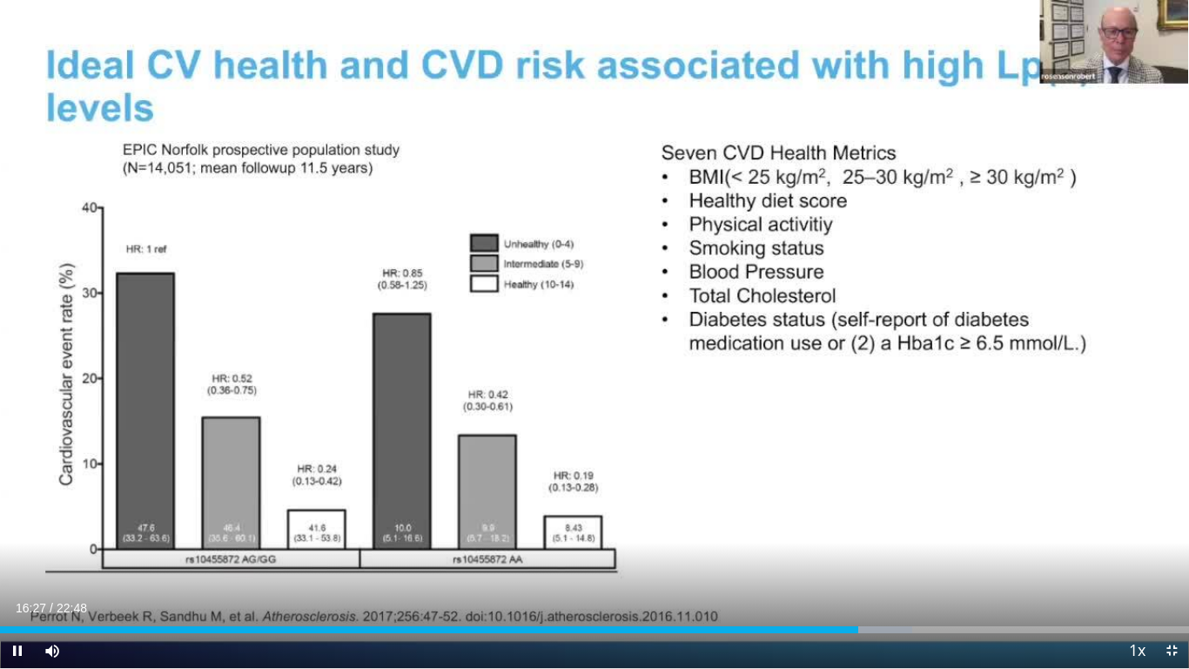
click at [616, 557] on div "Current Time 16:27 / Duration 22:48 Pause Skip Backward Skip Forward Mute 0% Lo…" at bounding box center [594, 650] width 1189 height 35
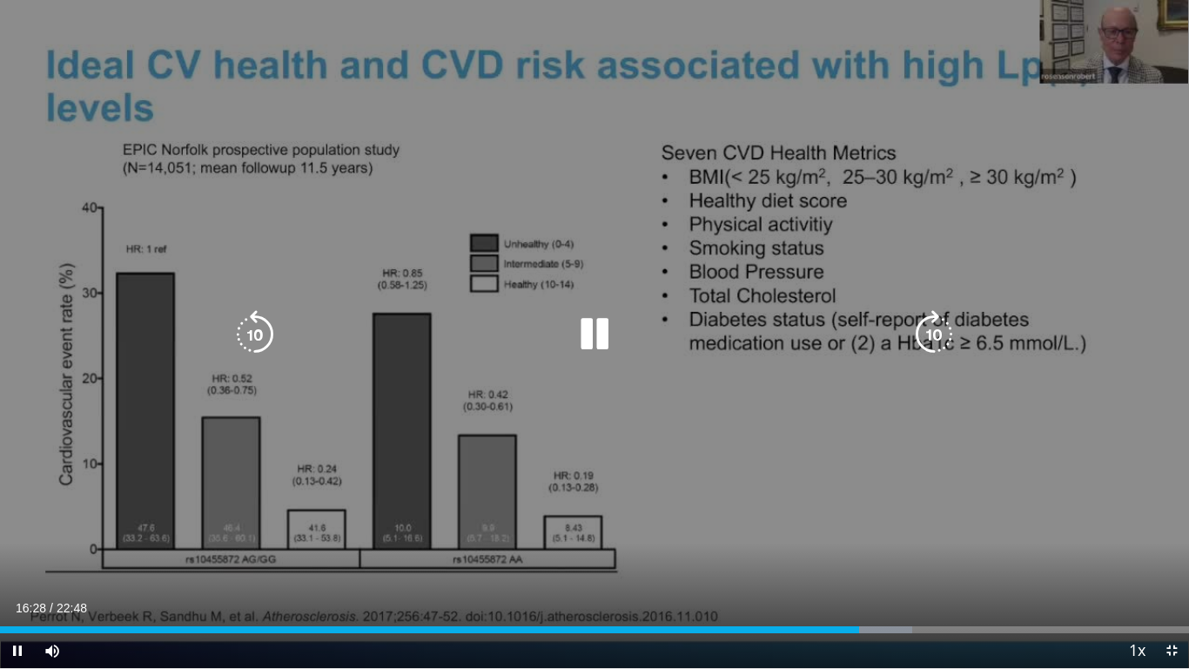
click at [623, 347] on div "Video Player" at bounding box center [595, 334] width 714 height 35
click at [581, 325] on icon "Video Player" at bounding box center [594, 334] width 49 height 49
click at [589, 324] on icon "Video Player" at bounding box center [594, 334] width 49 height 49
click at [591, 329] on icon "Video Player" at bounding box center [594, 334] width 49 height 49
click at [587, 324] on icon "Video Player" at bounding box center [594, 334] width 49 height 49
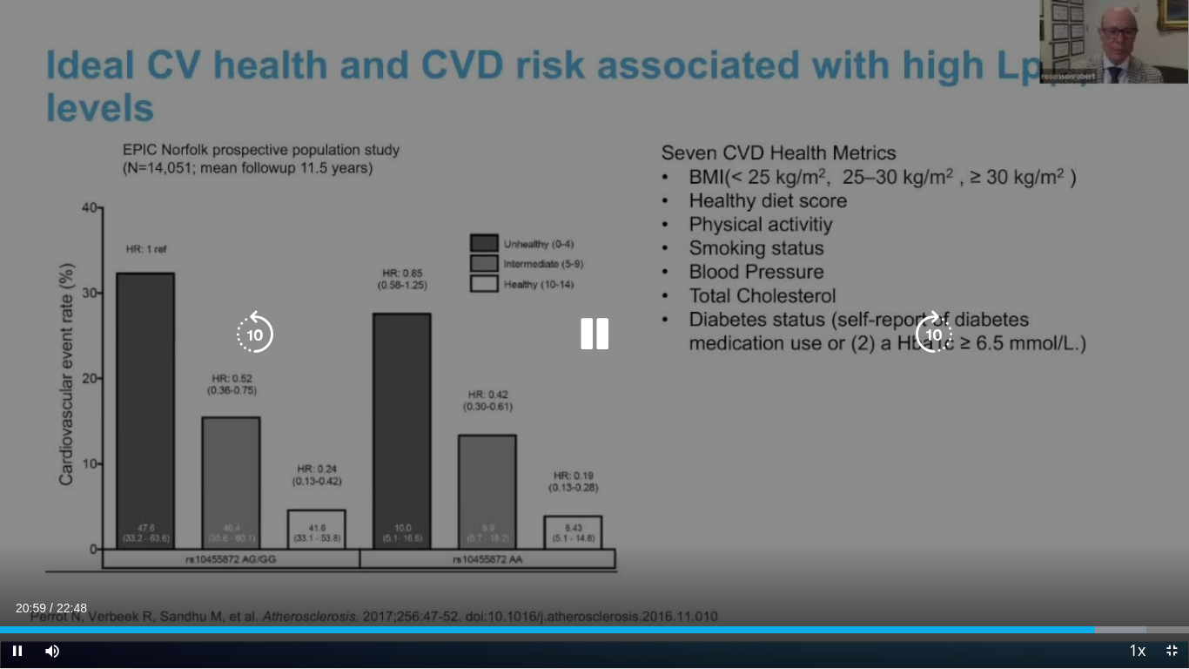
click at [591, 327] on icon "Video Player" at bounding box center [594, 334] width 49 height 49
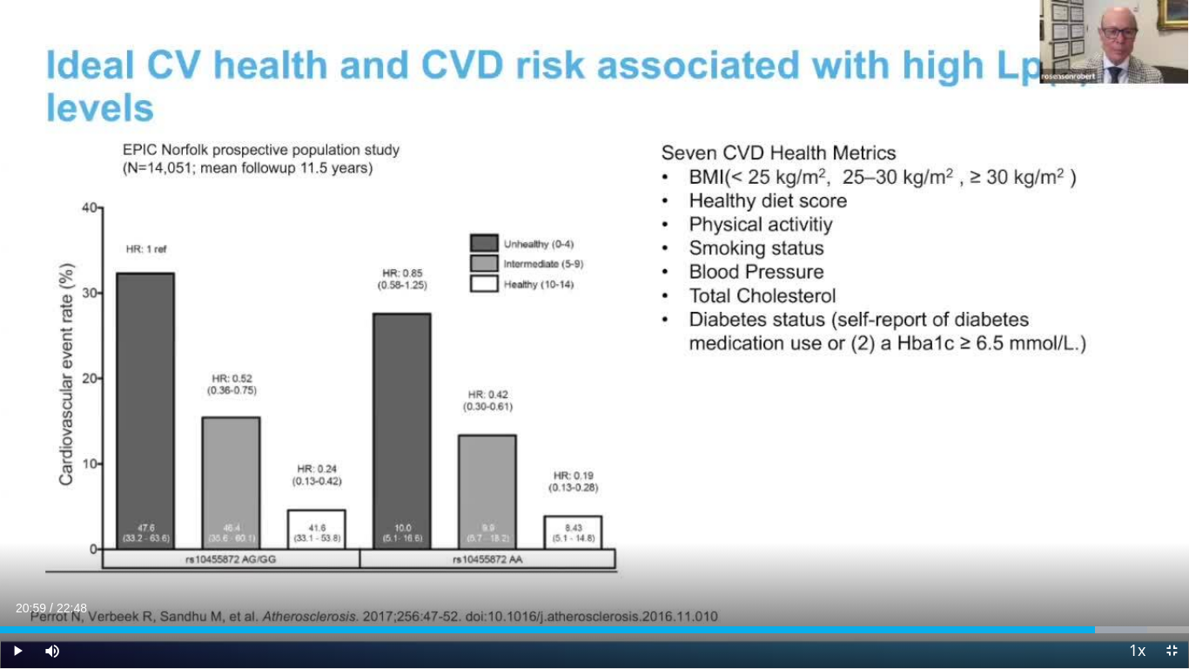
click at [671, 557] on video-js "**********" at bounding box center [594, 334] width 1189 height 669
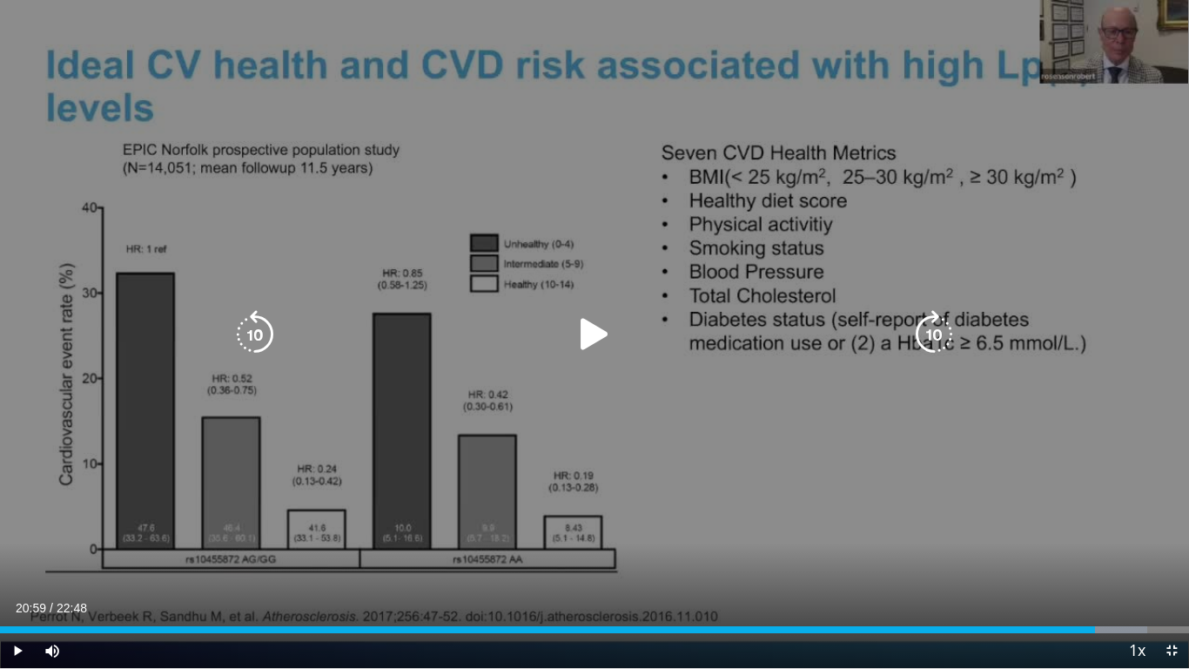
click at [575, 331] on icon "Video Player" at bounding box center [594, 334] width 49 height 49
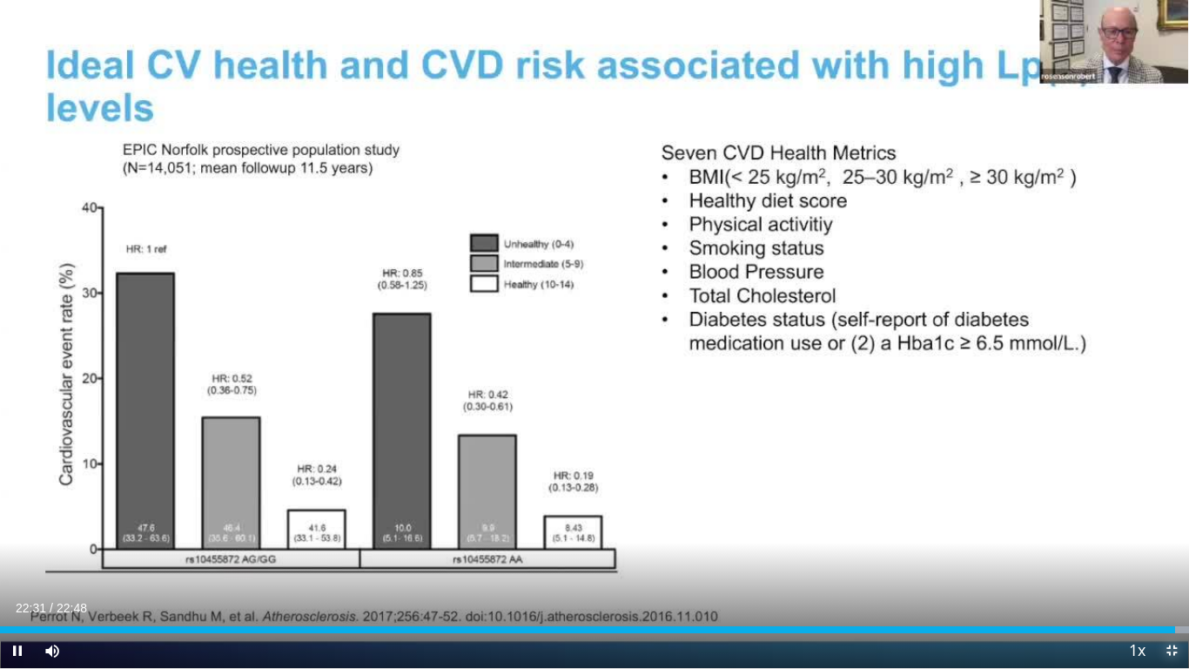
click at [1175, 557] on span "Video Player" at bounding box center [1172, 650] width 35 height 35
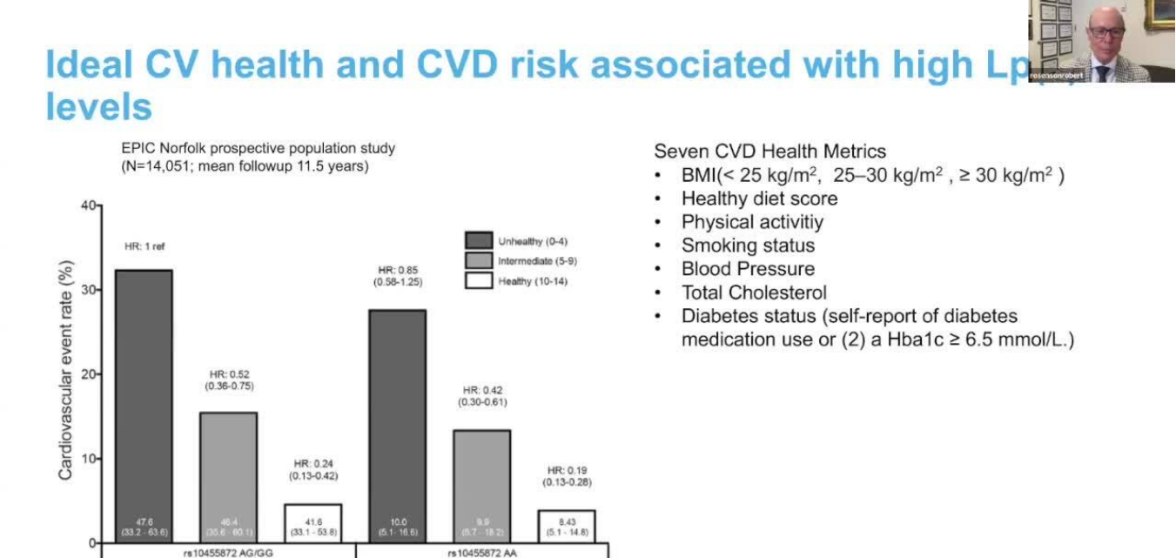
scroll to position [0, 0]
